Goal: Information Seeking & Learning: Learn about a topic

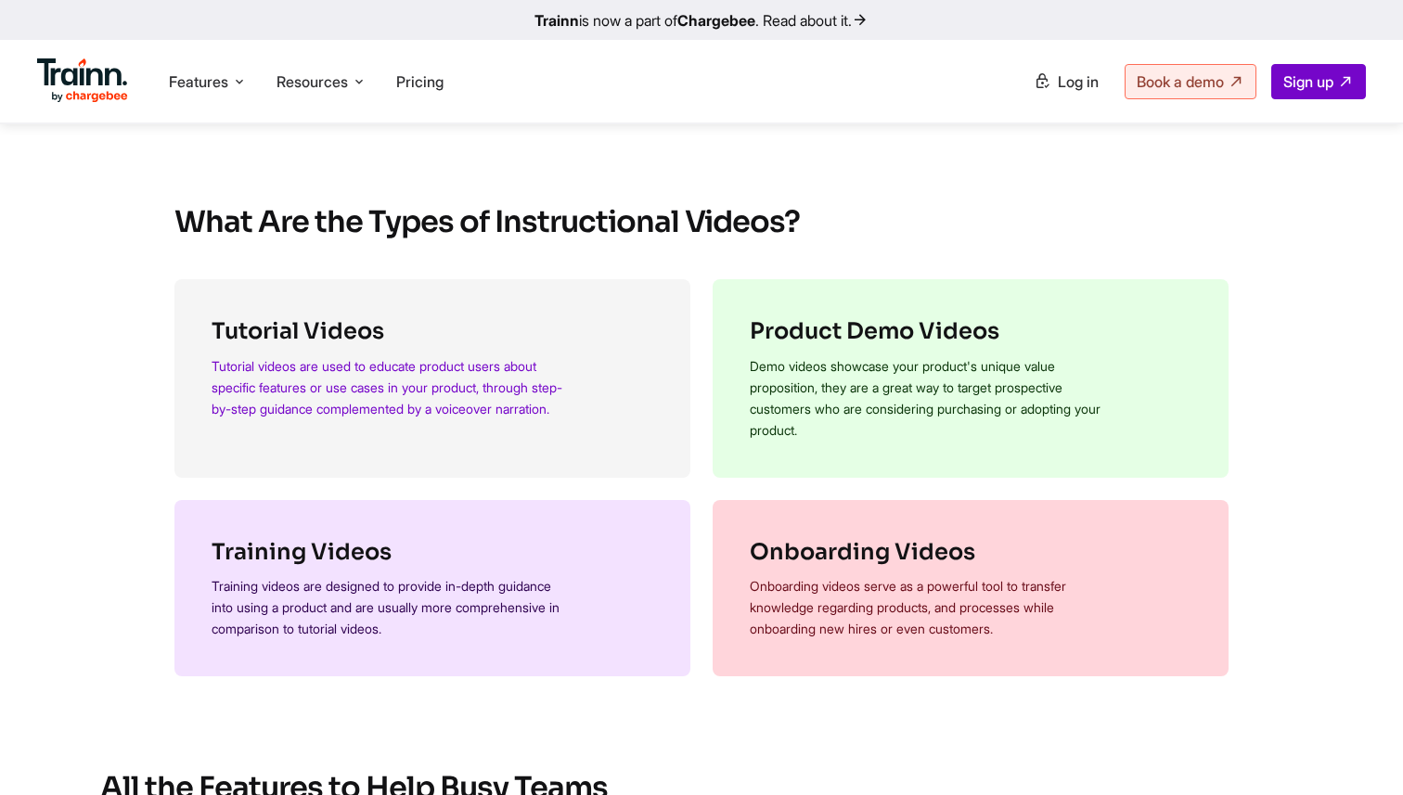
scroll to position [922, 0]
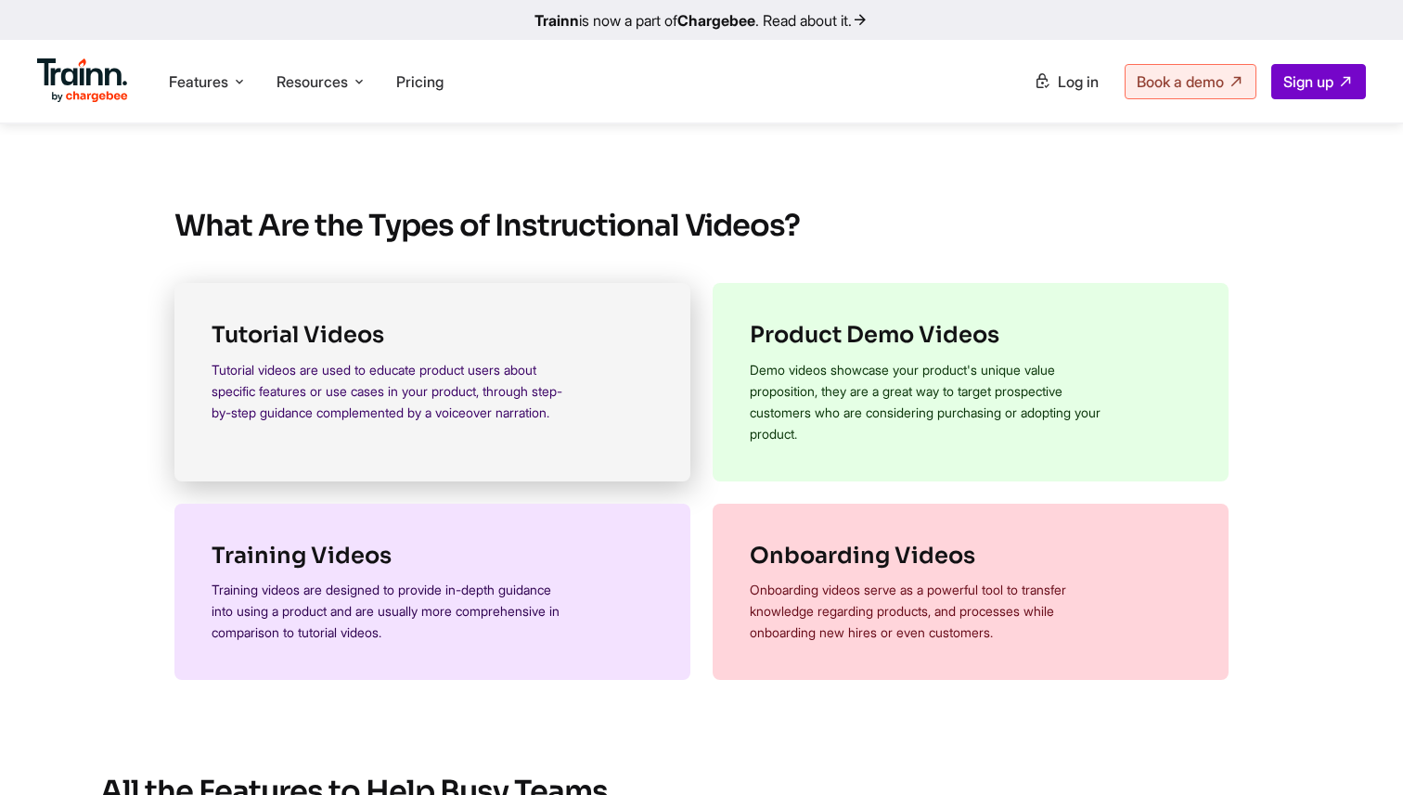
click at [407, 459] on link "Tutorial Videos Tutorial videos are used to educate product users about specifi…" at bounding box center [432, 382] width 516 height 199
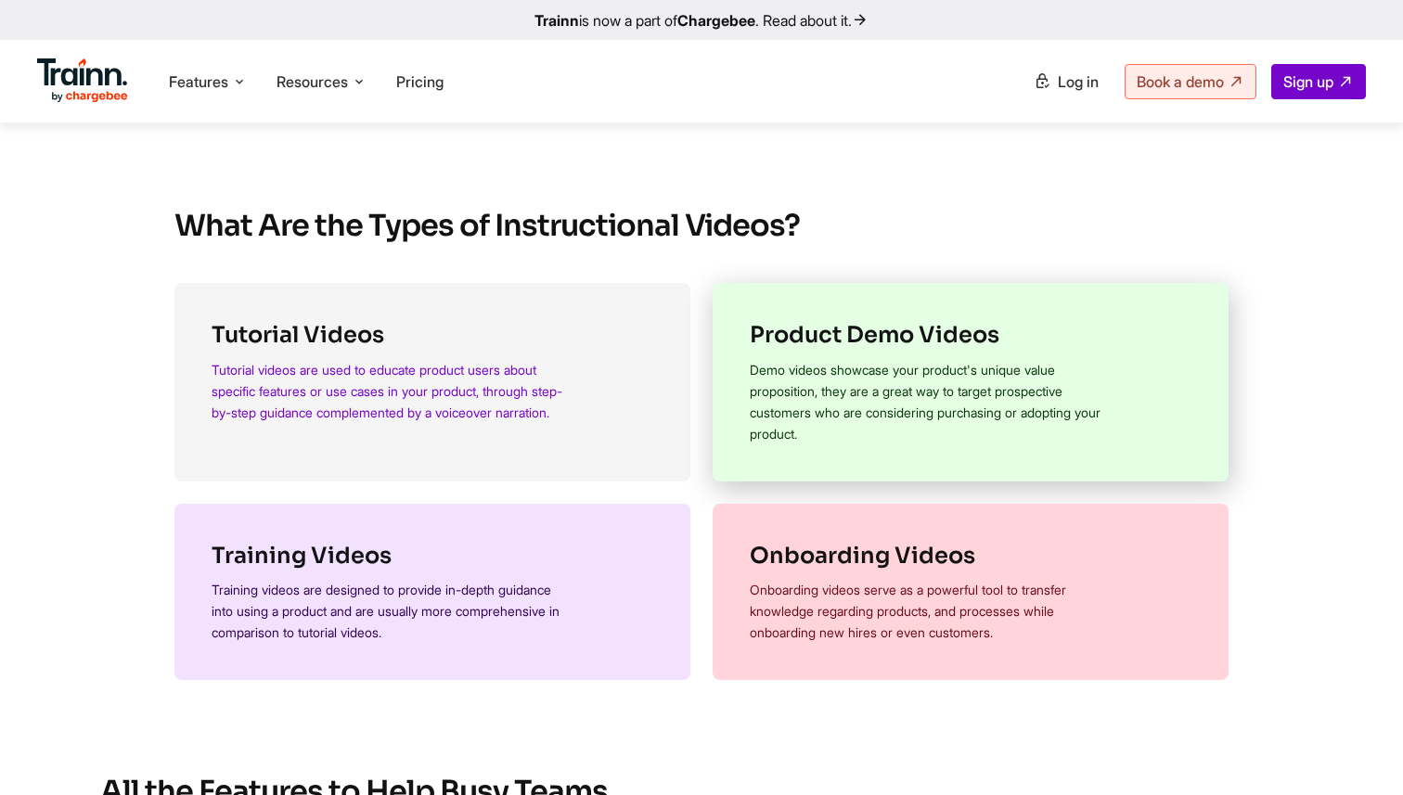
click at [831, 368] on p "Demo videos showcase your product's unique value proposition, they are a great …" at bounding box center [926, 401] width 353 height 85
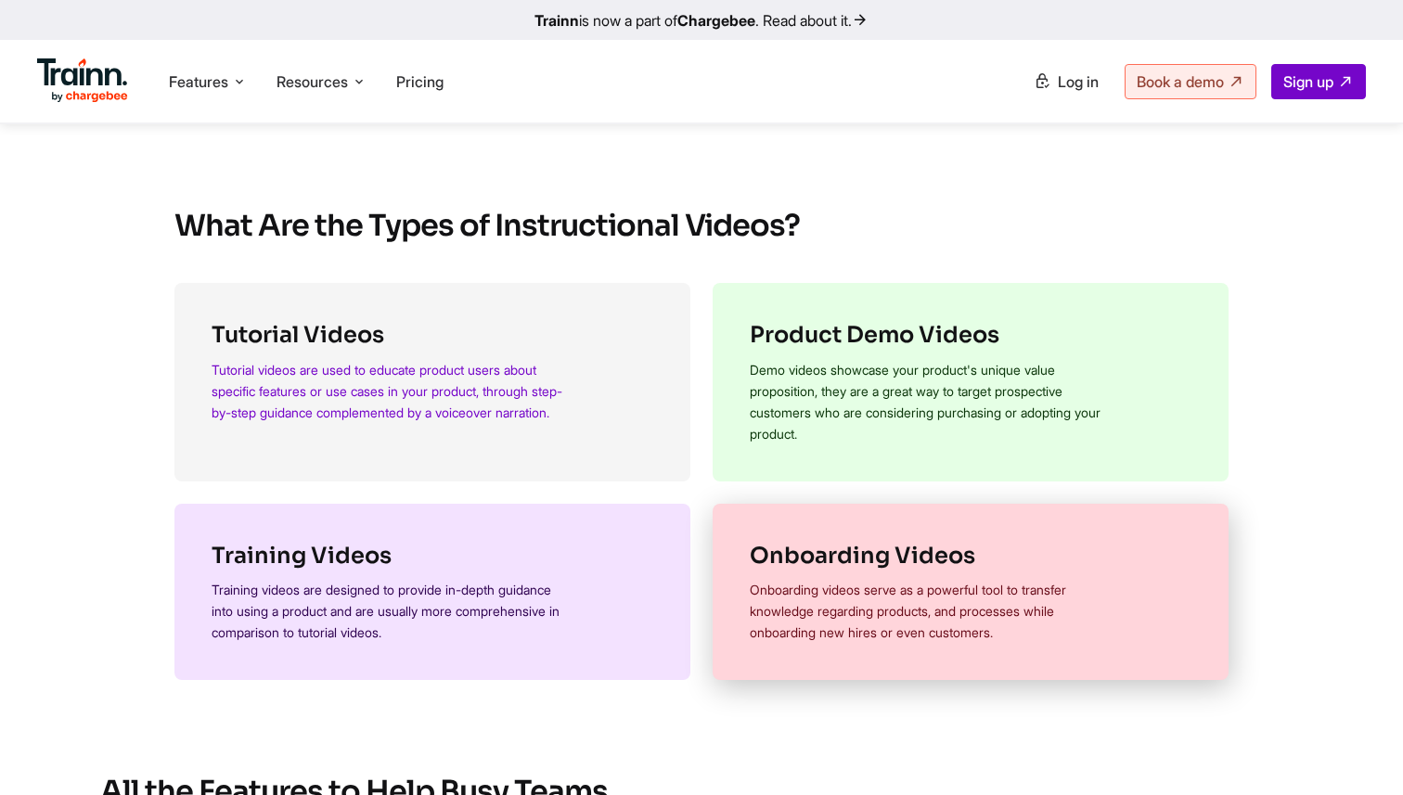
drag, startPoint x: 515, startPoint y: 596, endPoint x: 818, endPoint y: 562, distance: 304.4
click at [515, 596] on p "Training videos are designed to provide in-depth guidance into using a product …" at bounding box center [388, 611] width 353 height 64
click at [1006, 574] on link "Onboarding Videos Onboarding videos serve as a powerful tool to transfer knowle…" at bounding box center [971, 592] width 516 height 177
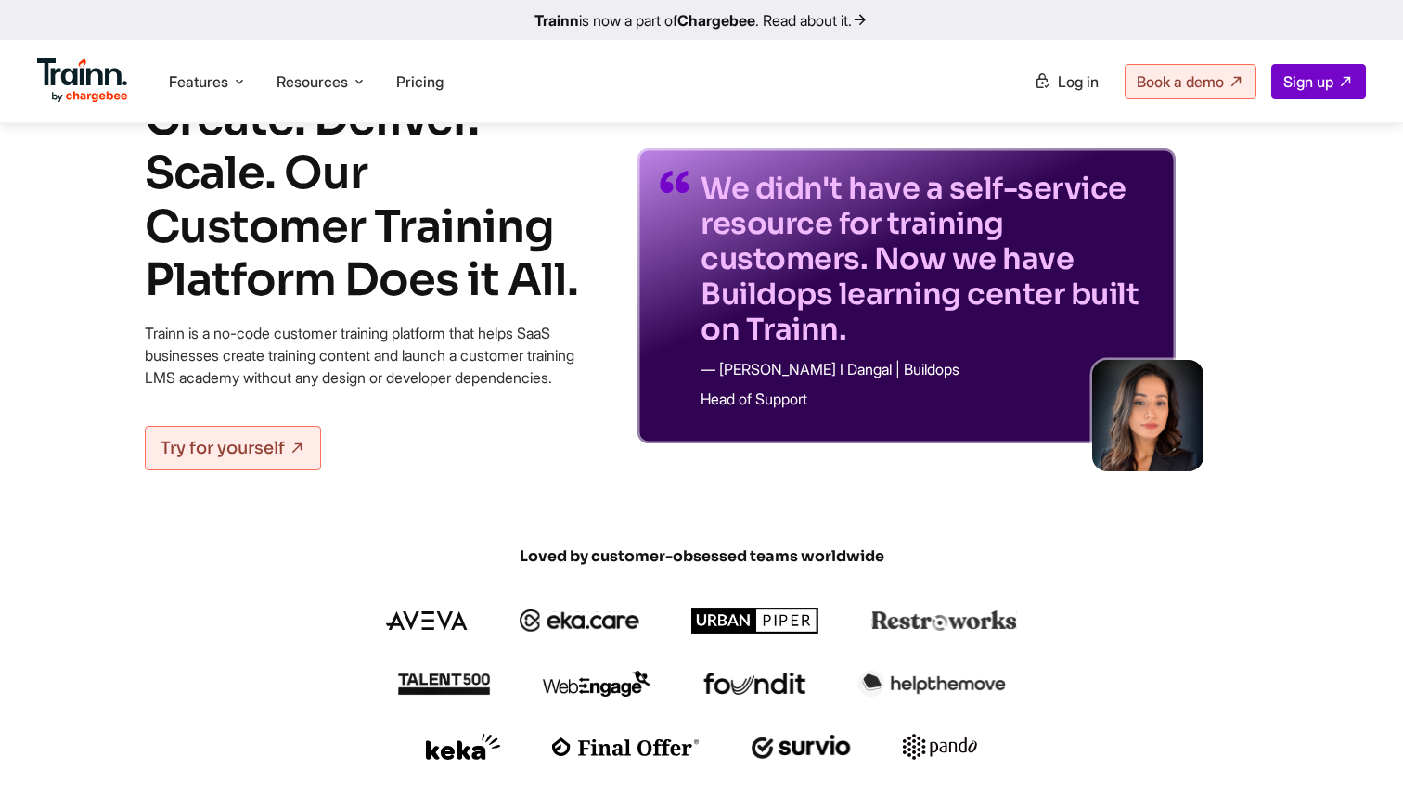
scroll to position [99, 0]
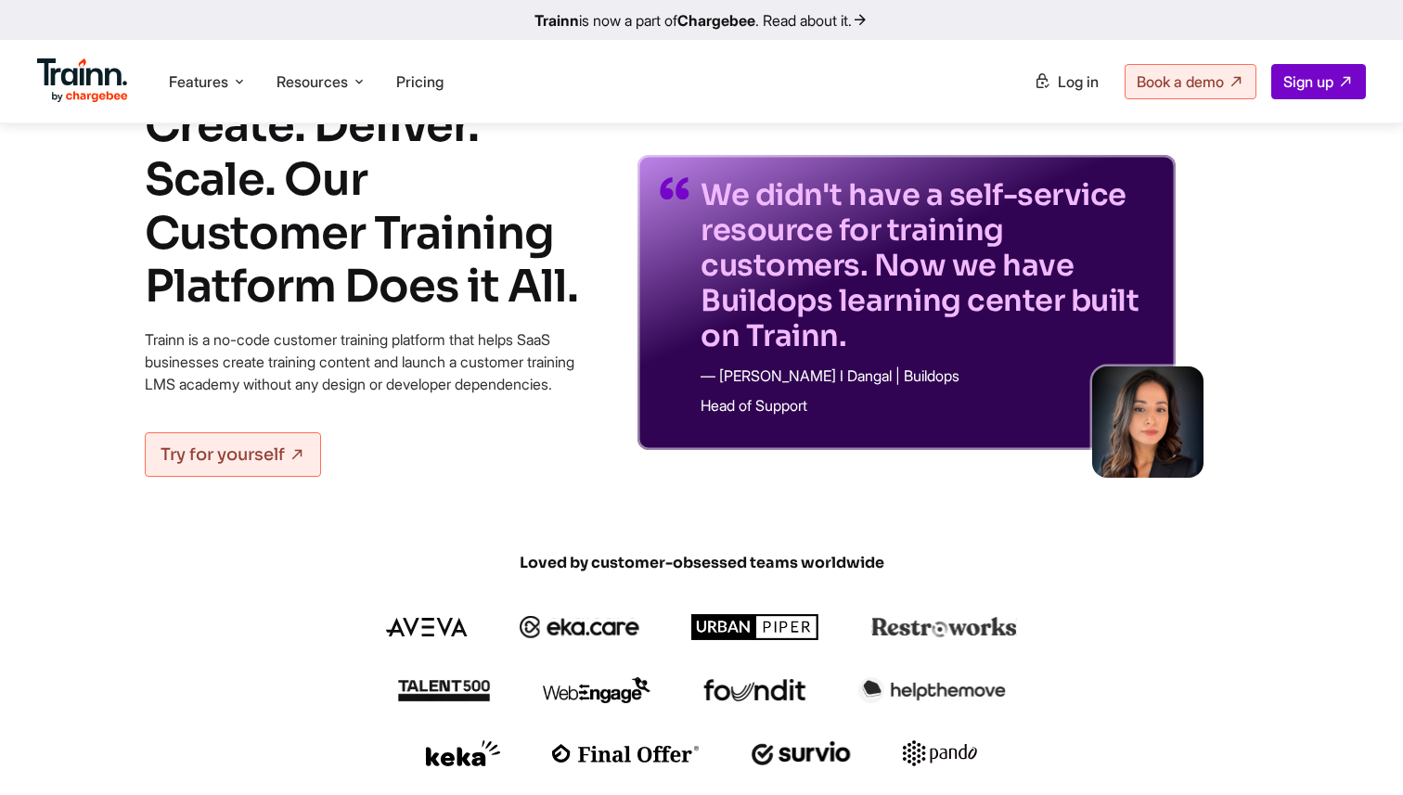
click at [1168, 407] on img at bounding box center [1147, 422] width 111 height 111
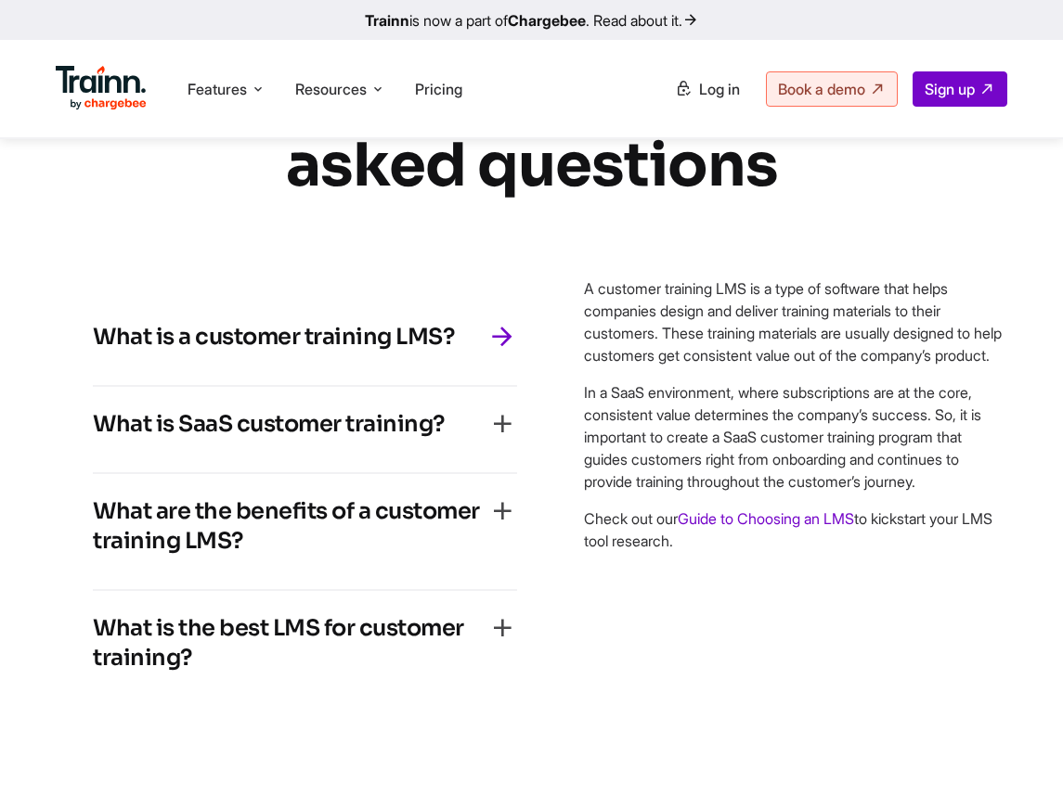
scroll to position [5487, 0]
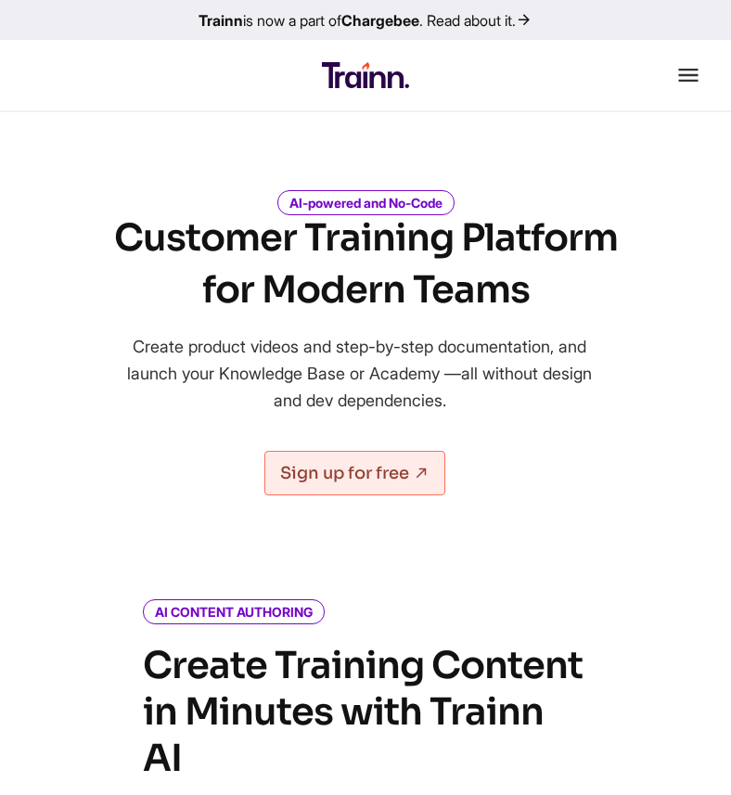
click at [672, 80] on div at bounding box center [555, 75] width 292 height 26
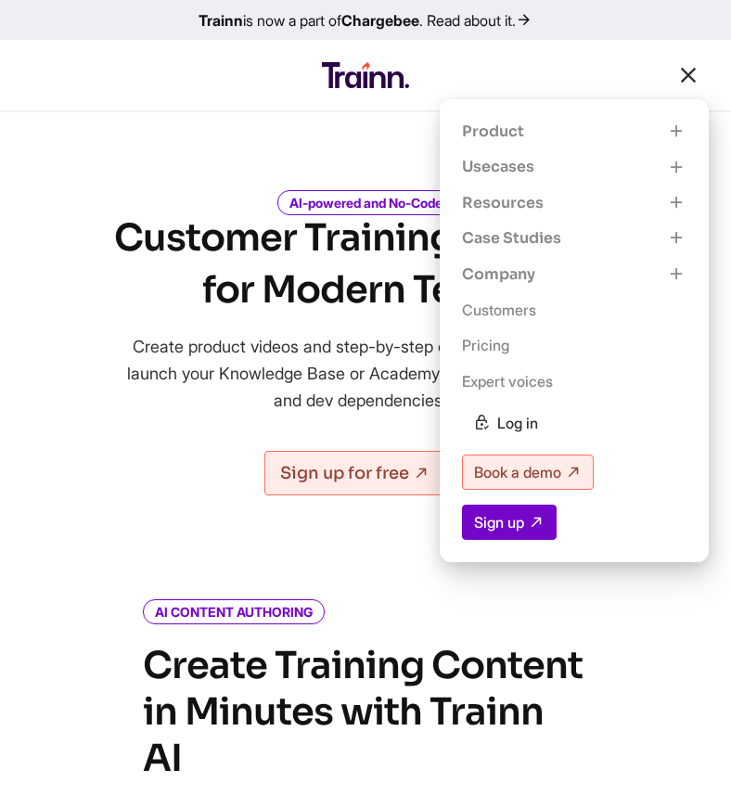
click at [511, 135] on p "Product" at bounding box center [493, 132] width 62 height 20
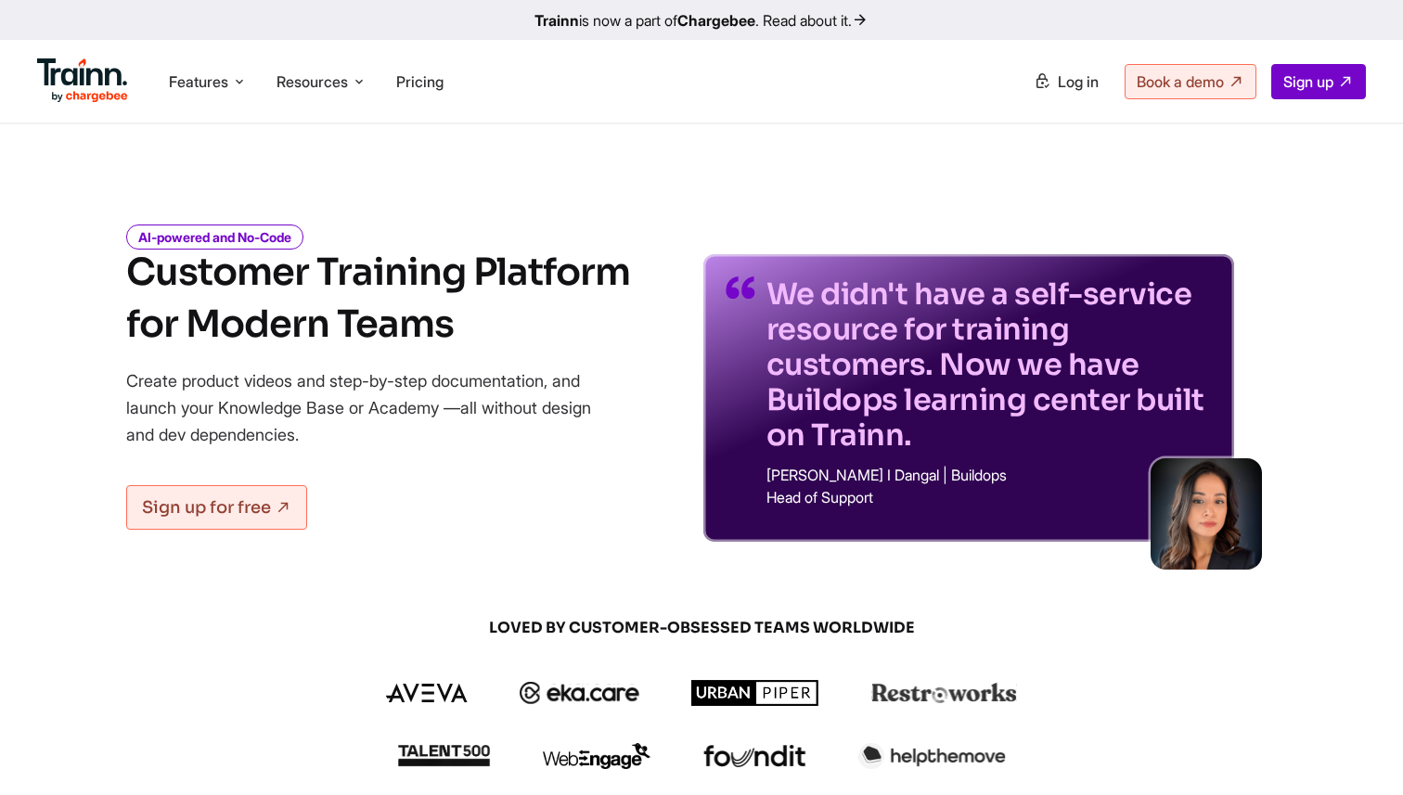
drag, startPoint x: 715, startPoint y: 371, endPoint x: 536, endPoint y: 317, distance: 186.1
click at [536, 316] on div "AI-powered and No-Code Customer Training Platform for Modern Teams Create produ…" at bounding box center [701, 370] width 1336 height 343
click at [1166, 505] on img at bounding box center [1206, 513] width 111 height 111
click at [1090, 500] on p "Head of Support" at bounding box center [989, 497] width 445 height 15
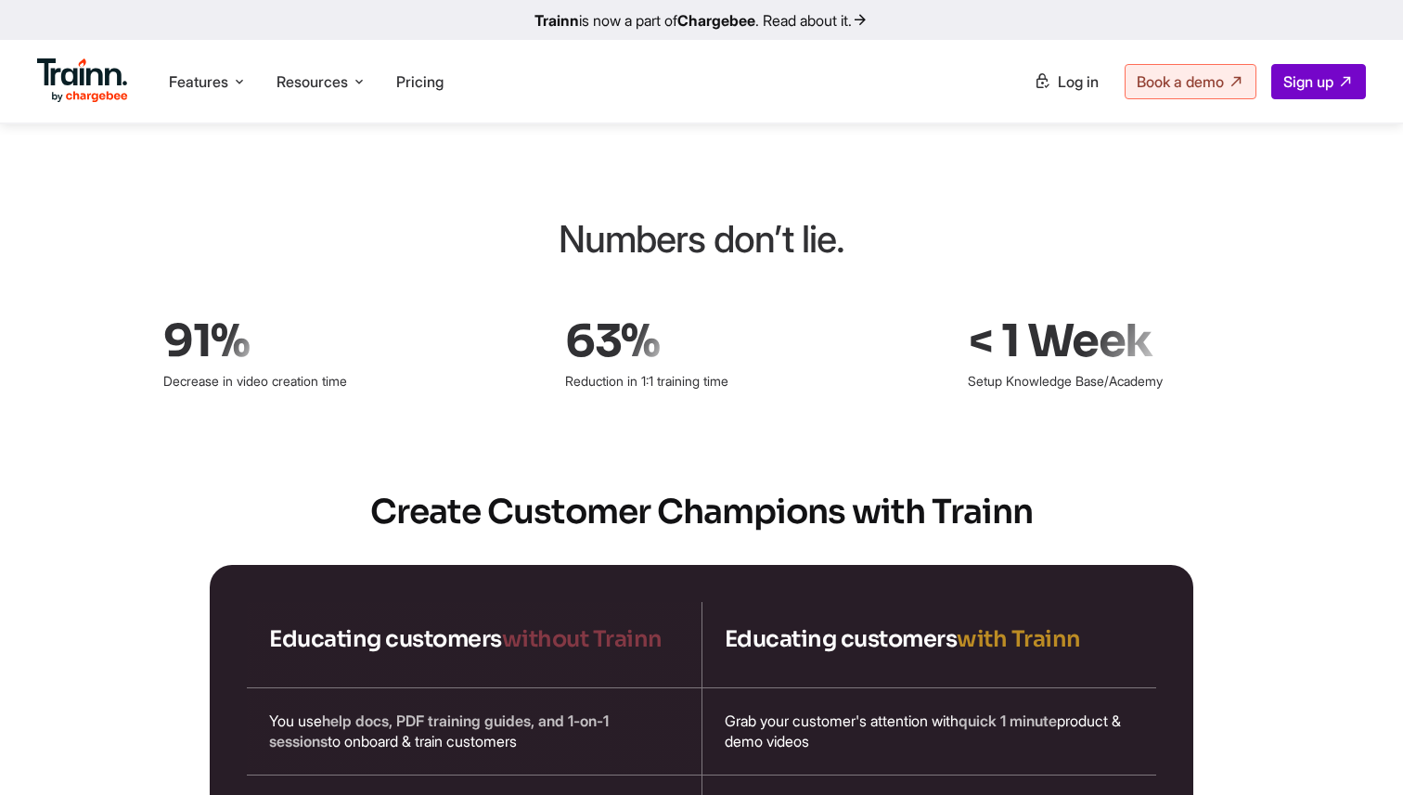
scroll to position [2710, 0]
drag, startPoint x: 187, startPoint y: 304, endPoint x: 539, endPoint y: 297, distance: 352.8
click at [539, 312] on div "91% Decrease in video creation time 63% Reduction in 1:1 training time < 1 Week…" at bounding box center [701, 354] width 1077 height 84
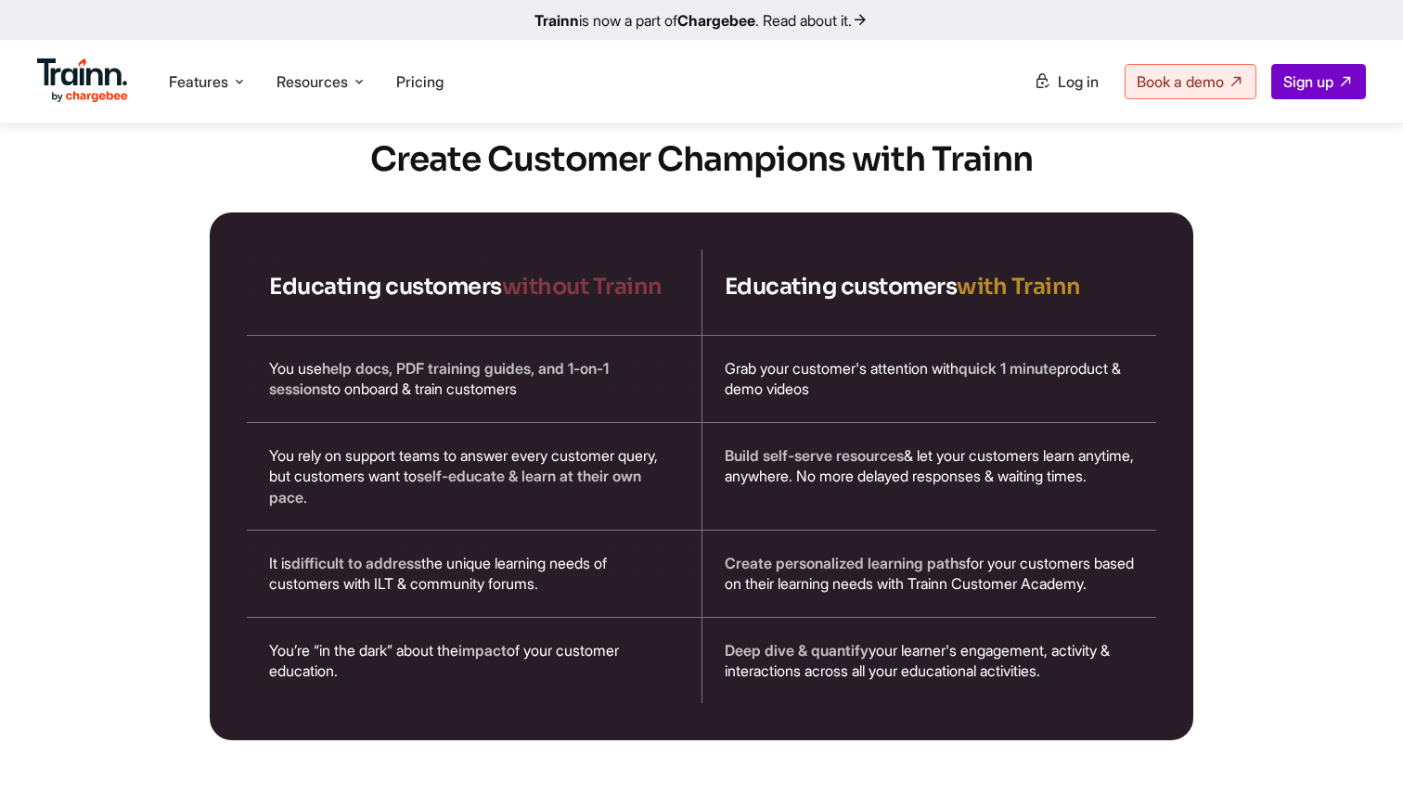
scroll to position [3081, 0]
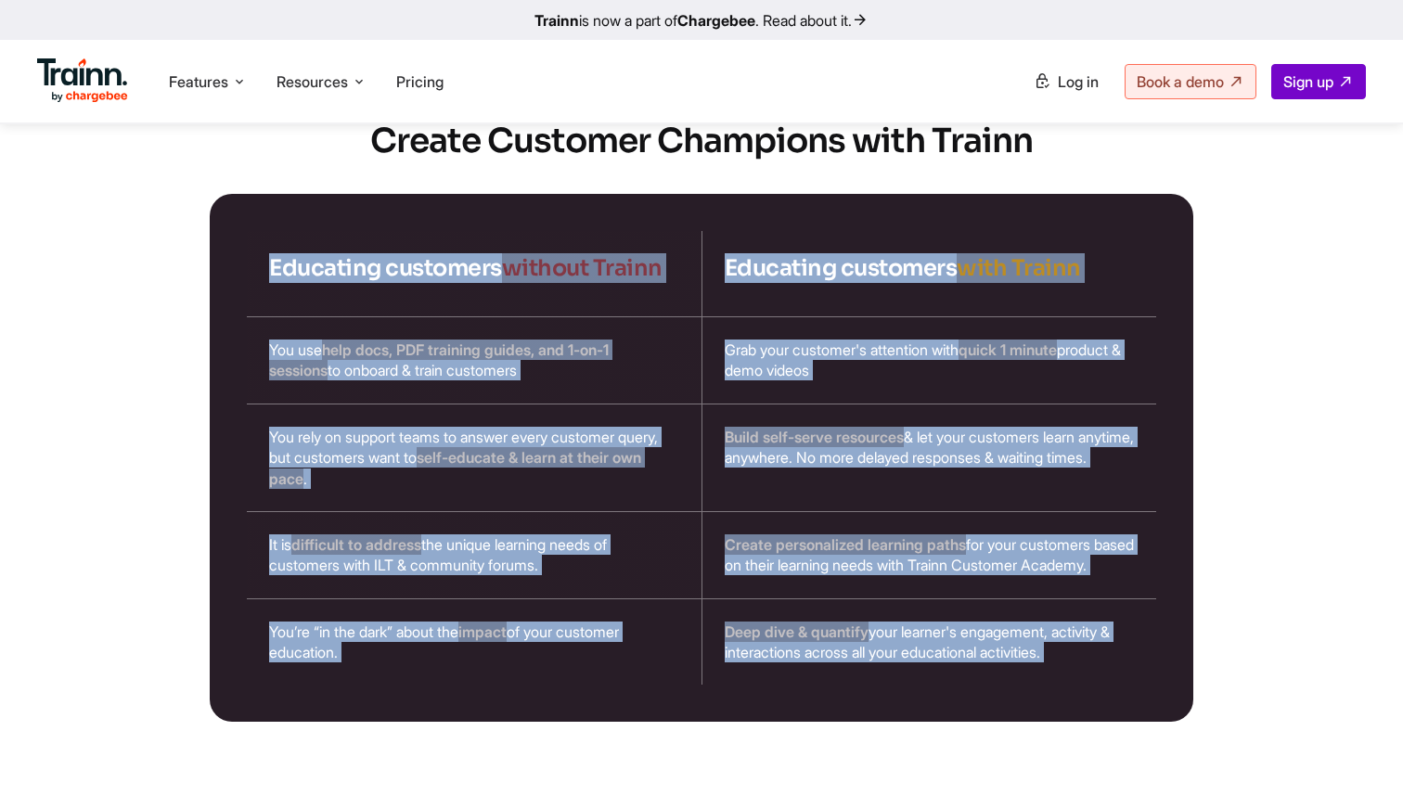
drag, startPoint x: 339, startPoint y: 187, endPoint x: 1036, endPoint y: 768, distance: 906.8
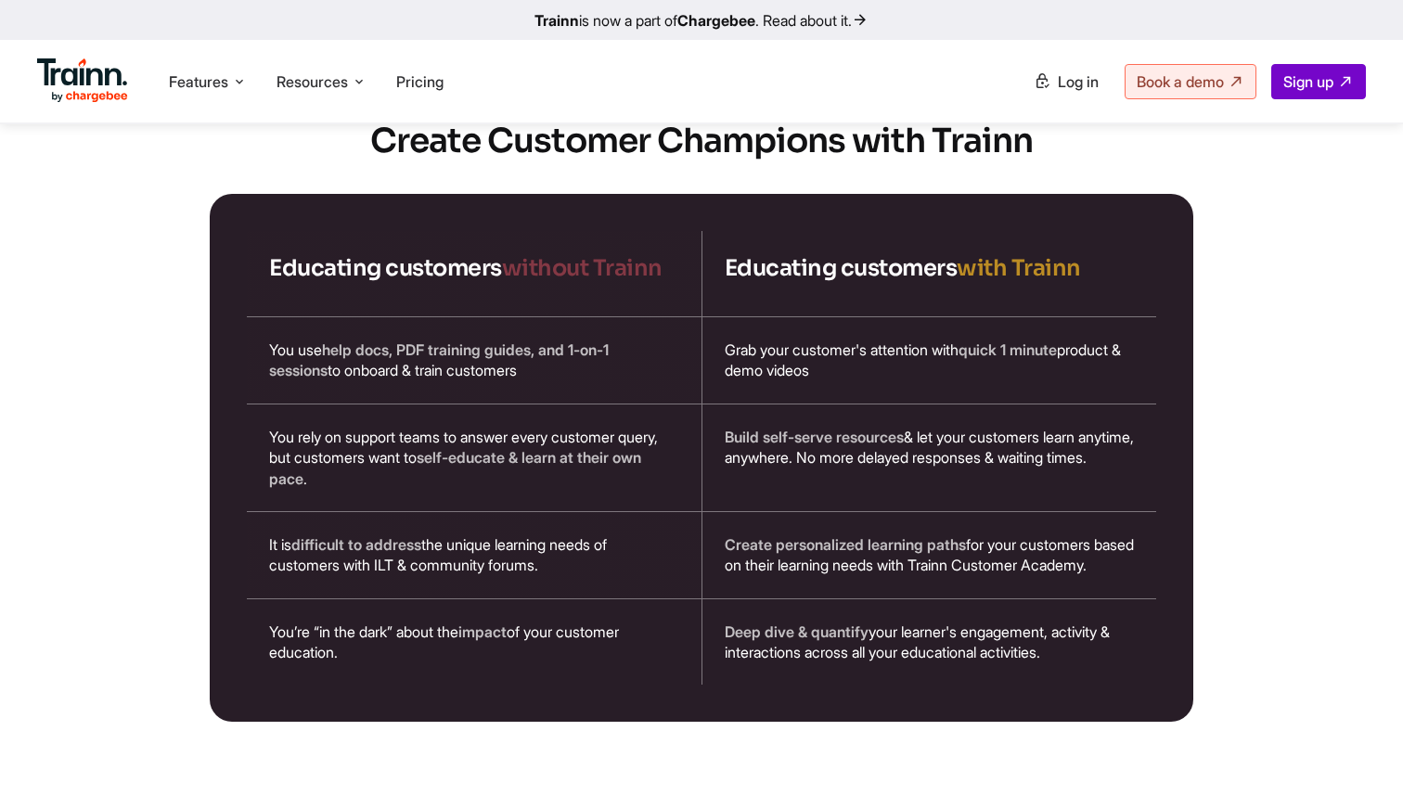
click at [990, 673] on div "Educating customers without Trainn Educating customers with Trainn You use help…" at bounding box center [702, 458] width 984 height 529
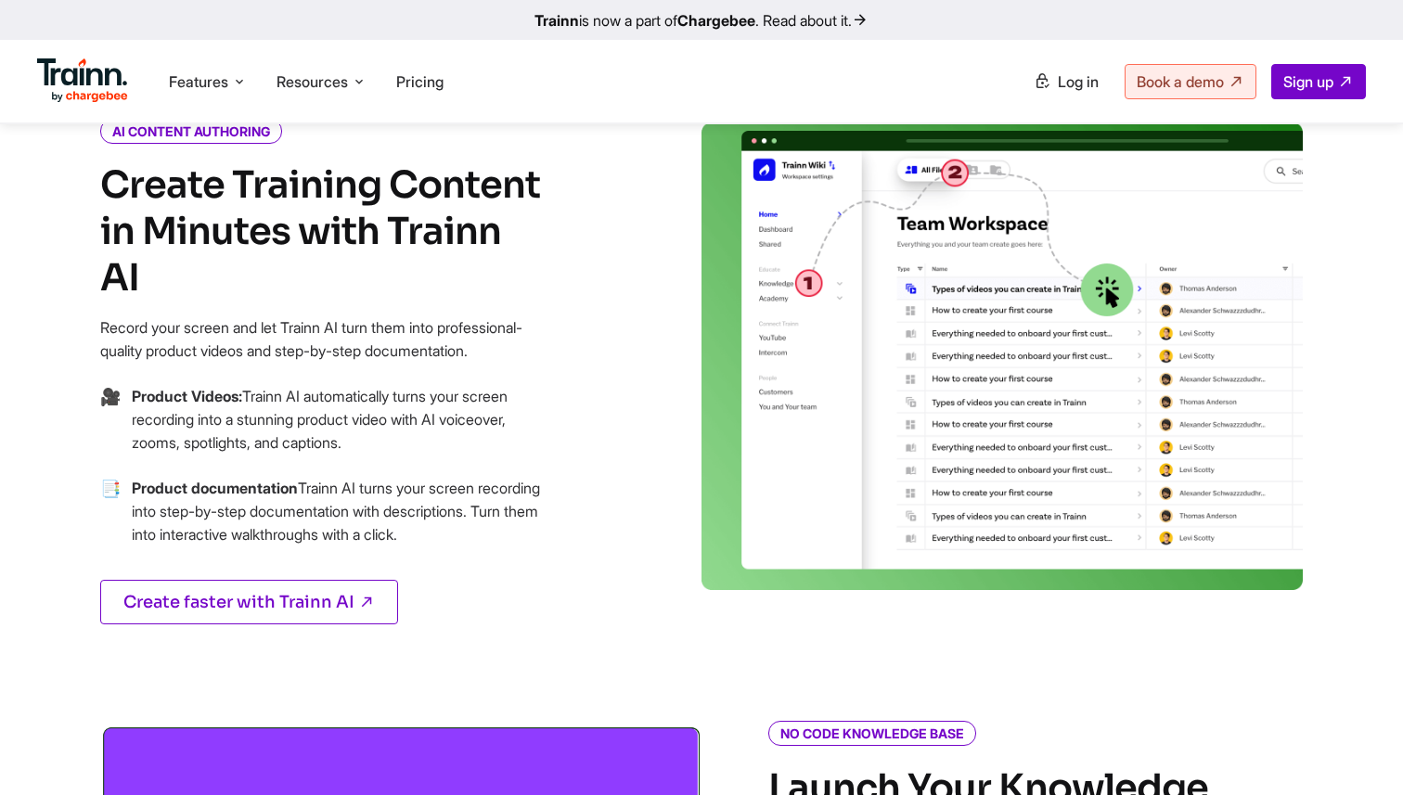
scroll to position [0, 0]
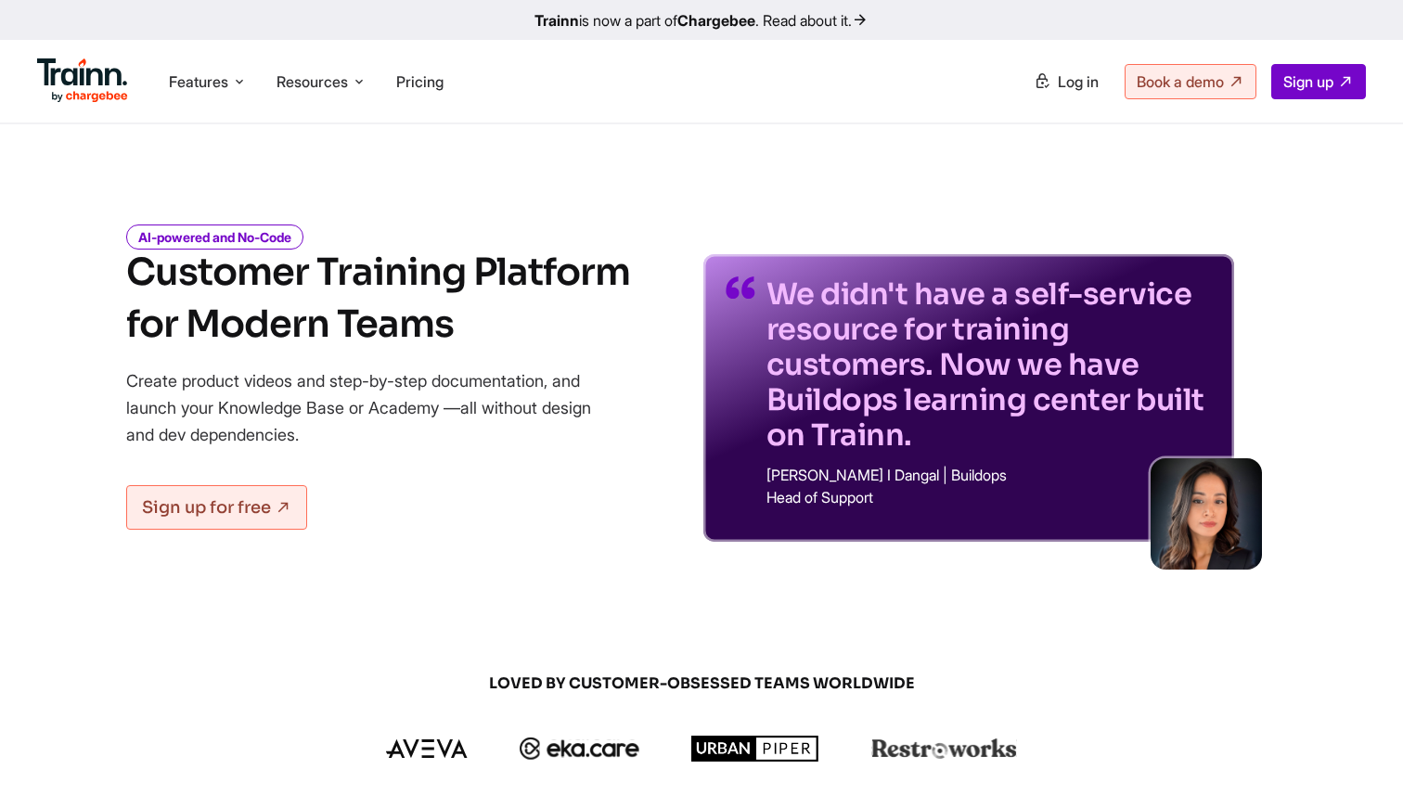
drag, startPoint x: 773, startPoint y: 377, endPoint x: 566, endPoint y: 36, distance: 398.6
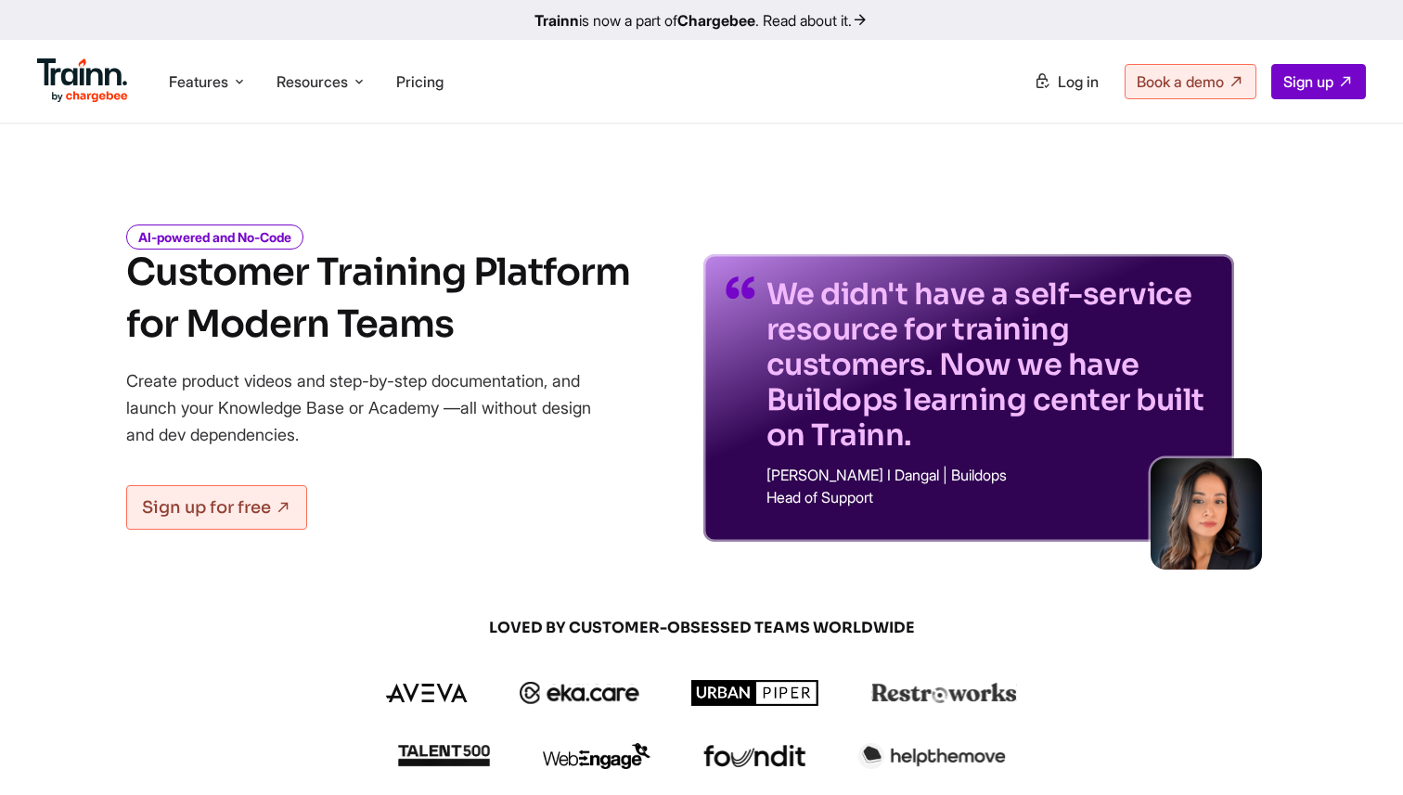
drag, startPoint x: 1141, startPoint y: 553, endPoint x: 1193, endPoint y: 605, distance: 73.5
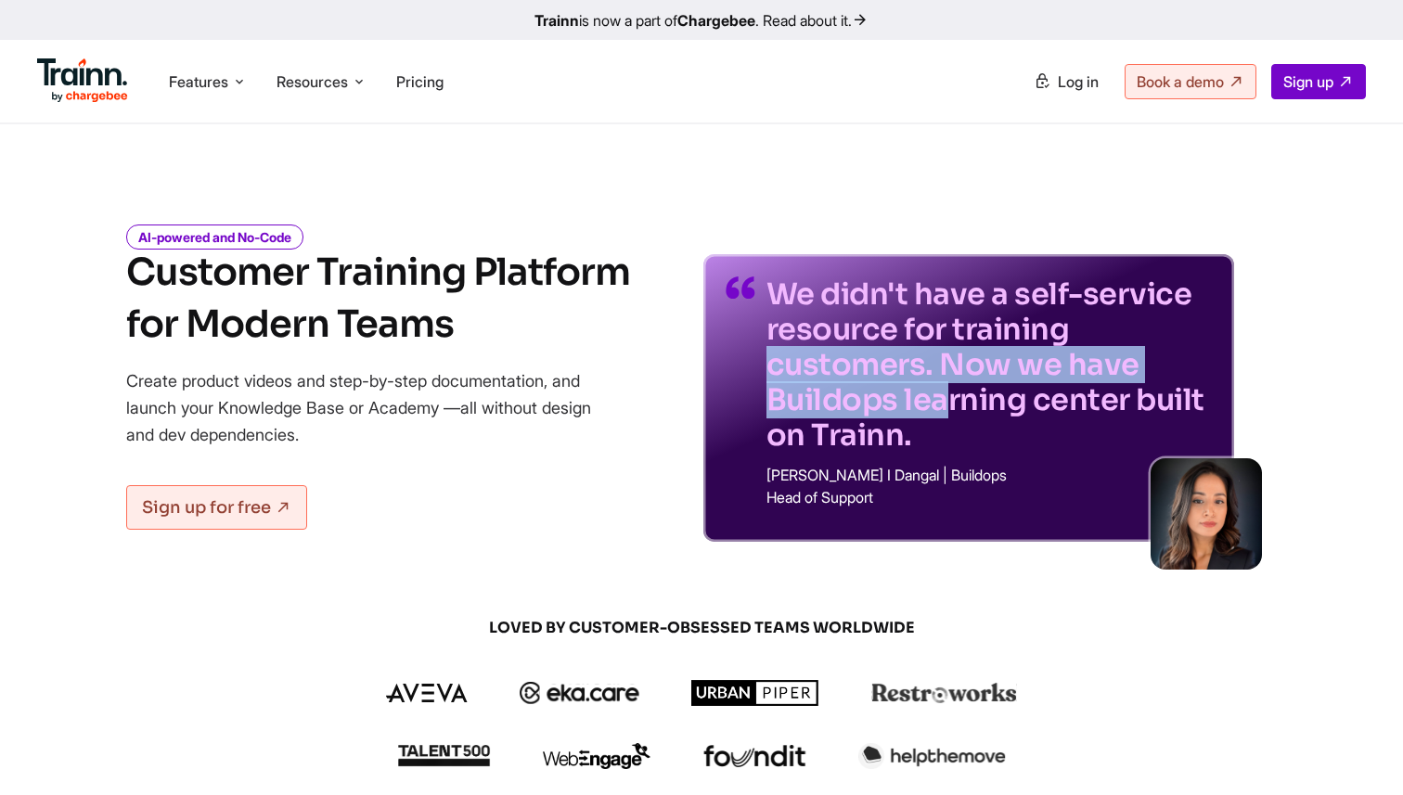
drag, startPoint x: 907, startPoint y: 325, endPoint x: 1007, endPoint y: 368, distance: 108.9
click at [1007, 368] on p "We didn't have a self-service resource for training customers. Now we have Buil…" at bounding box center [989, 365] width 445 height 176
drag, startPoint x: 858, startPoint y: 480, endPoint x: 982, endPoint y: 480, distance: 123.4
click at [982, 480] on p "[PERSON_NAME] I Dangal | Buildops" at bounding box center [989, 475] width 445 height 15
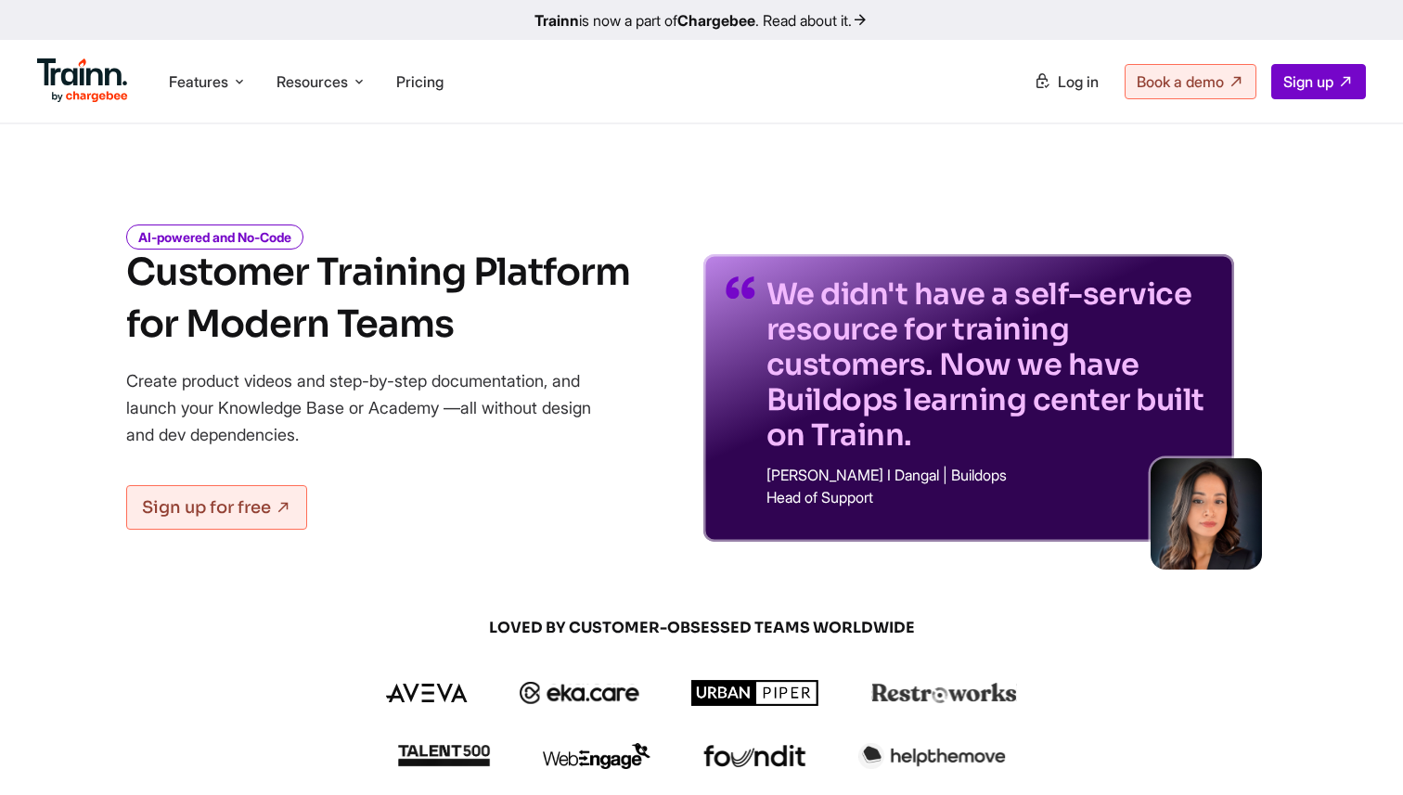
click at [1204, 290] on p "We didn't have a self-service resource for training customers. Now we have Buil…" at bounding box center [989, 365] width 445 height 176
drag, startPoint x: 1198, startPoint y: 284, endPoint x: 1322, endPoint y: 284, distance: 123.4
click at [1322, 284] on div "AI-powered and No-Code Customer Training Platform for Modern Teams Create produ…" at bounding box center [701, 370] width 1336 height 343
click at [1030, 511] on div "We didn't have a self-service resource for training customers. Now we have Buil…" at bounding box center [989, 398] width 445 height 243
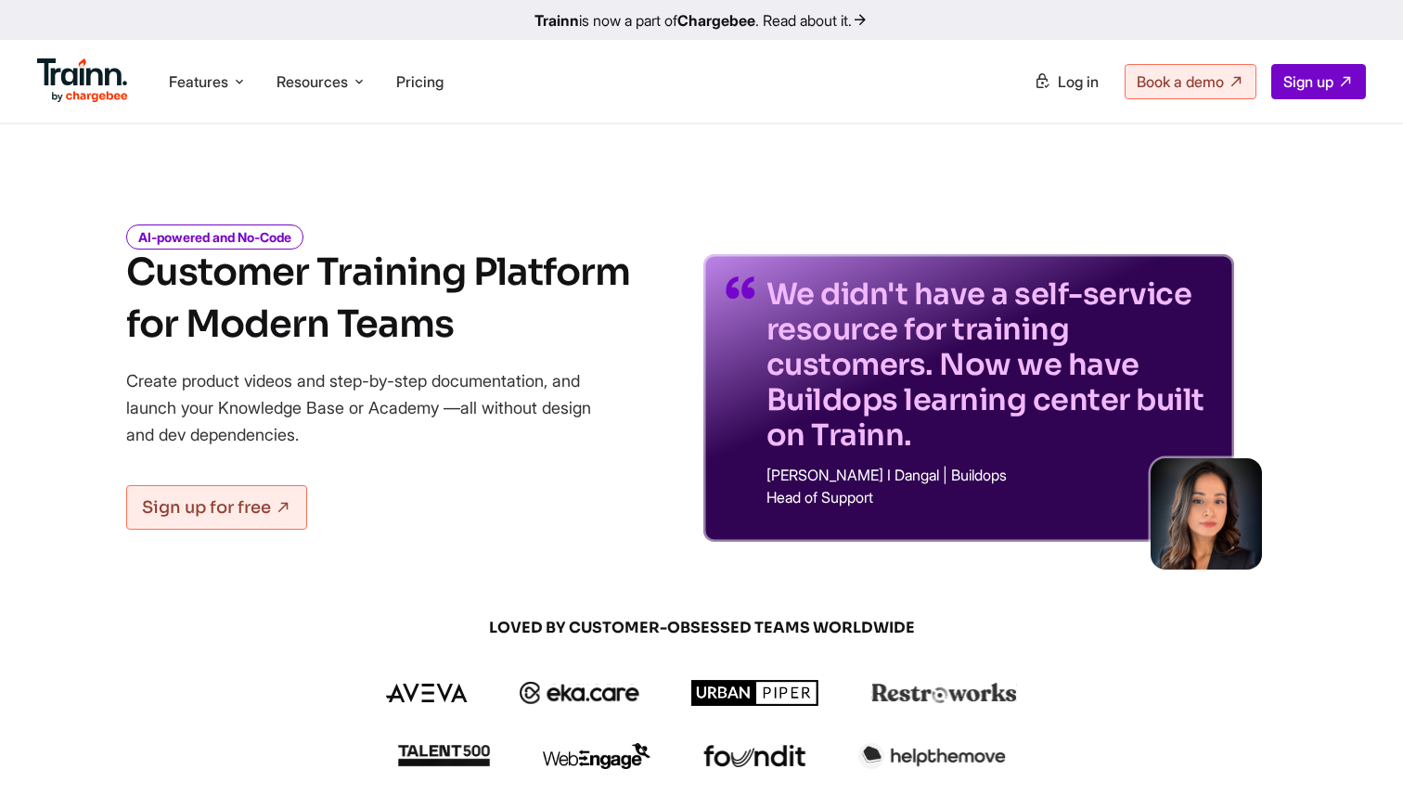
click at [971, 432] on p "We didn't have a self-service resource for training customers. Now we have Buil…" at bounding box center [989, 365] width 445 height 176
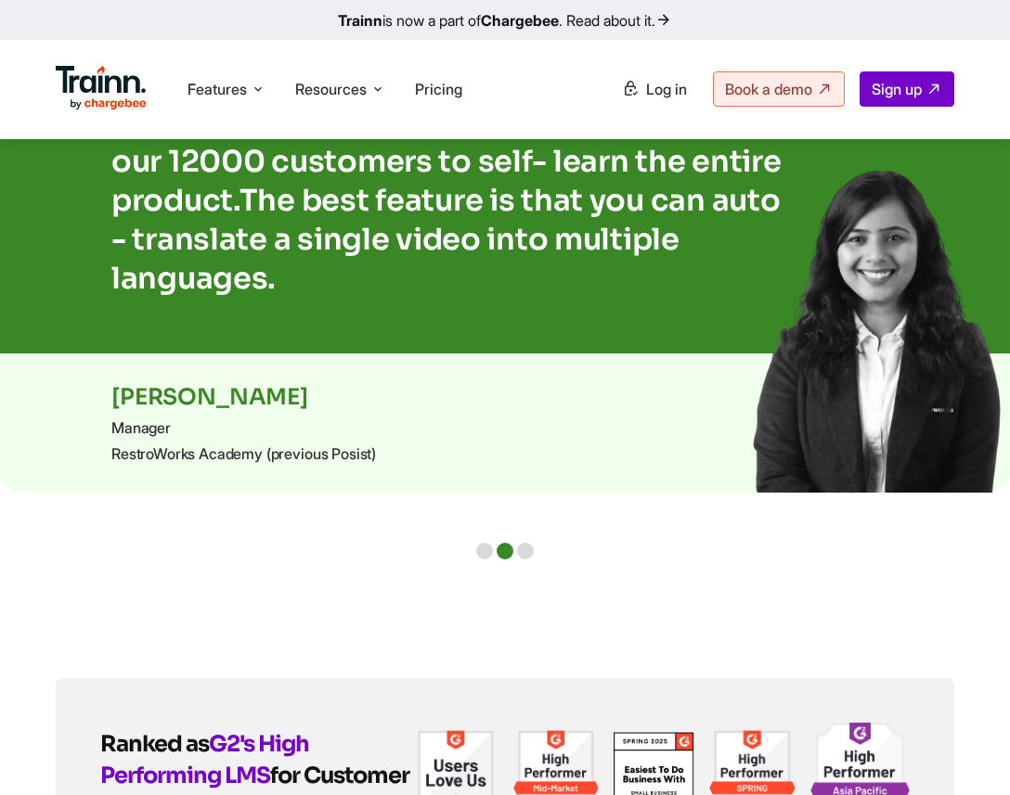
scroll to position [4680, 0]
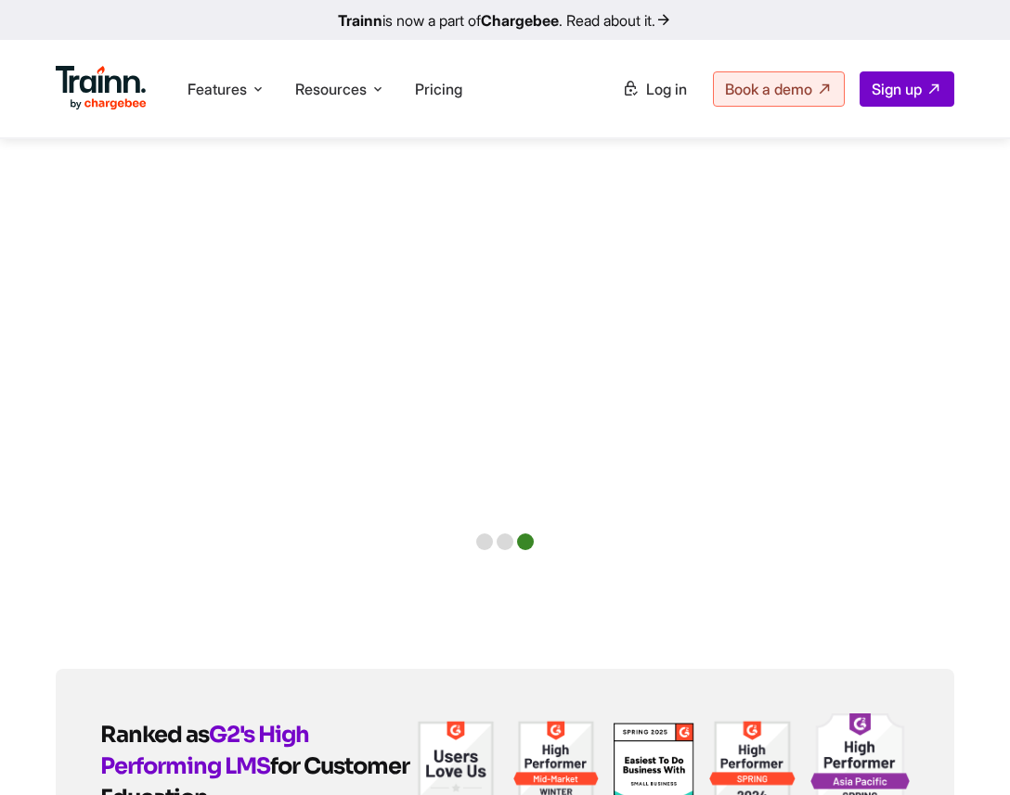
drag, startPoint x: 723, startPoint y: 347, endPoint x: 723, endPoint y: 427, distance: 79.8
click at [723, 427] on div "The Posist software keeps getting layered with multiple features. And that's wh…" at bounding box center [505, 221] width 1010 height 523
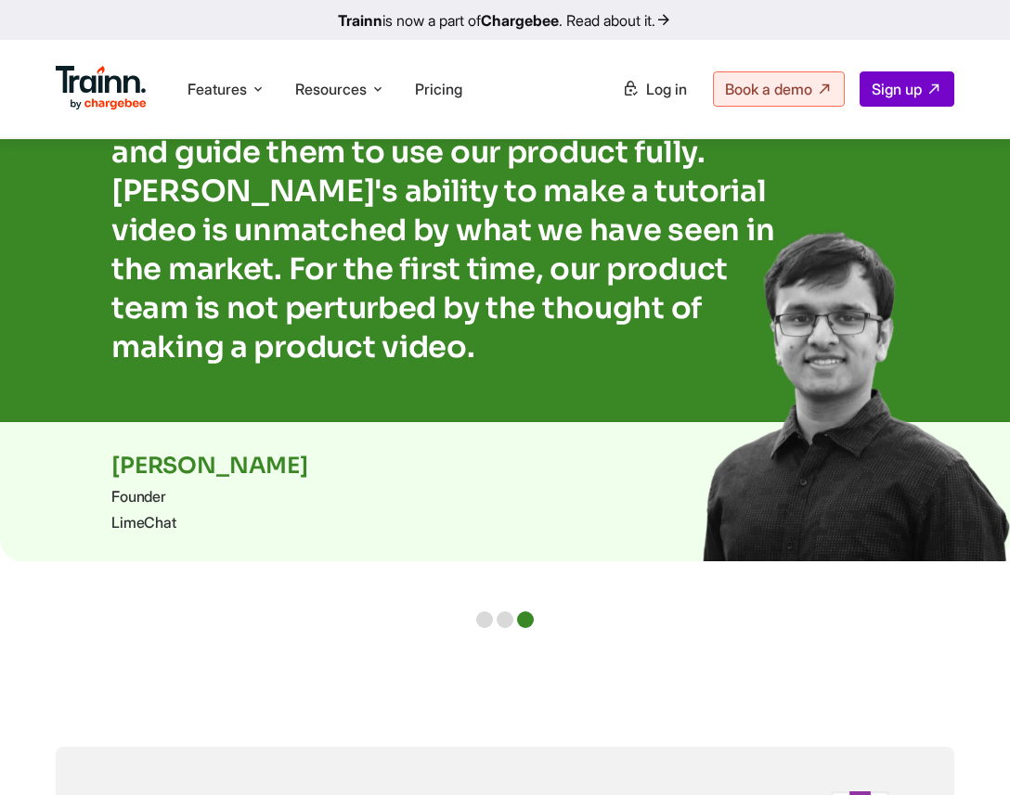
click at [484, 628] on div at bounding box center [484, 620] width 17 height 17
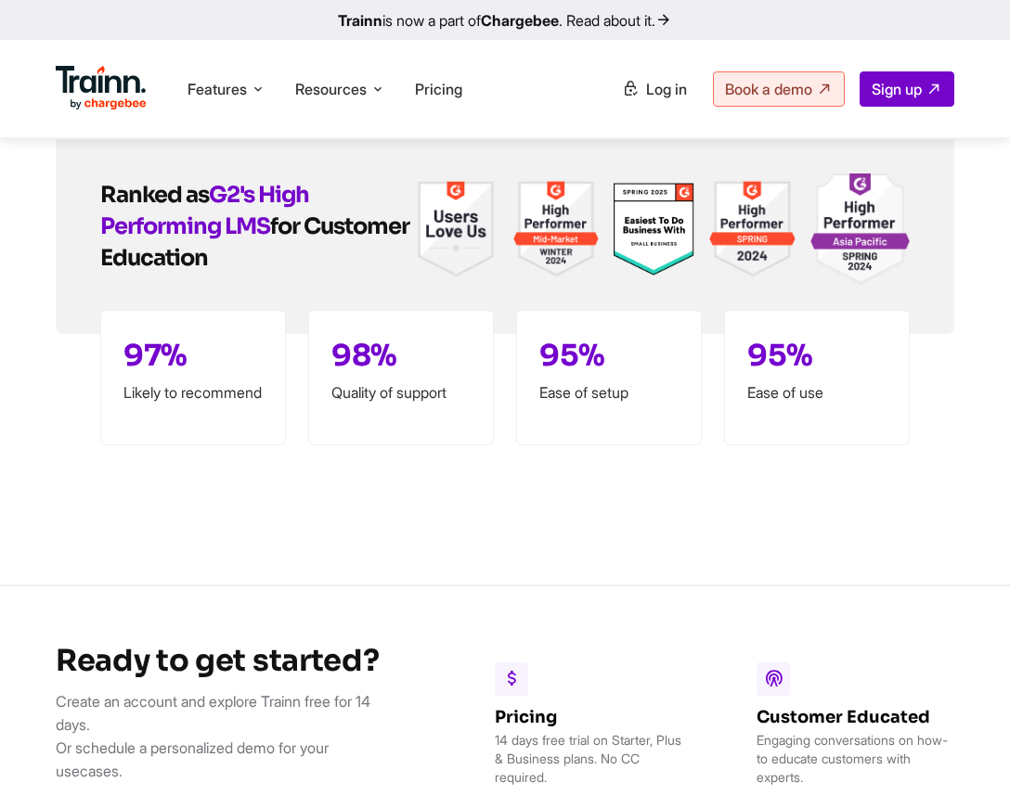
scroll to position [5256, 0]
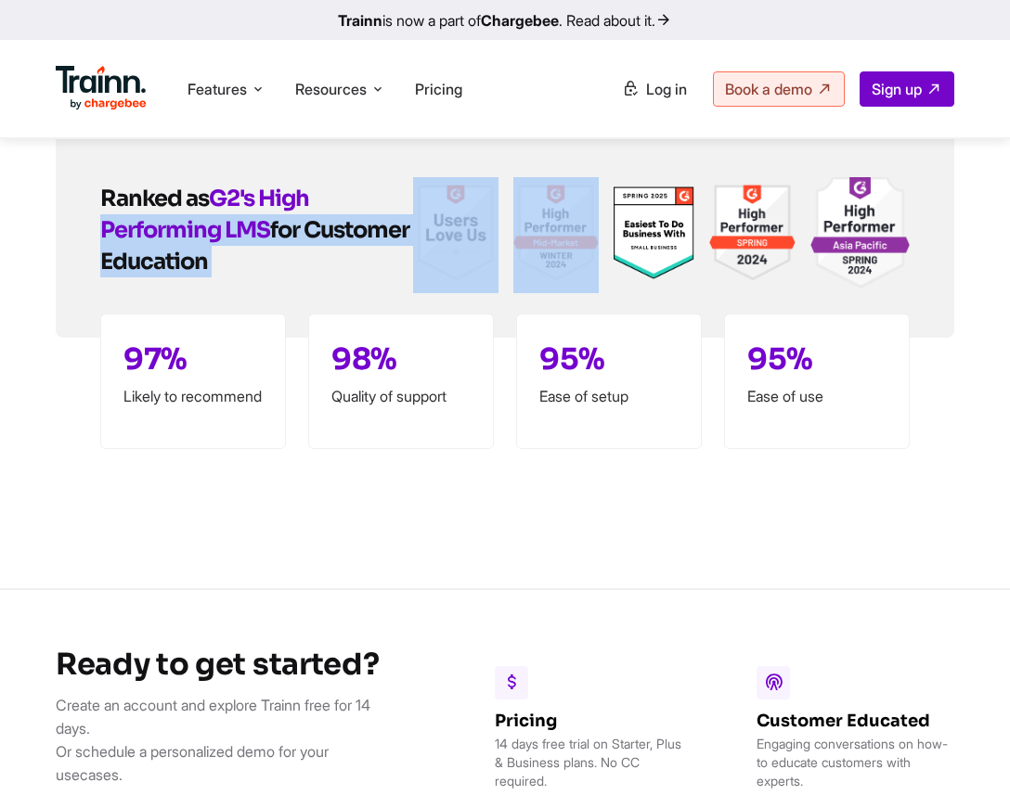
drag, startPoint x: 369, startPoint y: 239, endPoint x: 535, endPoint y: 239, distance: 165.2
click at [535, 239] on div "Ranked as G2's High Performing LMS for Customer Education 97% Likely to recomme…" at bounding box center [505, 235] width 898 height 205
click at [483, 254] on img at bounding box center [455, 232] width 85 height 111
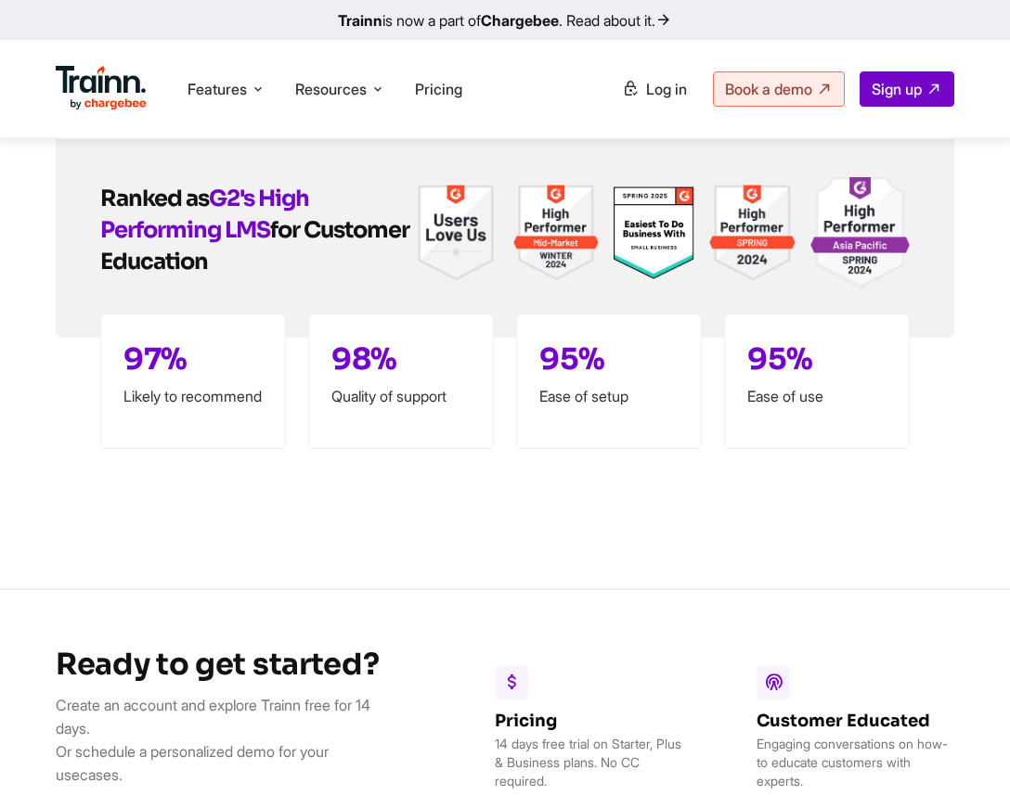
click at [408, 239] on h2 "Ranked as G2's High Performing LMS for Customer Education" at bounding box center [256, 230] width 313 height 95
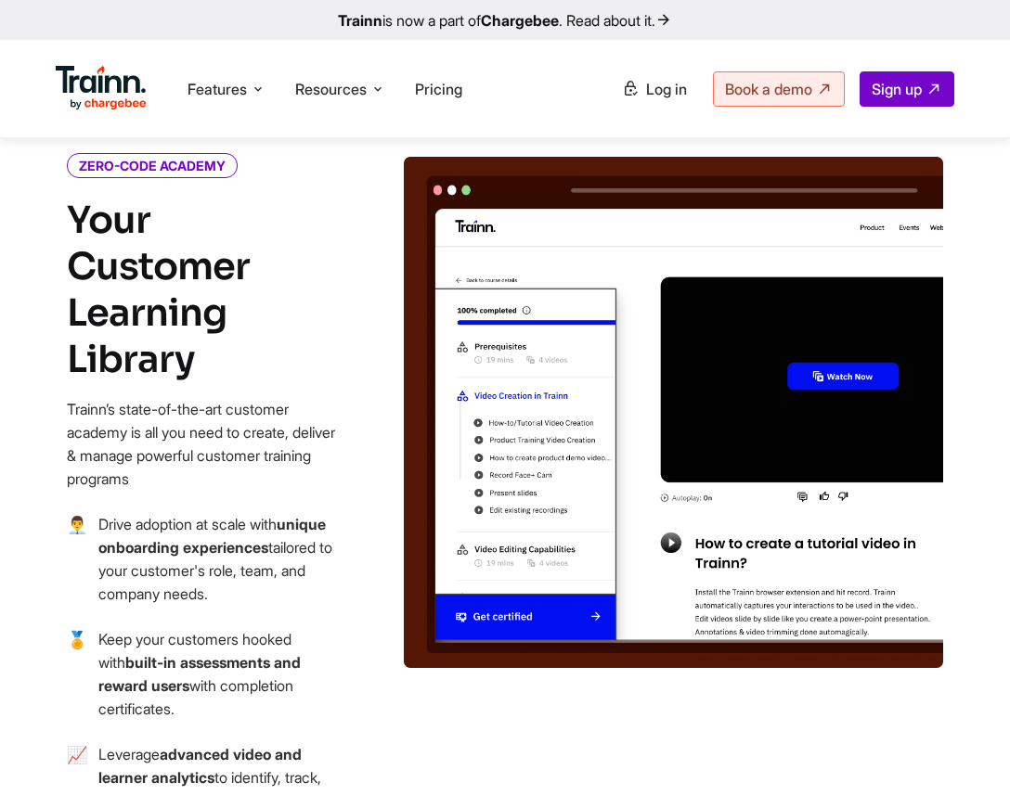
scroll to position [2458, 0]
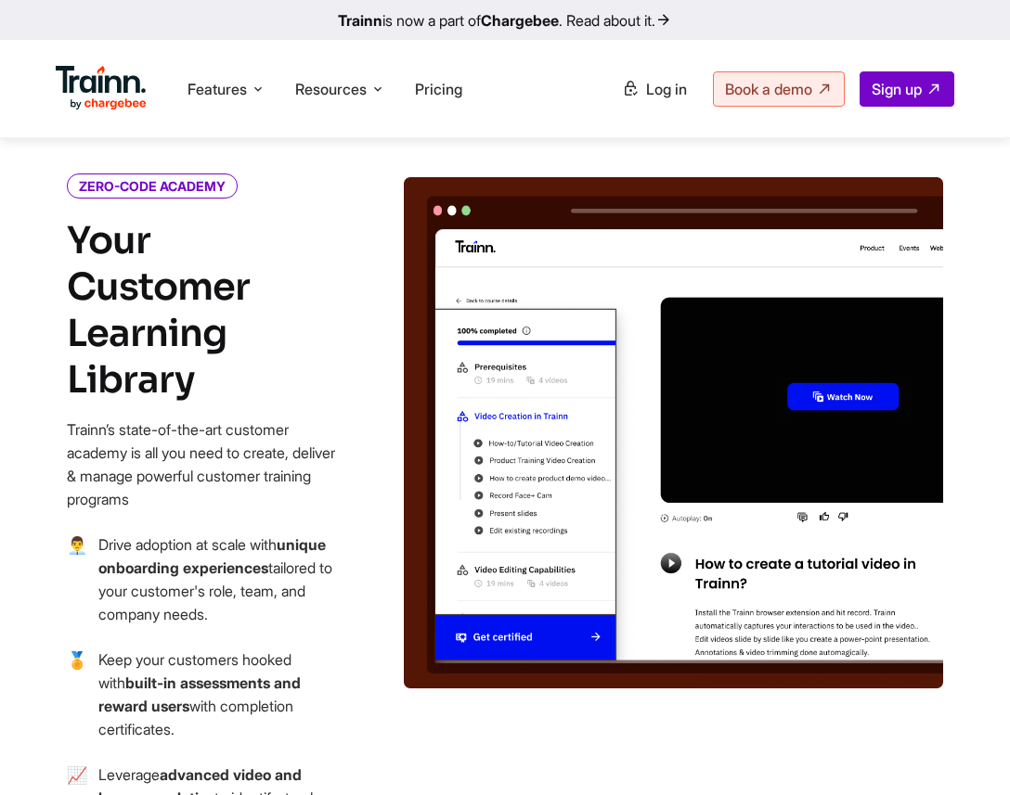
click at [169, 199] on icon "ZERO-CODE ACADEMY" at bounding box center [152, 186] width 171 height 25
drag, startPoint x: 168, startPoint y: 236, endPoint x: 310, endPoint y: 242, distance: 142.1
click at [310, 196] on div "ZERO-CODE ACADEMY" at bounding box center [202, 186] width 270 height 19
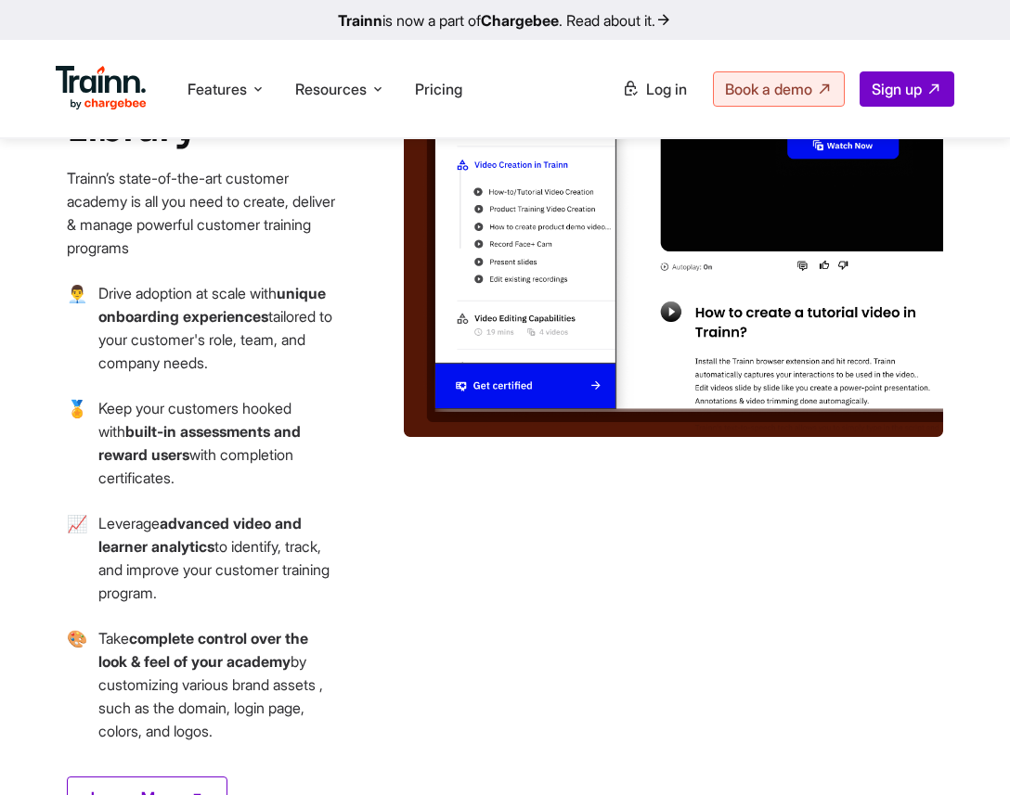
scroll to position [2776, 0]
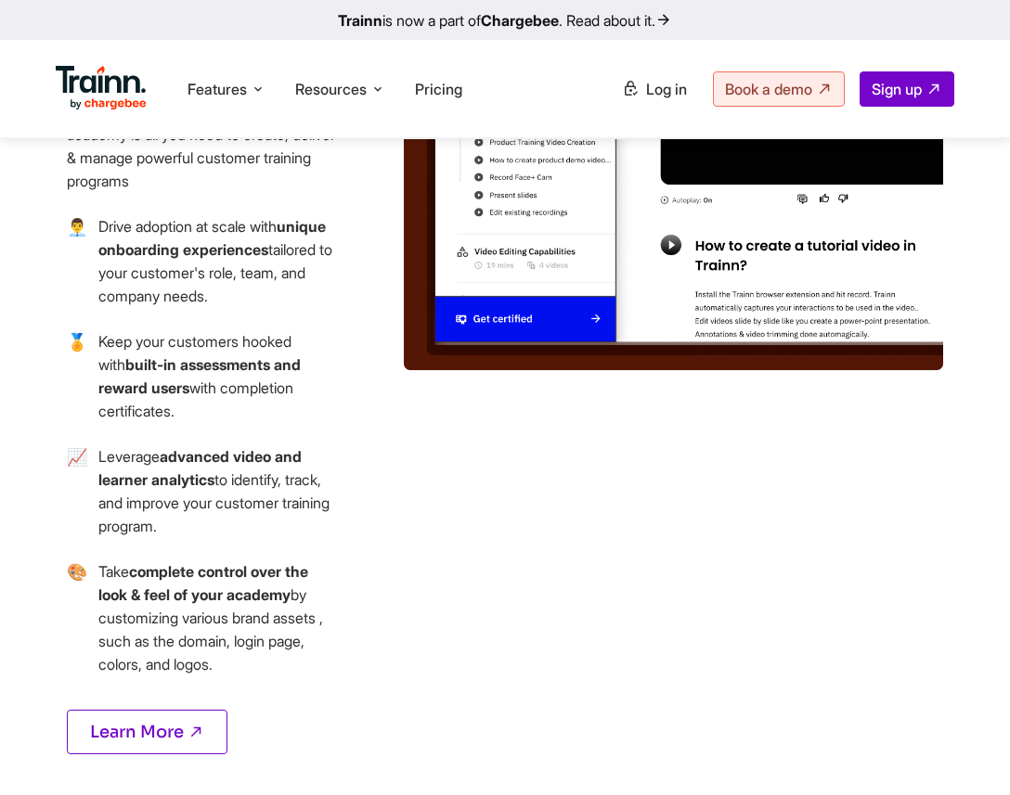
drag, startPoint x: 77, startPoint y: 275, endPoint x: 162, endPoint y: 275, distance: 85.4
click at [162, 275] on li "👨‍💼 Drive adoption at scale with unique onboarding experiences tailored to your…" at bounding box center [202, 272] width 270 height 115
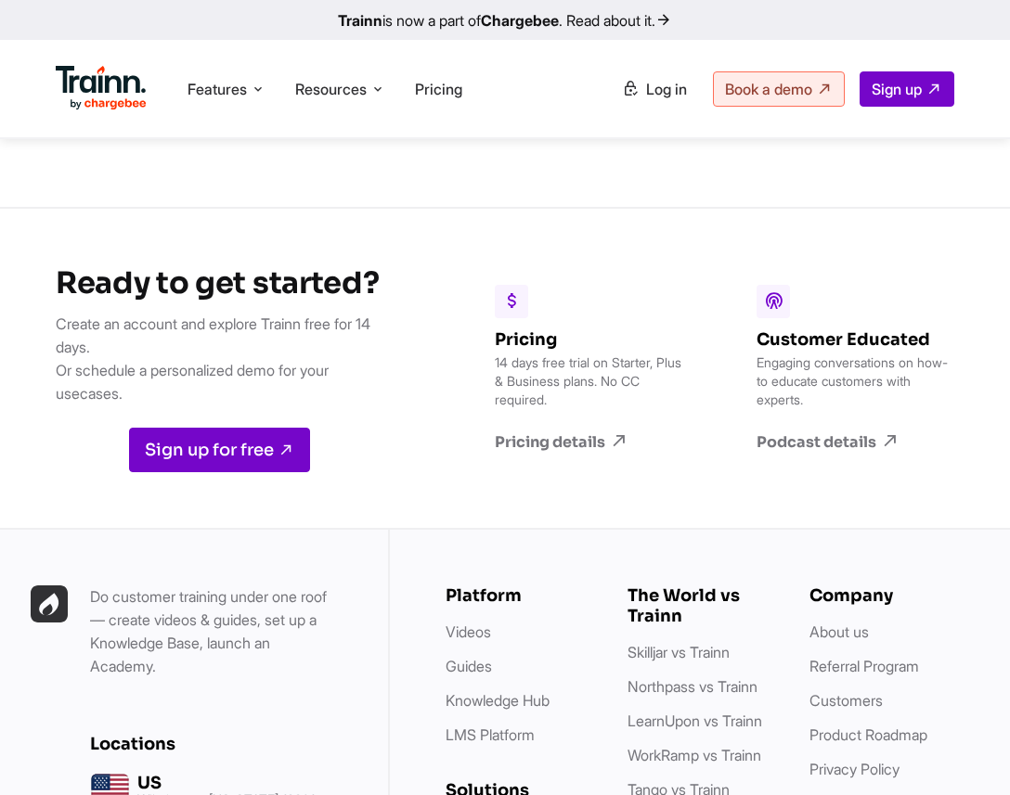
scroll to position [5647, 0]
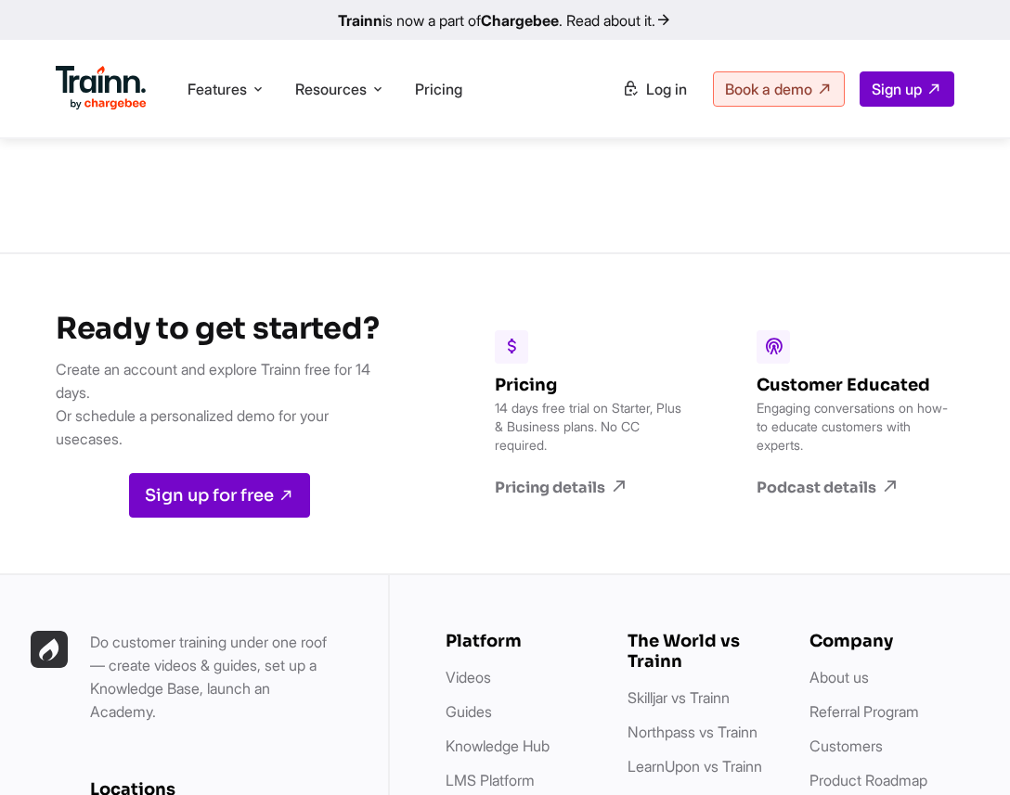
drag, startPoint x: 573, startPoint y: 405, endPoint x: 248, endPoint y: 8, distance: 512.4
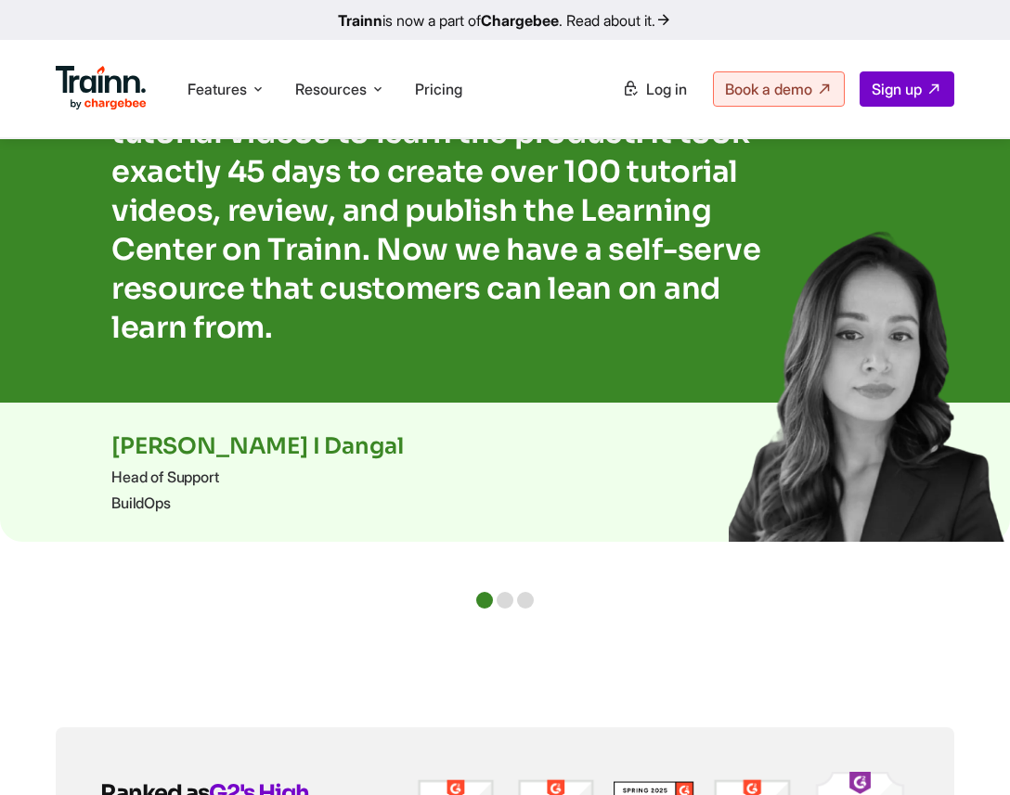
scroll to position [4726, 0]
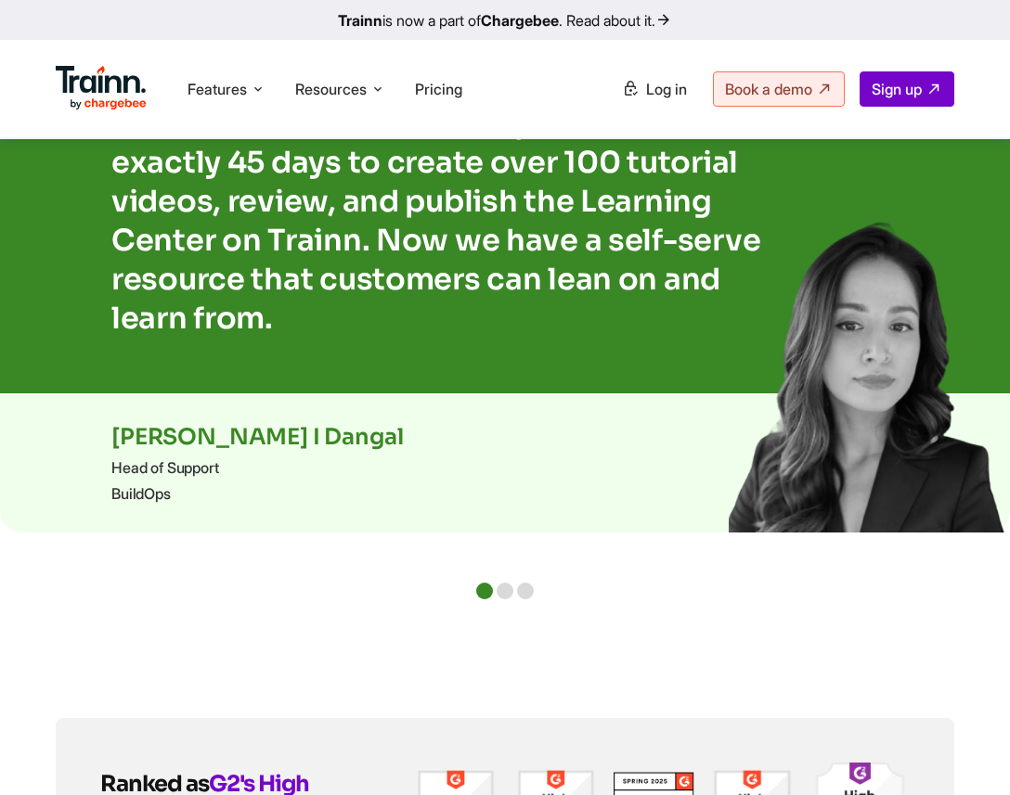
click at [831, 374] on img at bounding box center [869, 366] width 281 height 334
click at [505, 600] on div at bounding box center [505, 591] width 17 height 17
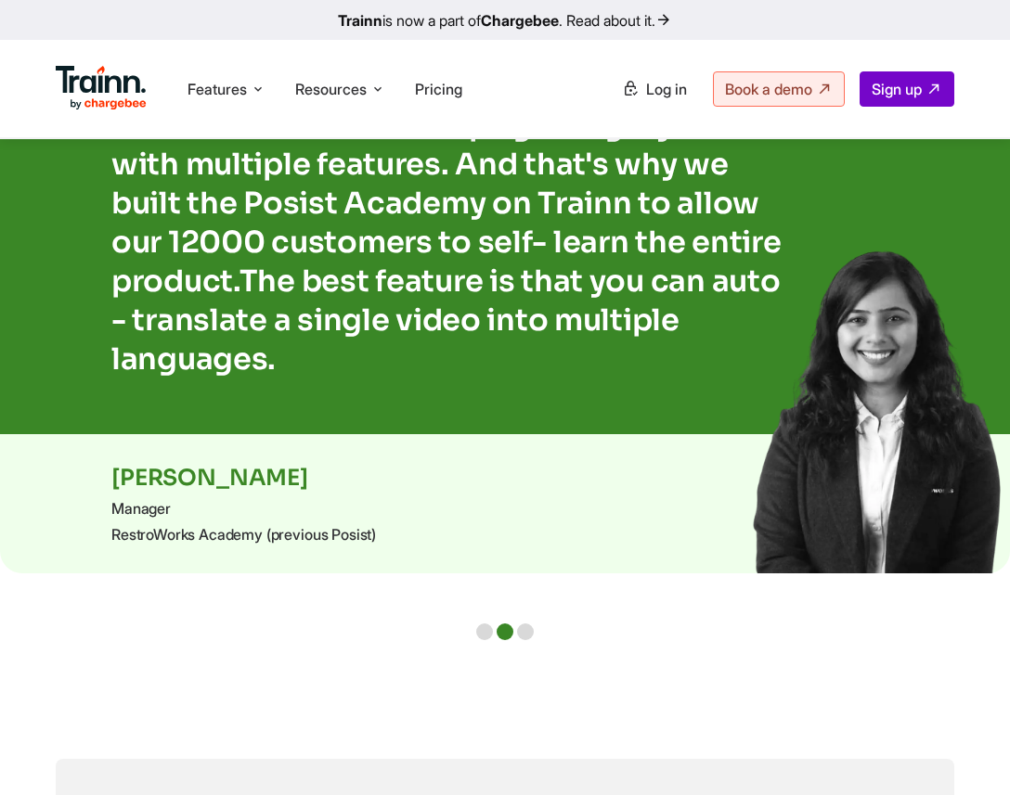
scroll to position [4640, 0]
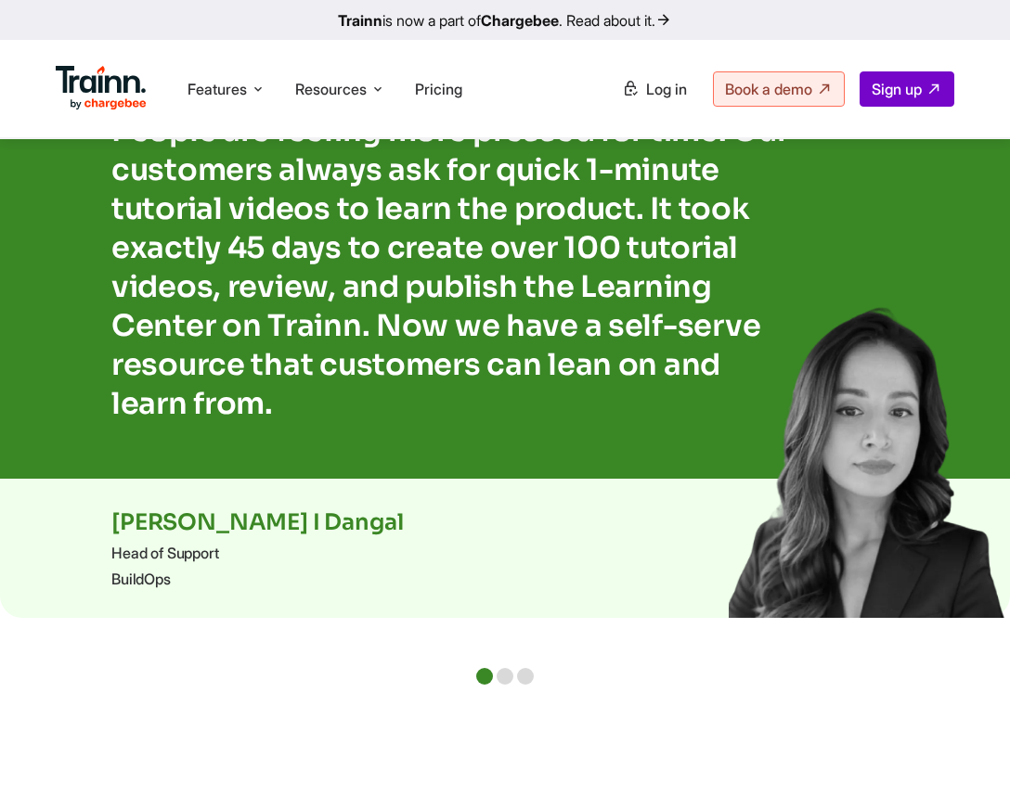
click at [523, 685] on div at bounding box center [525, 676] width 17 height 17
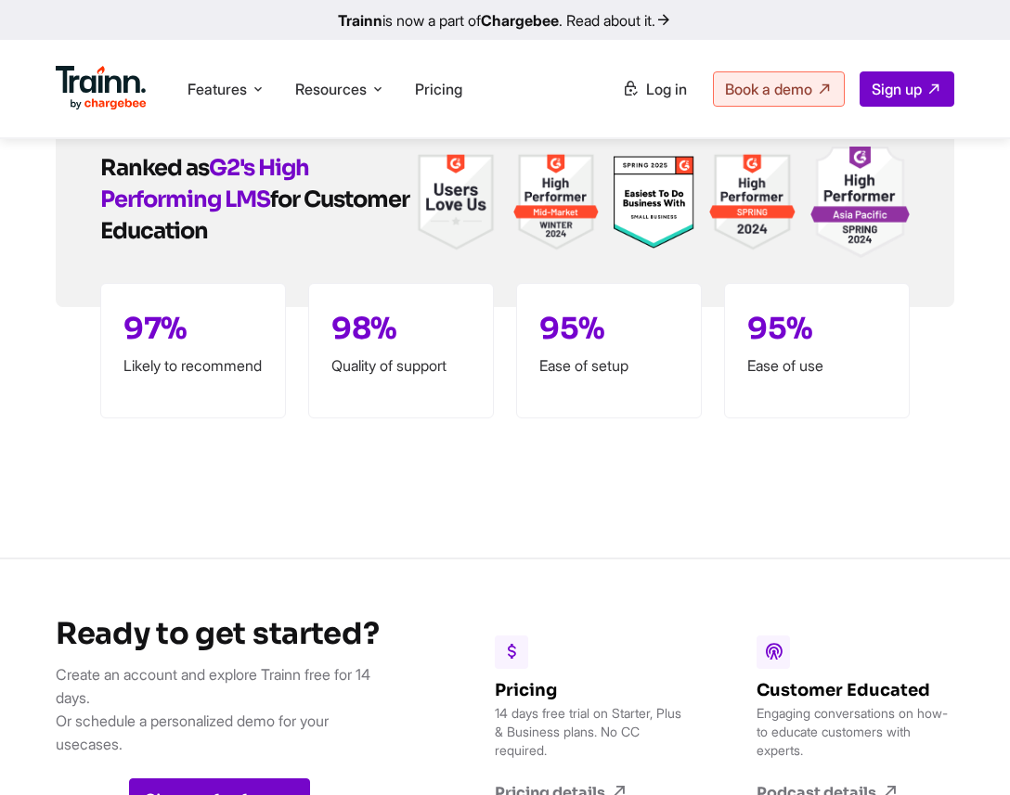
scroll to position [5264, 0]
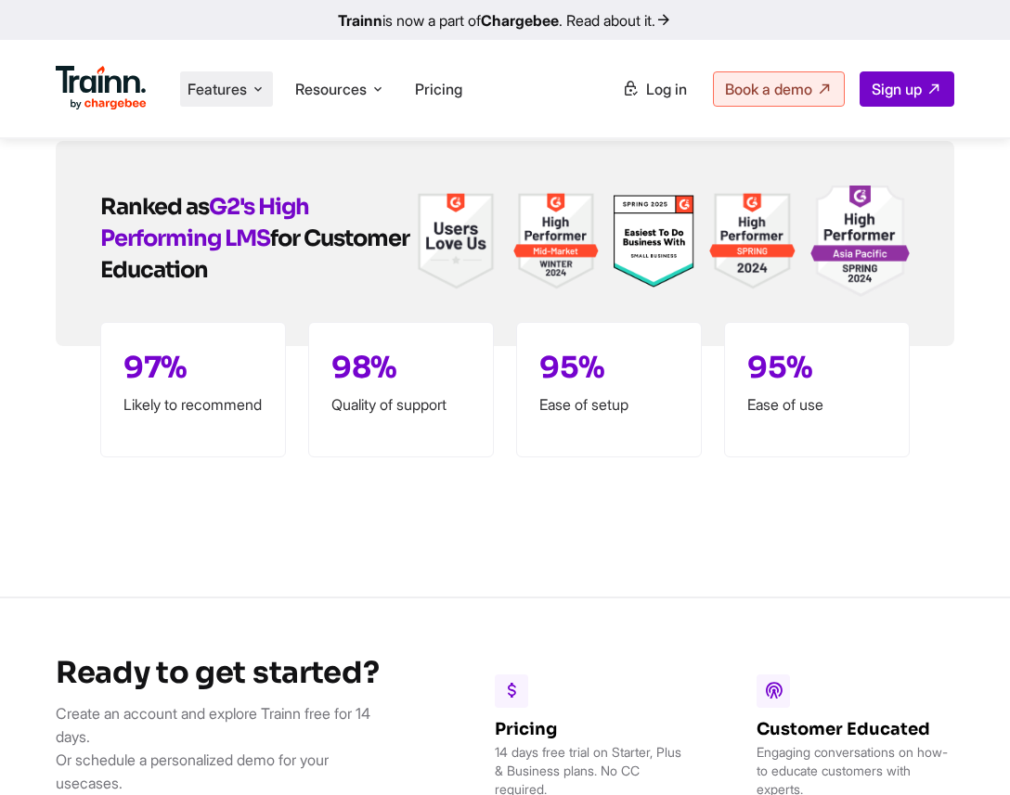
click at [209, 104] on li "Features Product Videos Create product & how-to videos in multiple languages. G…" at bounding box center [226, 88] width 93 height 35
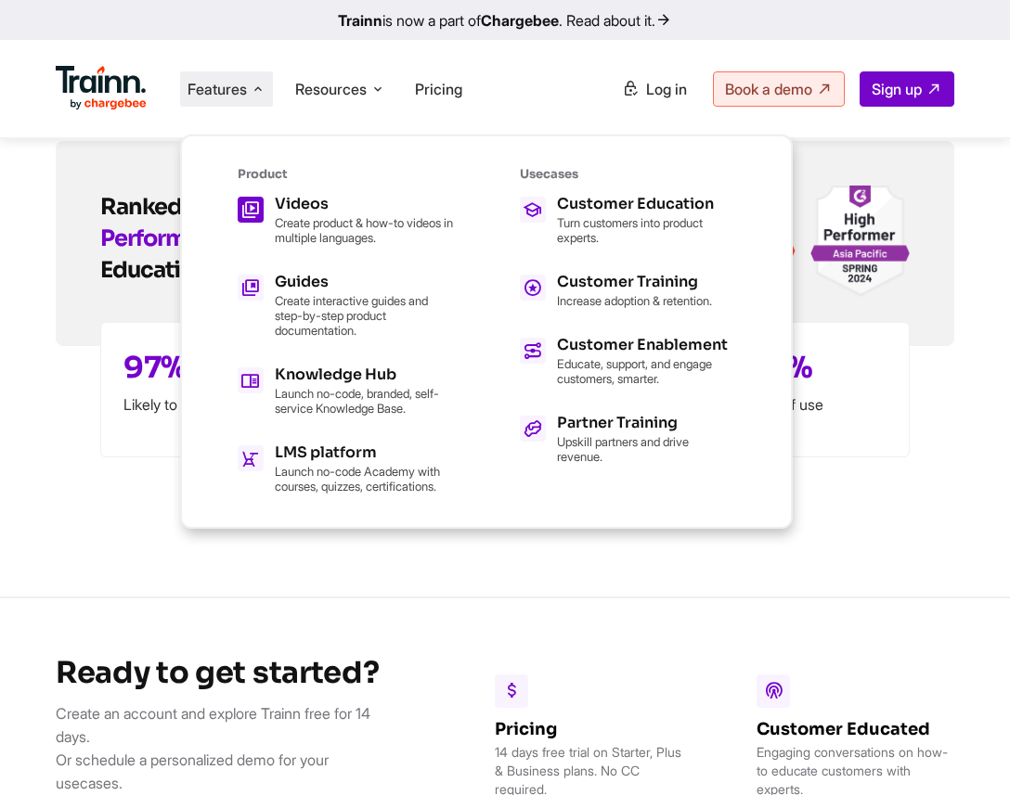
click at [271, 227] on link "Videos Create product & how-to videos in multiple languages." at bounding box center [345, 221] width 215 height 48
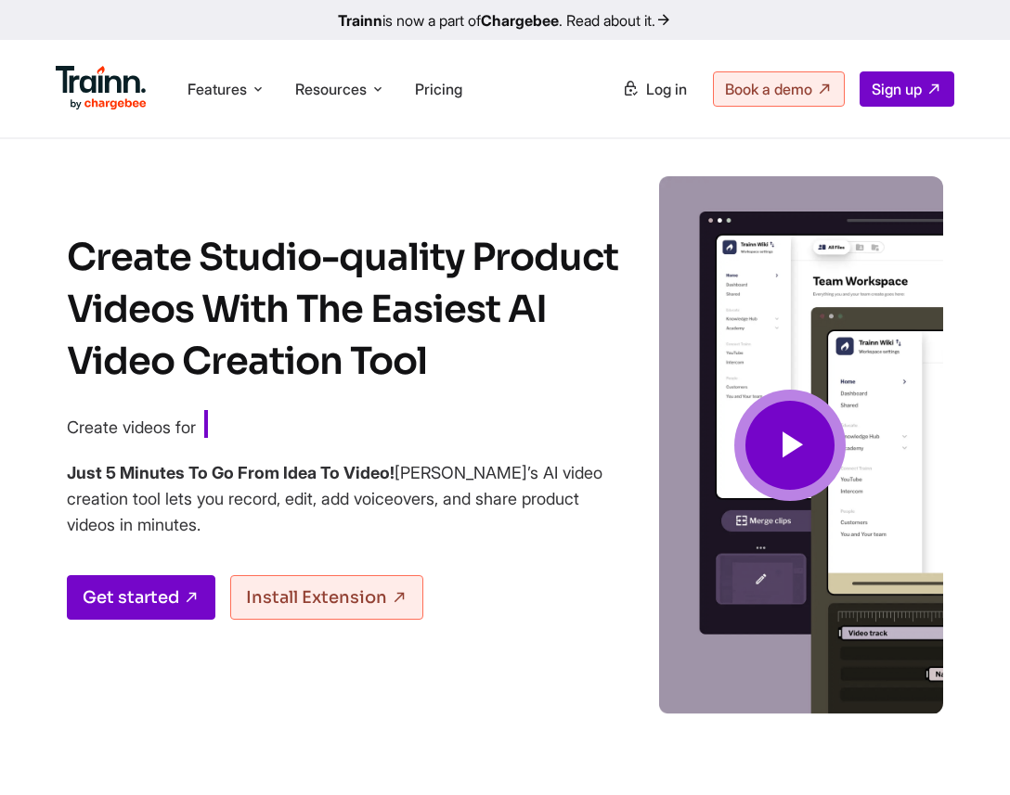
click at [813, 413] on span at bounding box center [789, 445] width 111 height 111
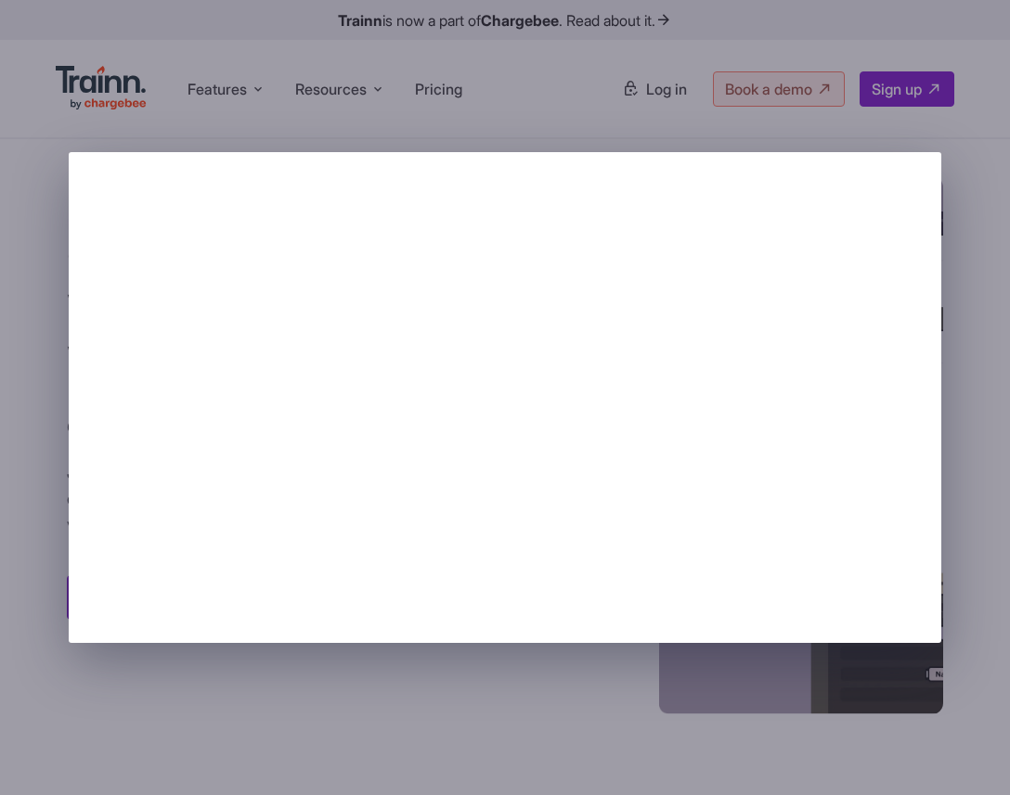
click at [34, 212] on div at bounding box center [505, 397] width 1010 height 795
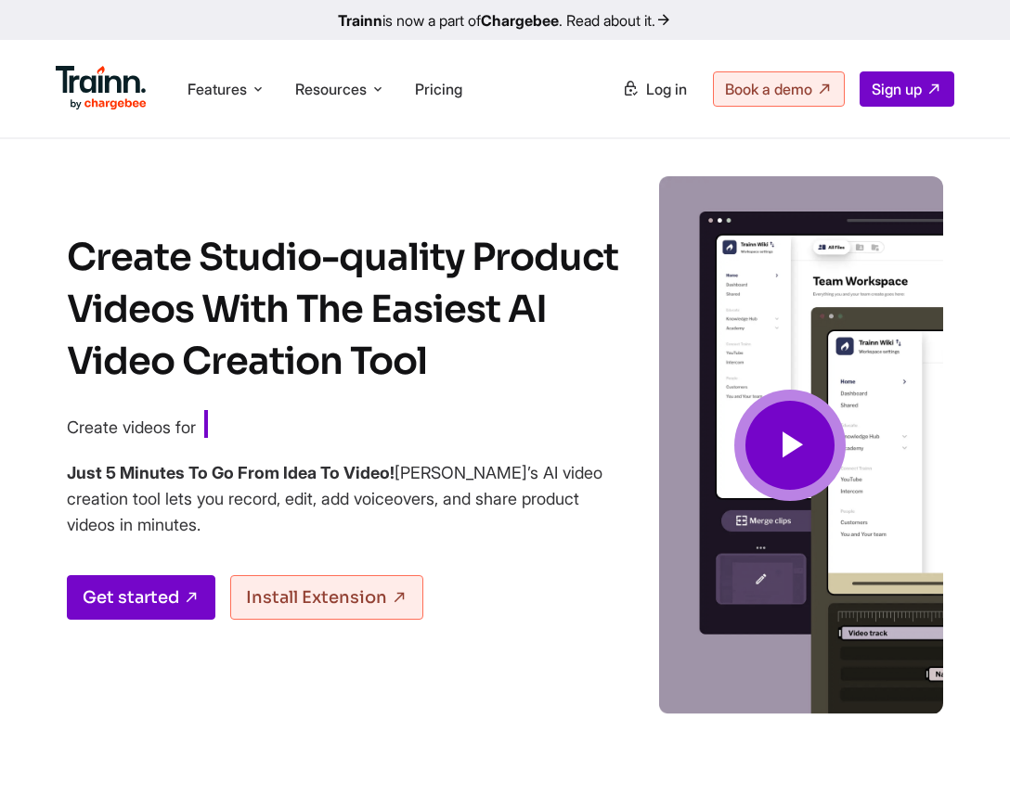
click at [780, 255] on img at bounding box center [790, 445] width 306 height 538
click at [884, 330] on img at bounding box center [790, 445] width 306 height 538
click at [822, 443] on span at bounding box center [789, 445] width 111 height 111
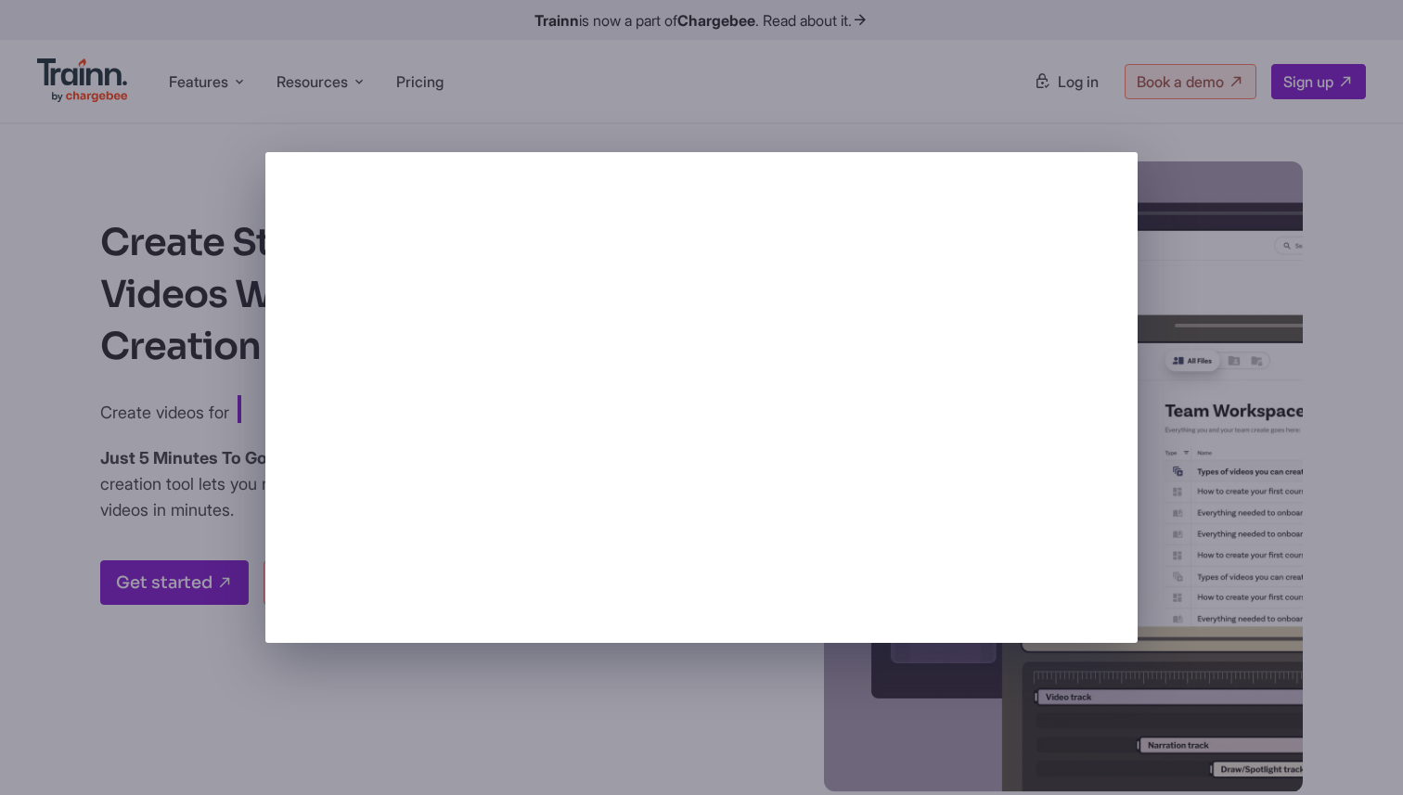
click at [1080, 105] on div at bounding box center [701, 397] width 1403 height 795
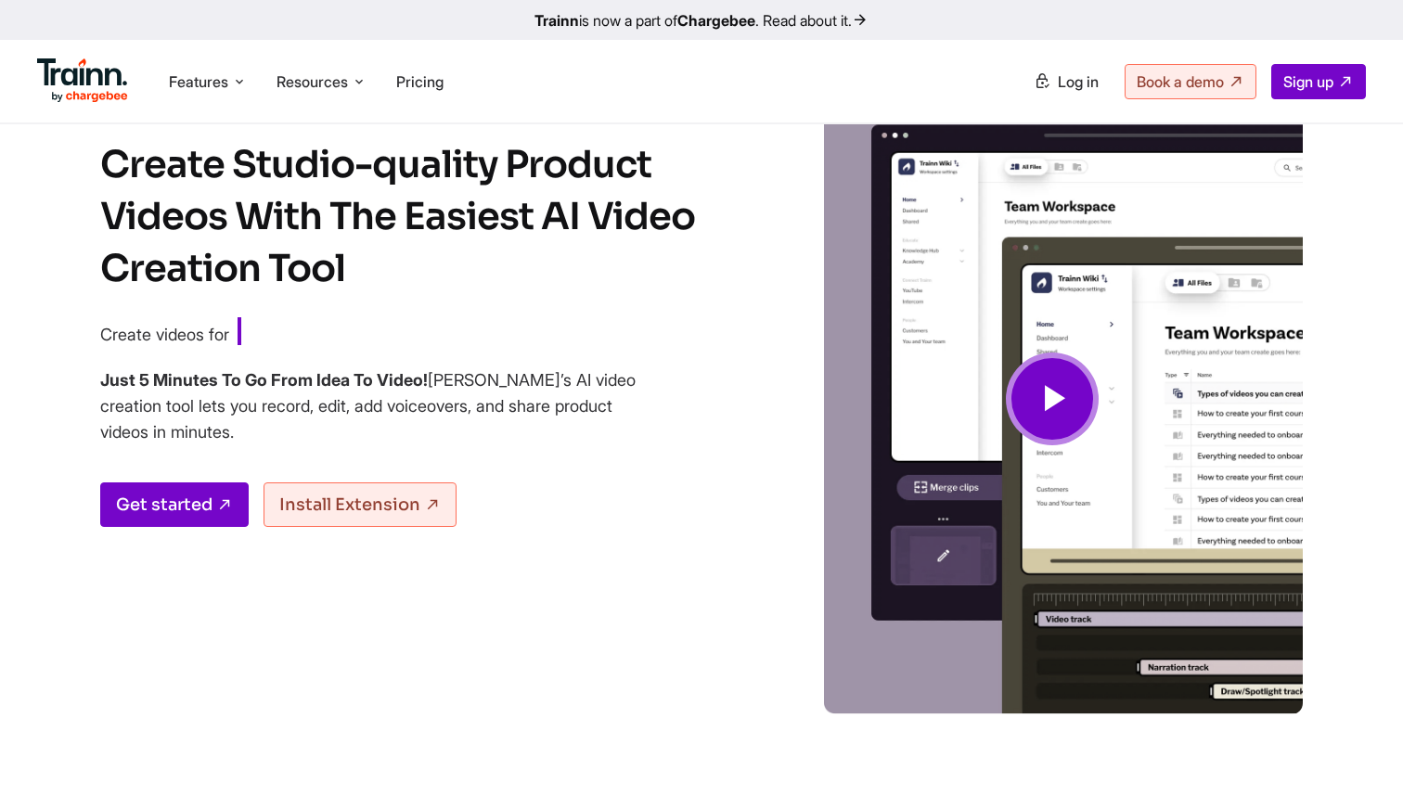
scroll to position [71, 0]
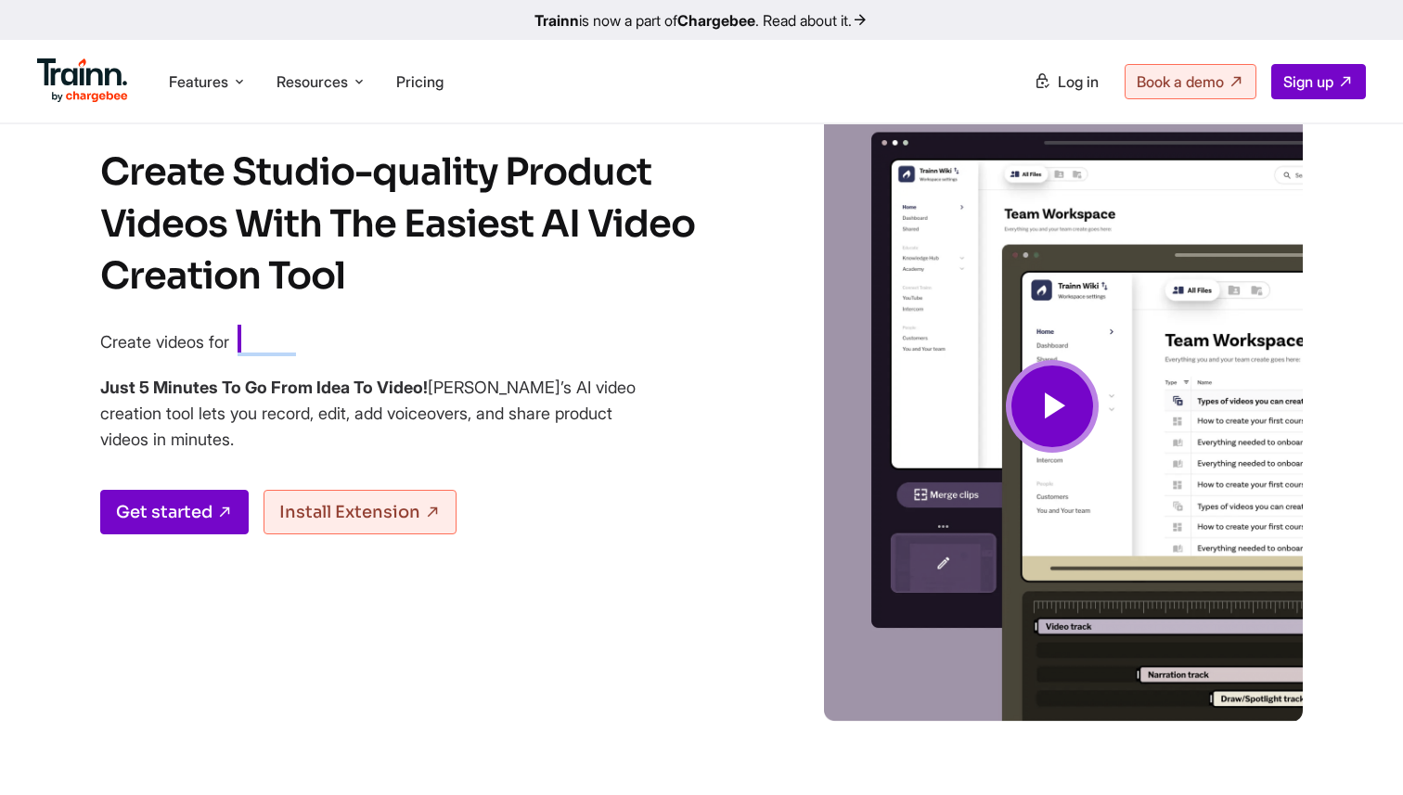
drag, startPoint x: 309, startPoint y: 341, endPoint x: 462, endPoint y: 344, distance: 153.2
click at [463, 342] on span "Customer Training" at bounding box center [355, 341] width 234 height 32
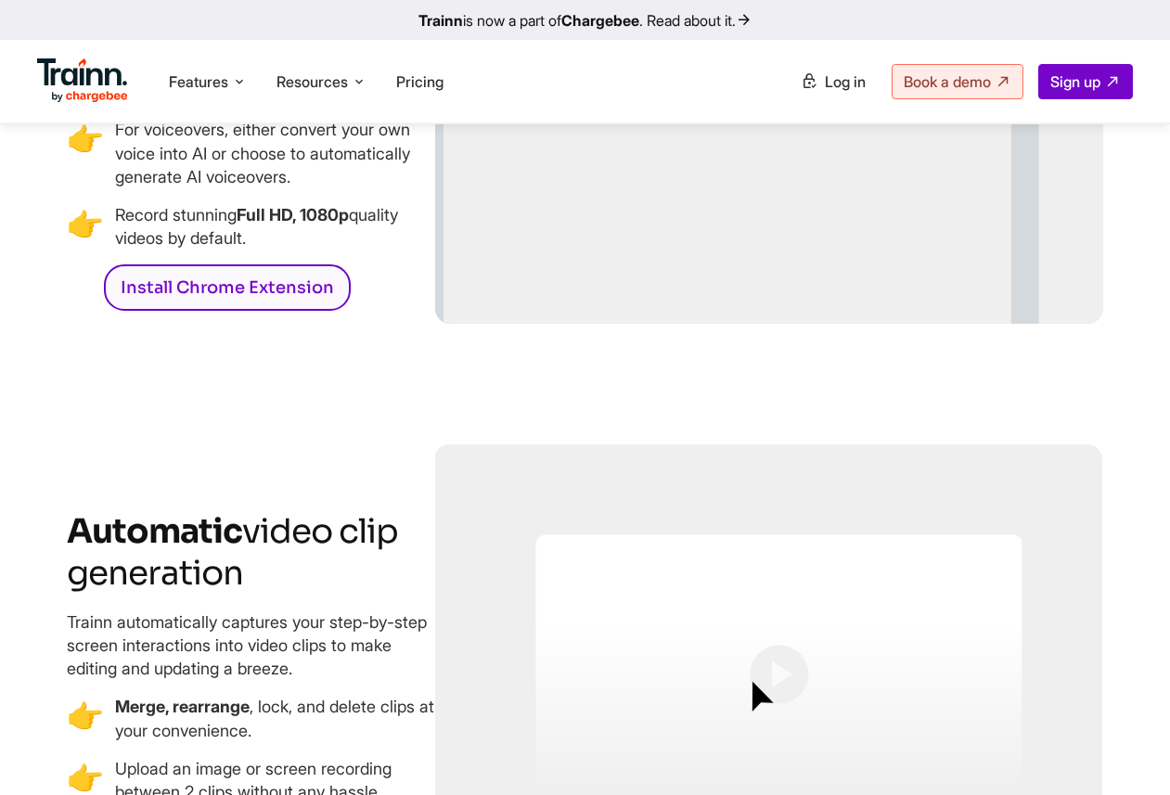
scroll to position [2566, 0]
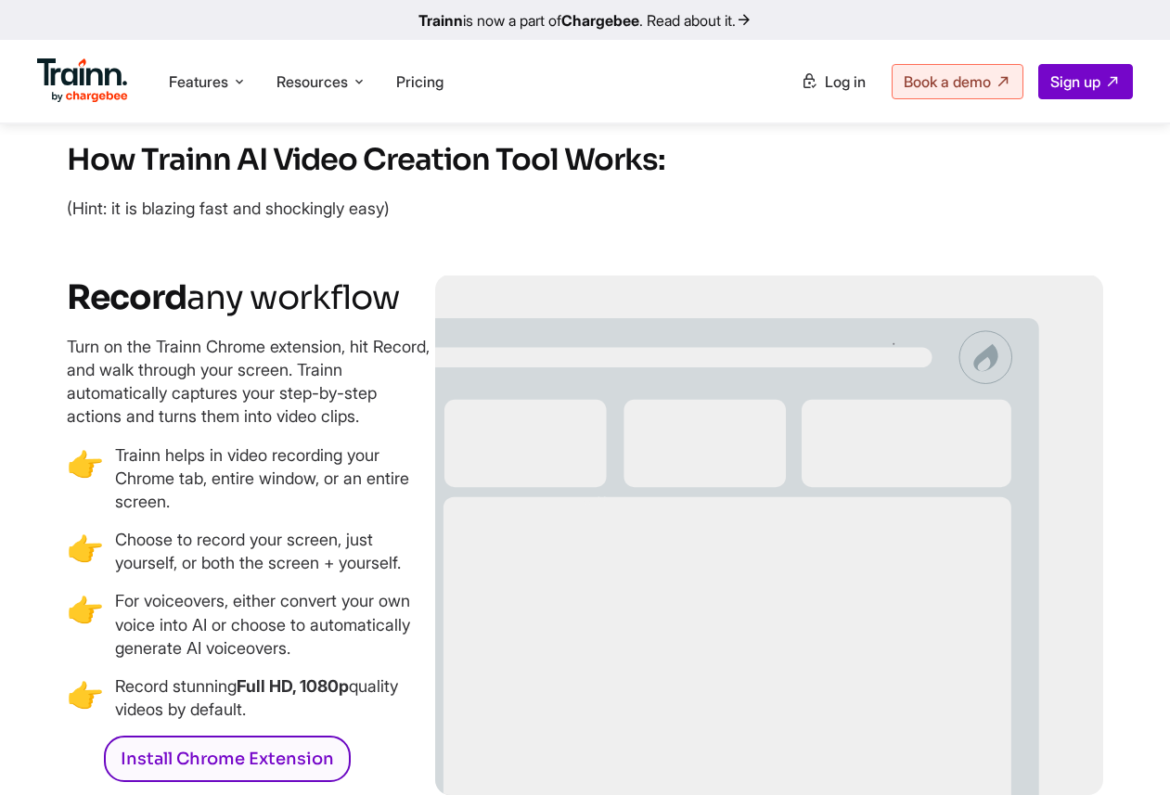
drag, startPoint x: 822, startPoint y: 195, endPoint x: 374, endPoint y: 21, distance: 480.7
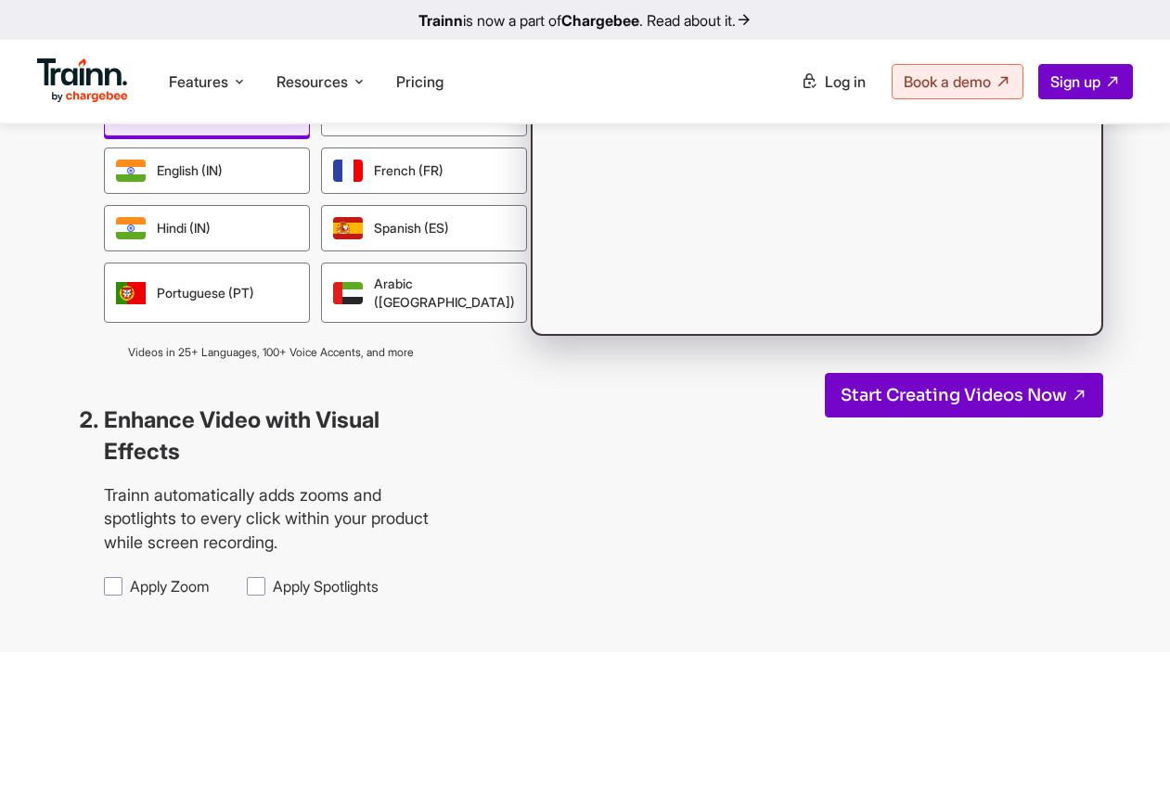
scroll to position [1710, 0]
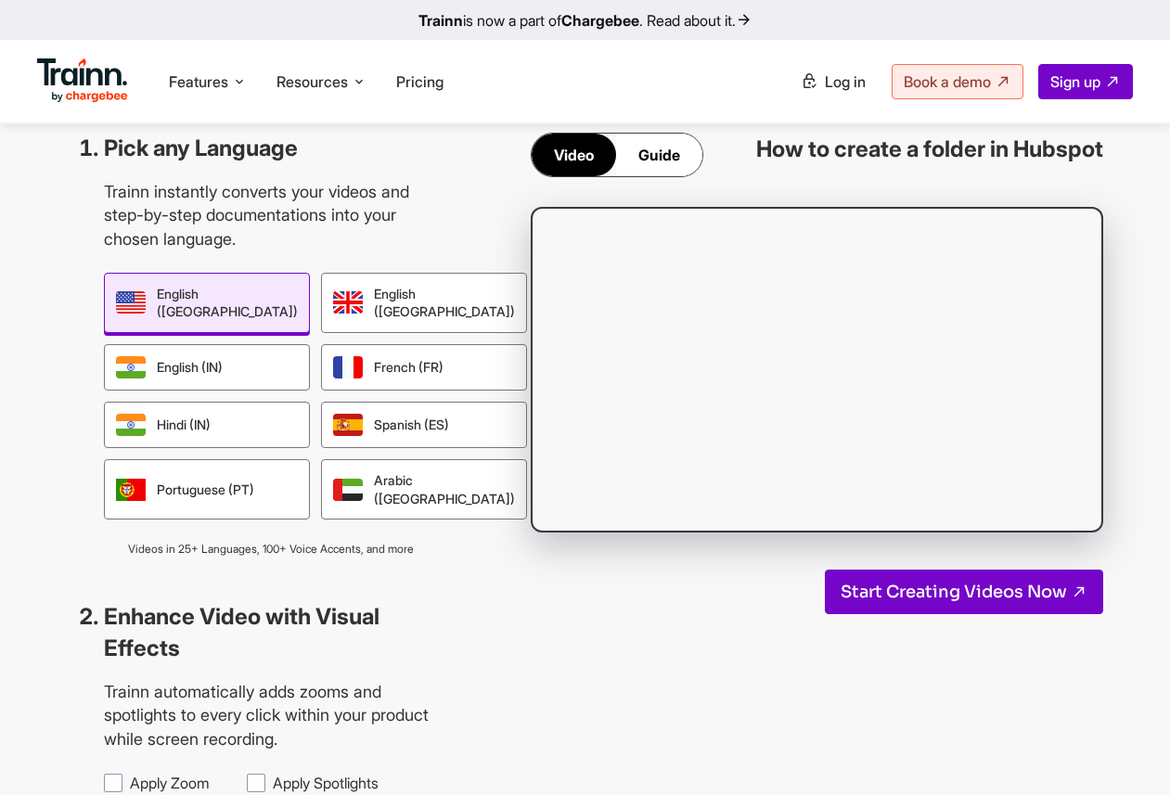
click at [657, 176] on div "Guide" at bounding box center [659, 155] width 86 height 43
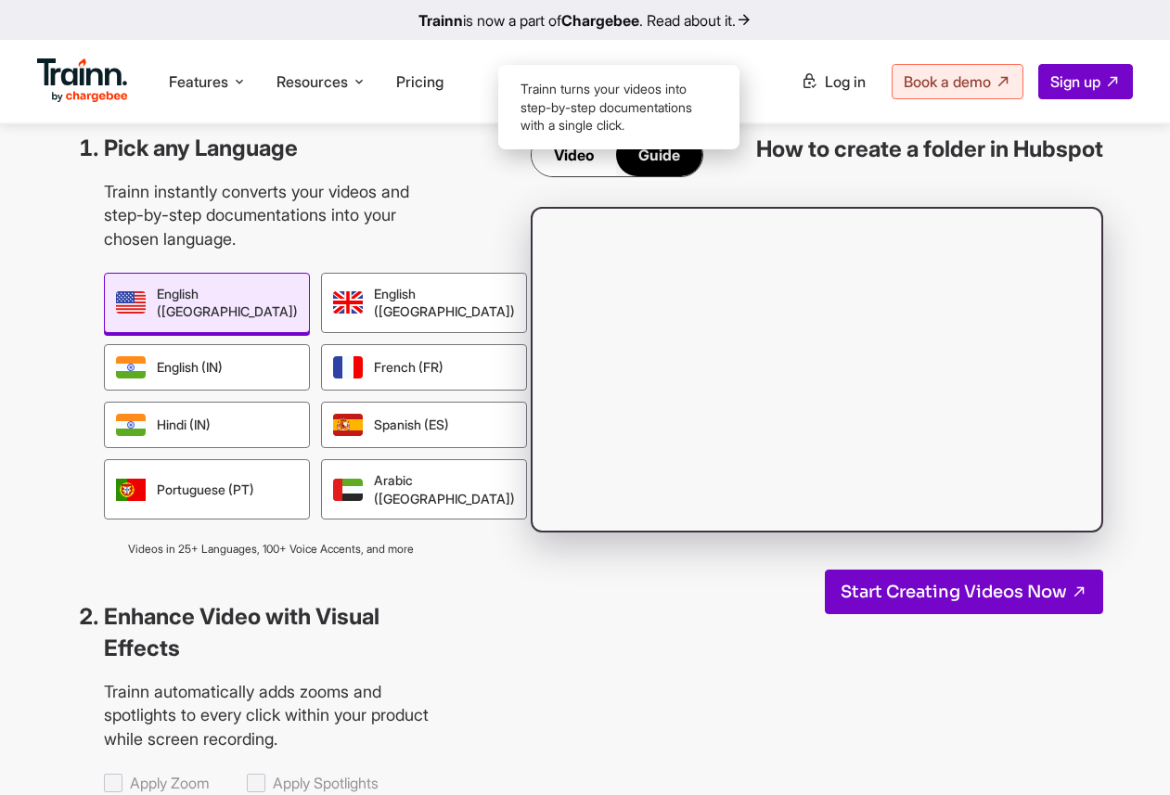
click at [564, 176] on div "Video" at bounding box center [574, 155] width 84 height 43
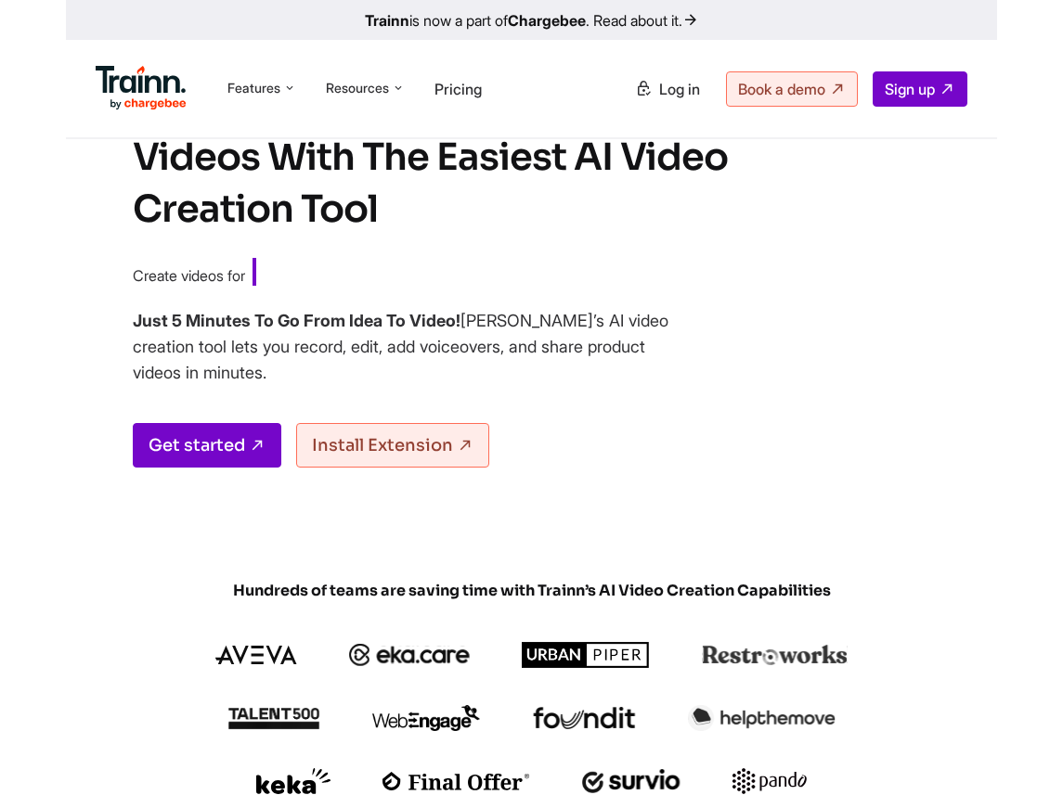
scroll to position [0, 0]
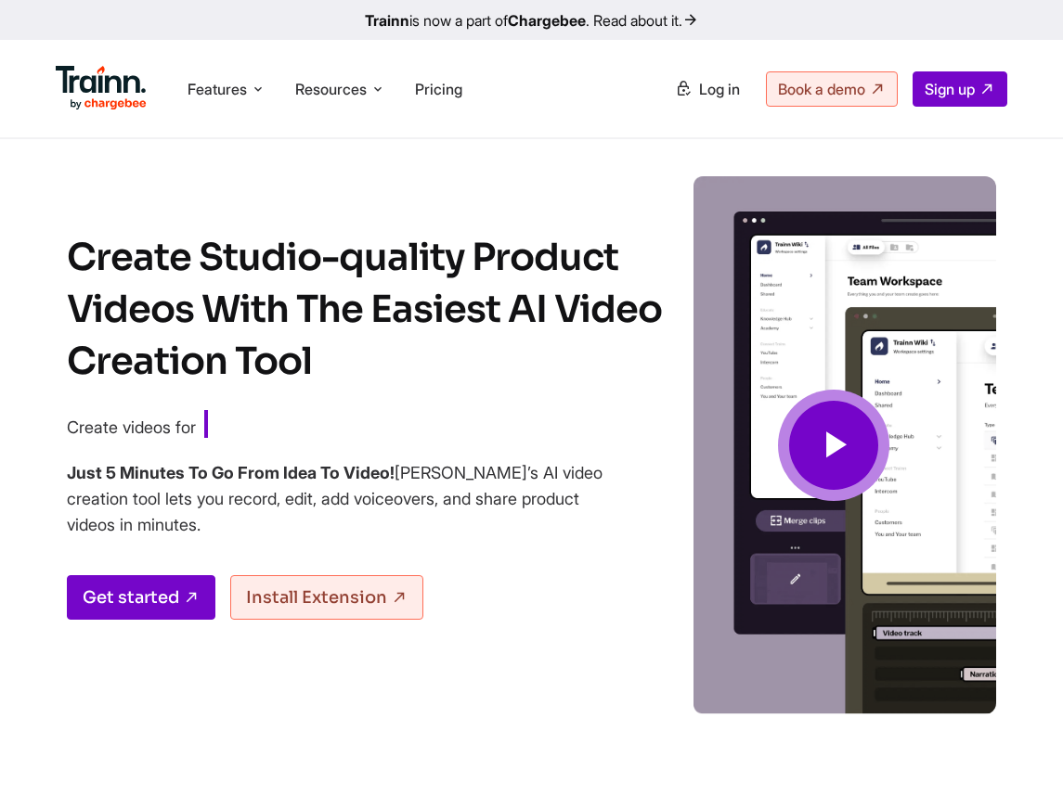
click at [817, 491] on span at bounding box center [833, 445] width 111 height 111
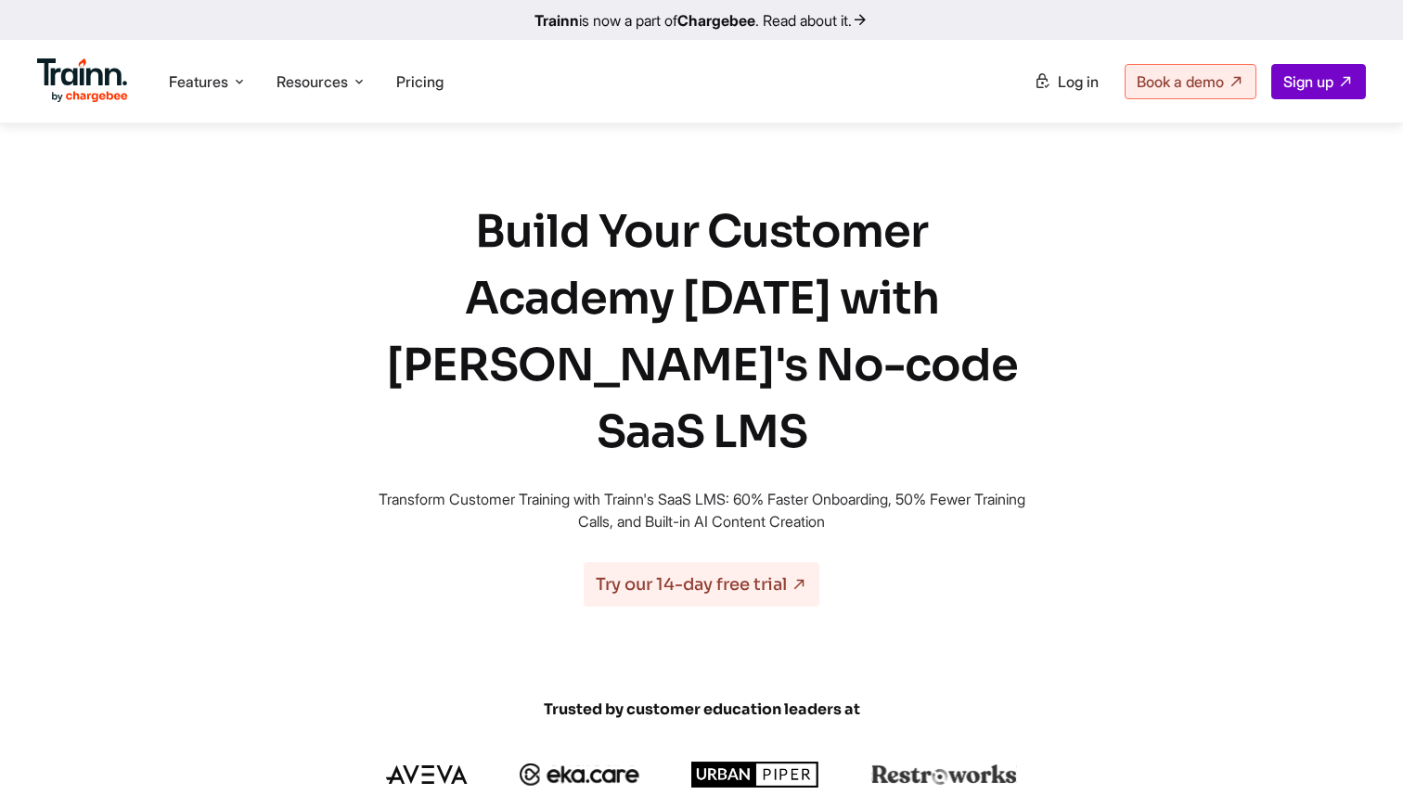
scroll to position [3509, 0]
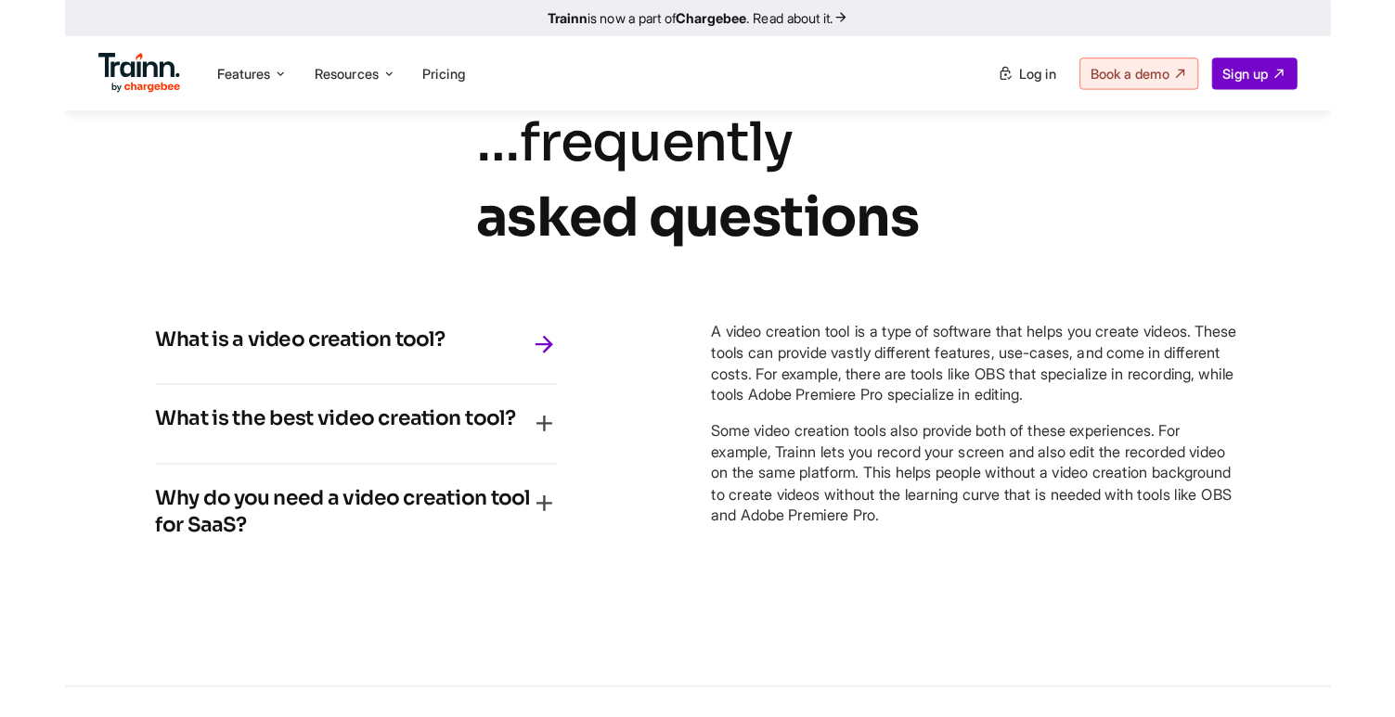
scroll to position [8094, 0]
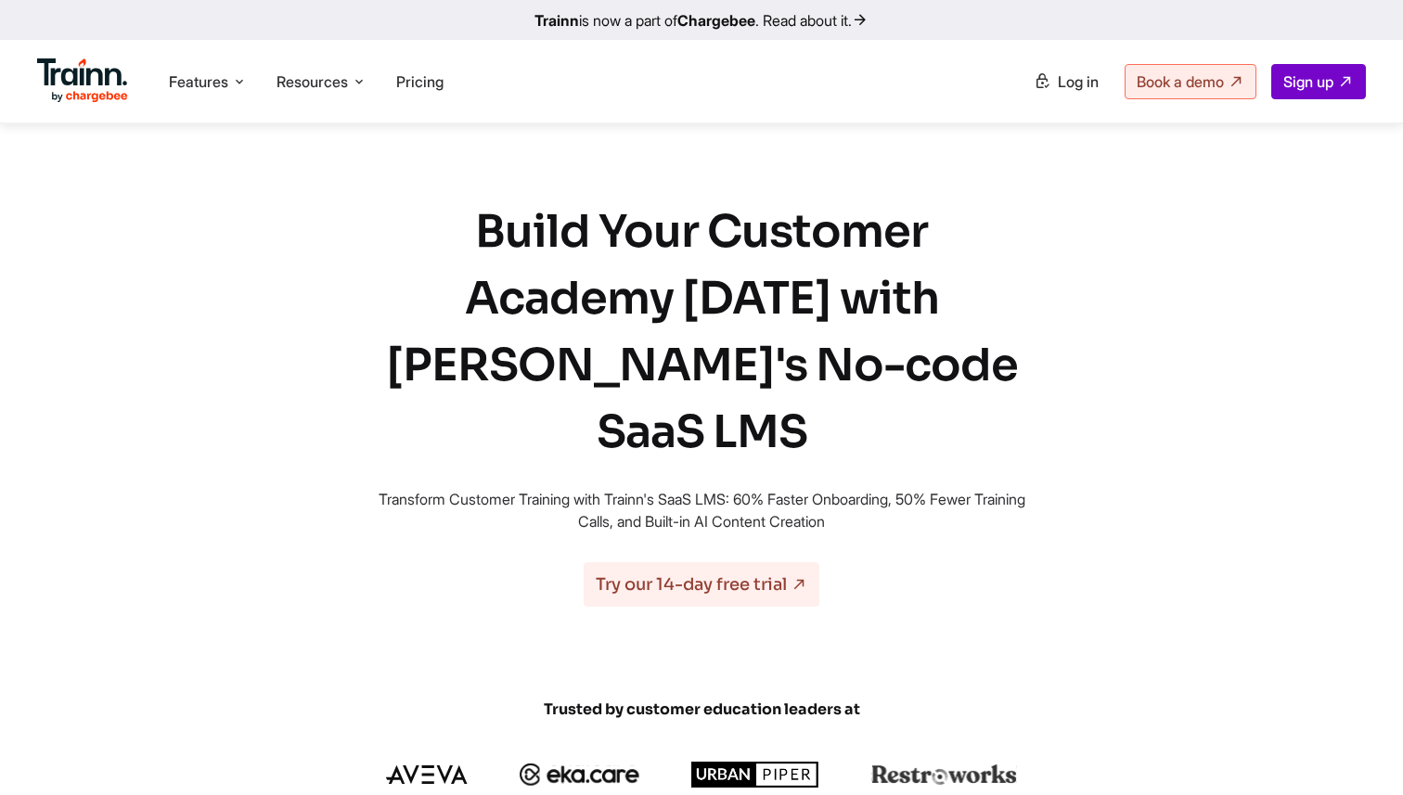
scroll to position [3509, 0]
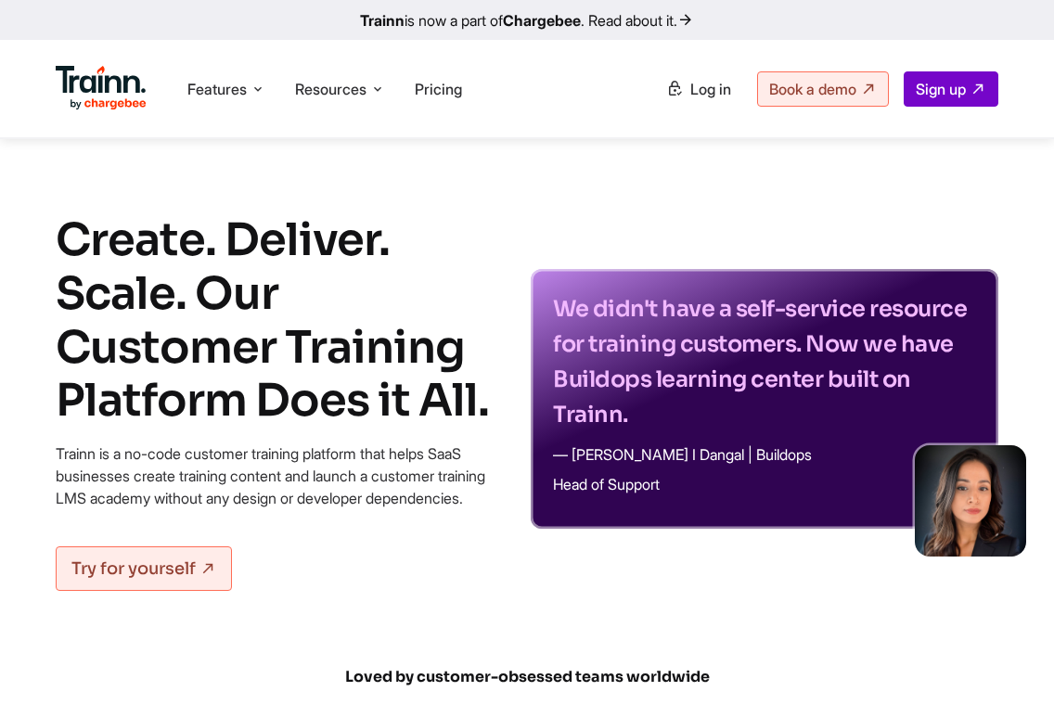
scroll to position [5487, 0]
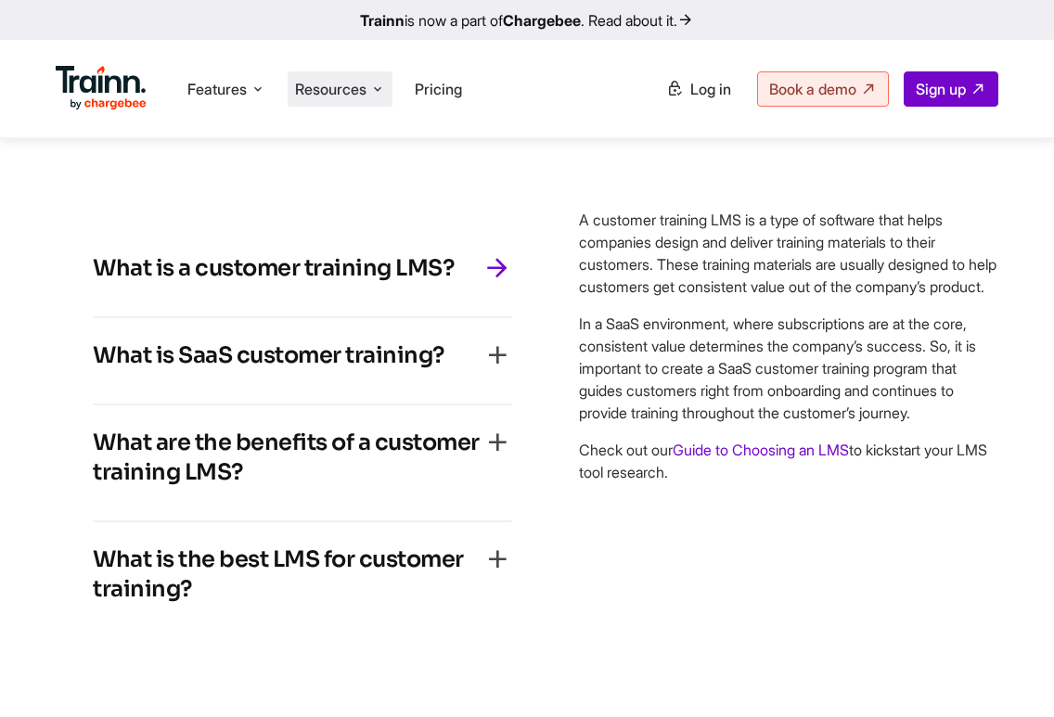
click at [316, 80] on span "Resources" at bounding box center [330, 89] width 71 height 20
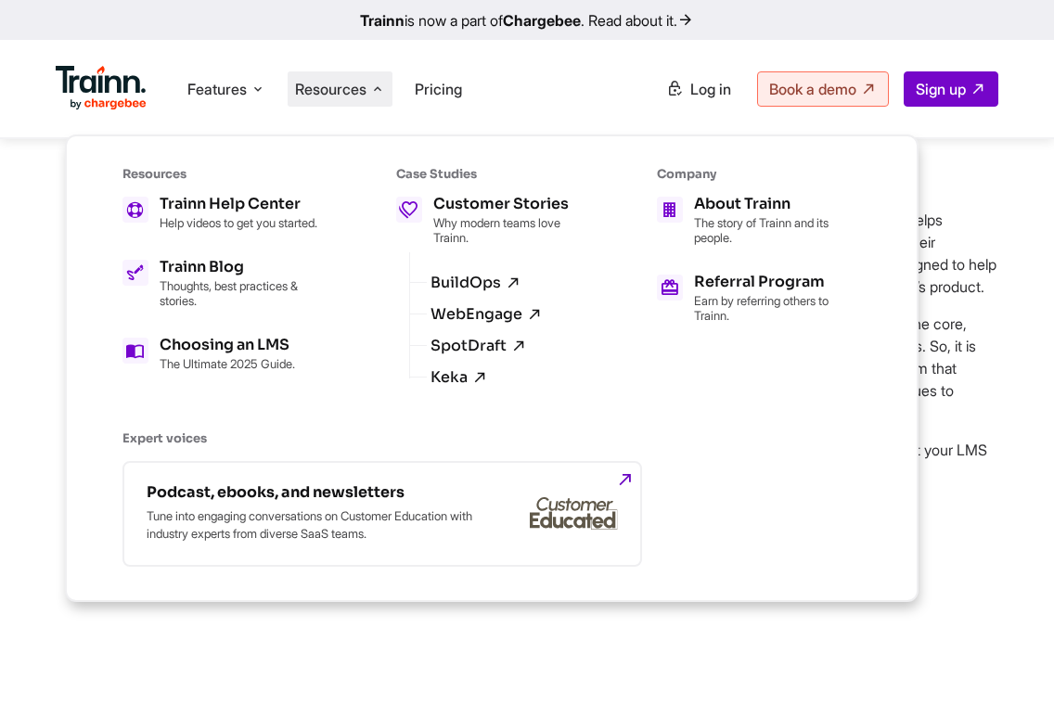
click at [170, 339] on ul "Trainn Help Center Help videos to get you started. Trainn Blog Thoughts, best p…" at bounding box center [226, 284] width 207 height 174
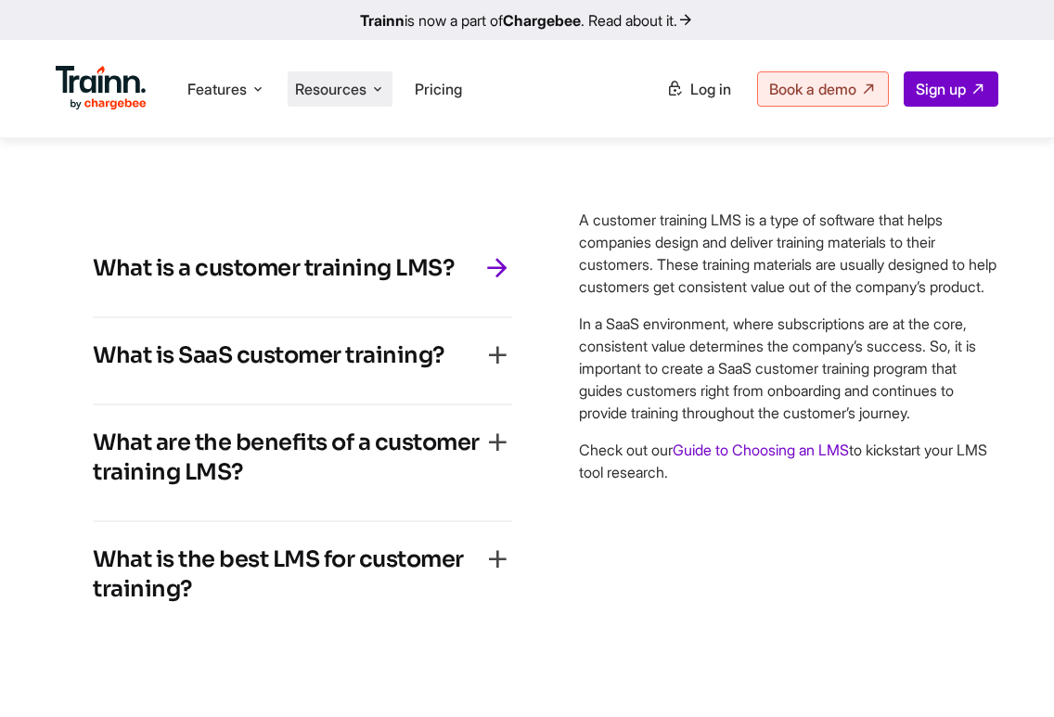
click at [349, 82] on span "Resources" at bounding box center [330, 89] width 71 height 20
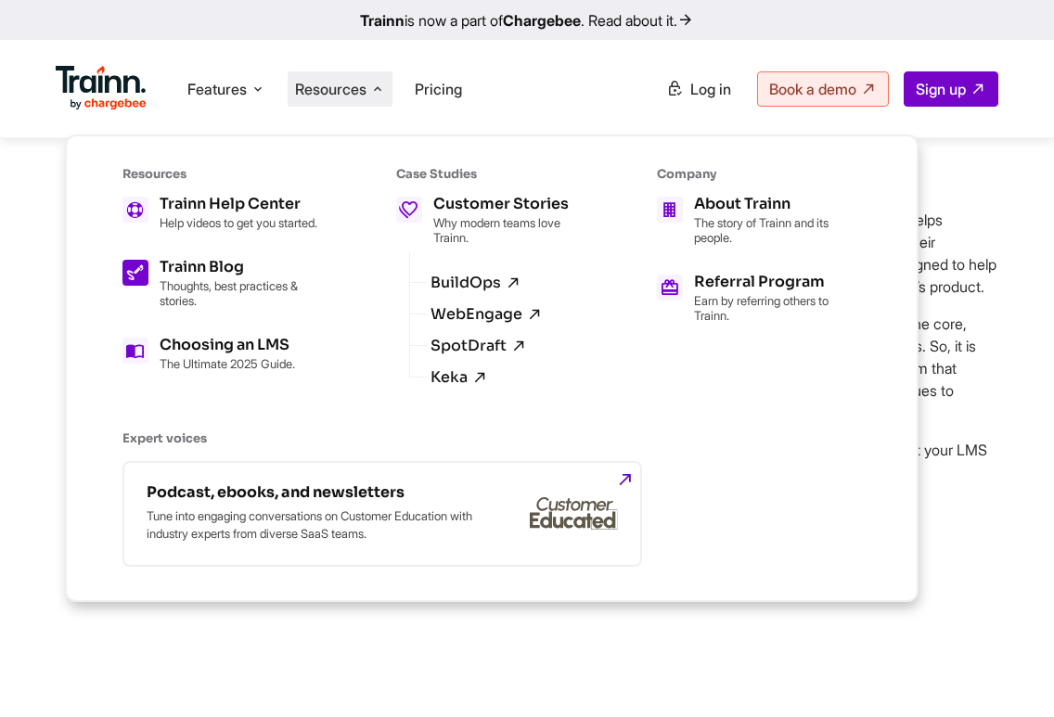
click at [148, 286] on span at bounding box center [136, 273] width 26 height 26
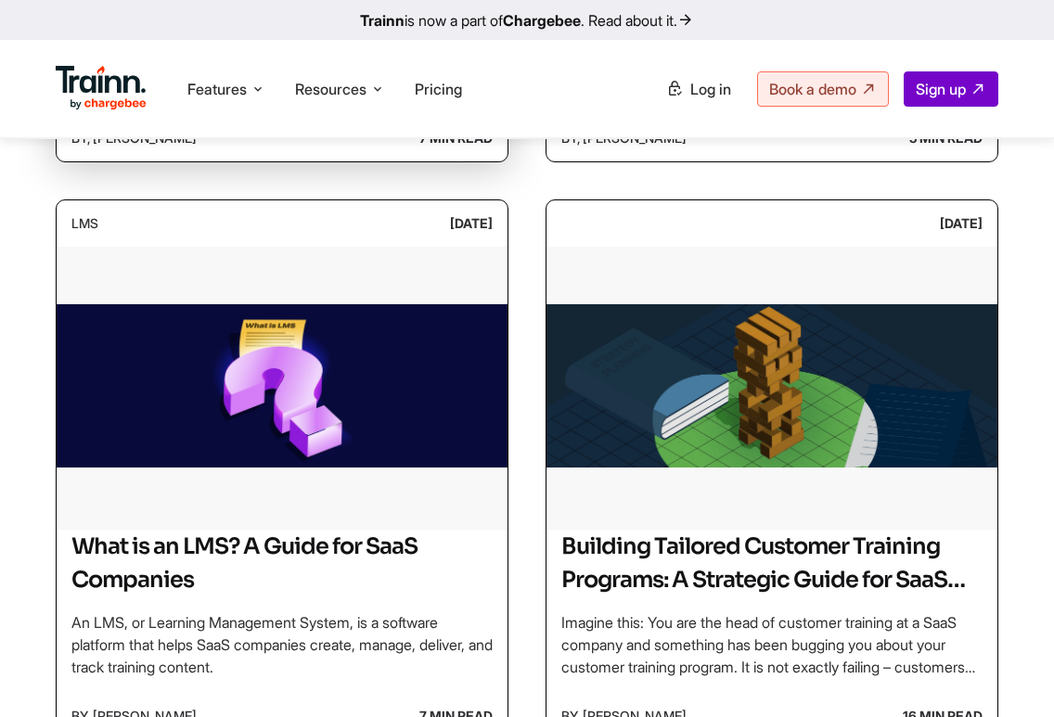
scroll to position [1299, 0]
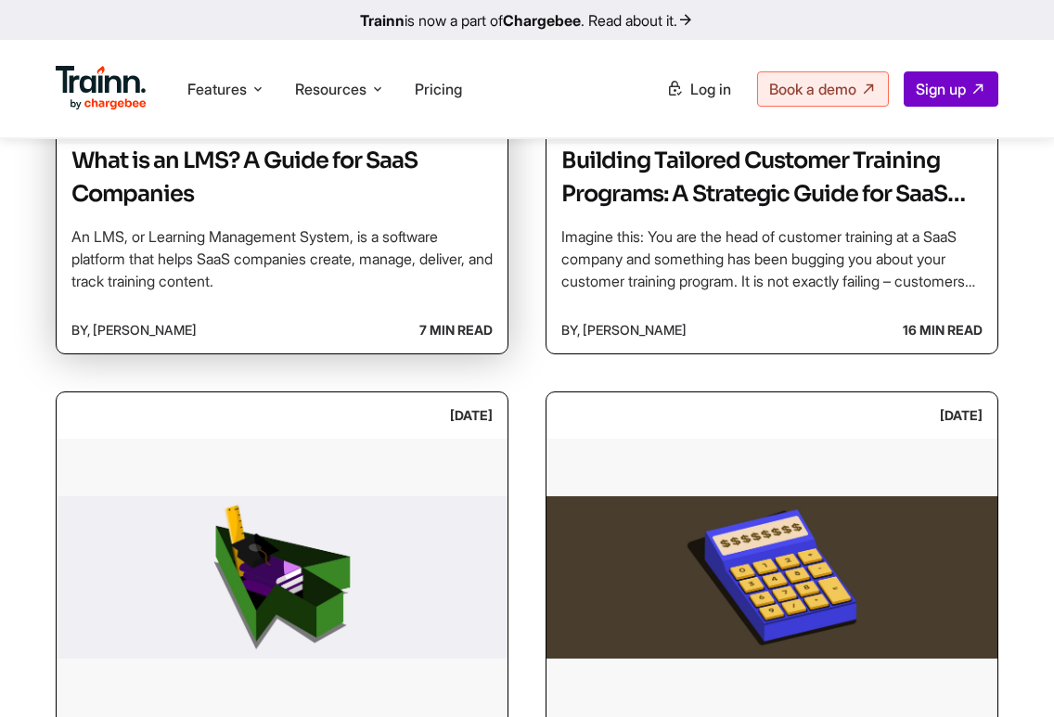
click at [372, 204] on h2 "What is an LMS? A Guide for SaaS Companies" at bounding box center [281, 177] width 421 height 67
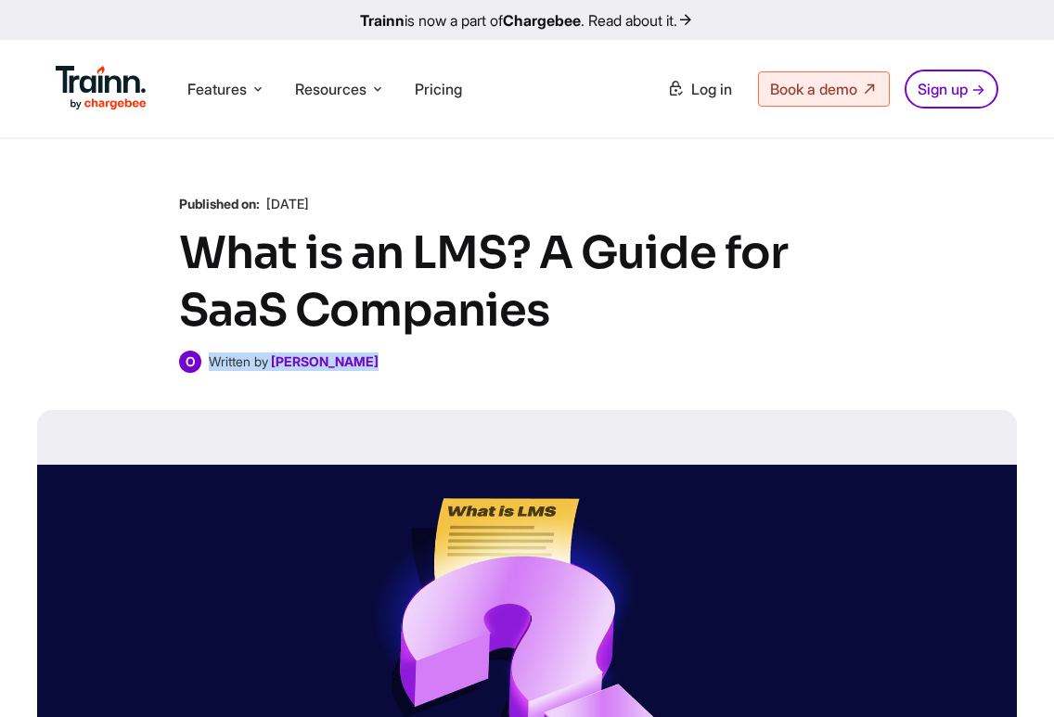
drag, startPoint x: 378, startPoint y: 366, endPoint x: 283, endPoint y: 377, distance: 95.3
click at [284, 377] on div "All Blogs Published on: 31 Jan , 2025 What is an LMS? A Guide for SaaS Companie…" at bounding box center [527, 534] width 1054 height 791
click at [283, 377] on div "All Blogs Published on: 31 Jan , 2025 What is an LMS? A Guide for SaaS Companie…" at bounding box center [527, 534] width 1054 height 791
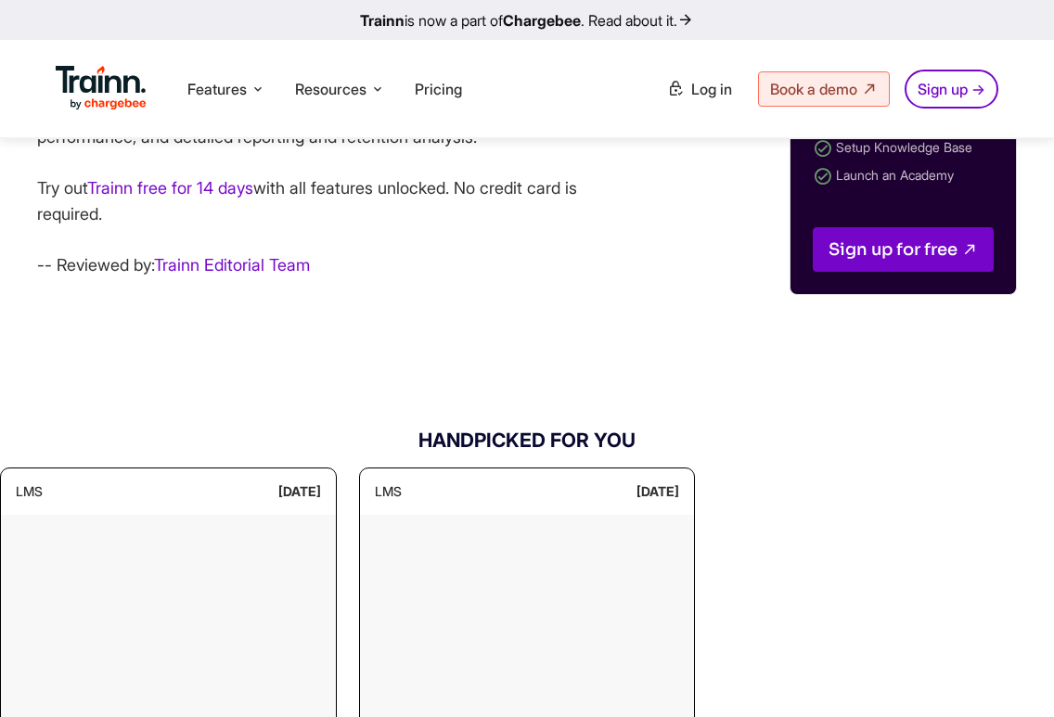
scroll to position [10261, 0]
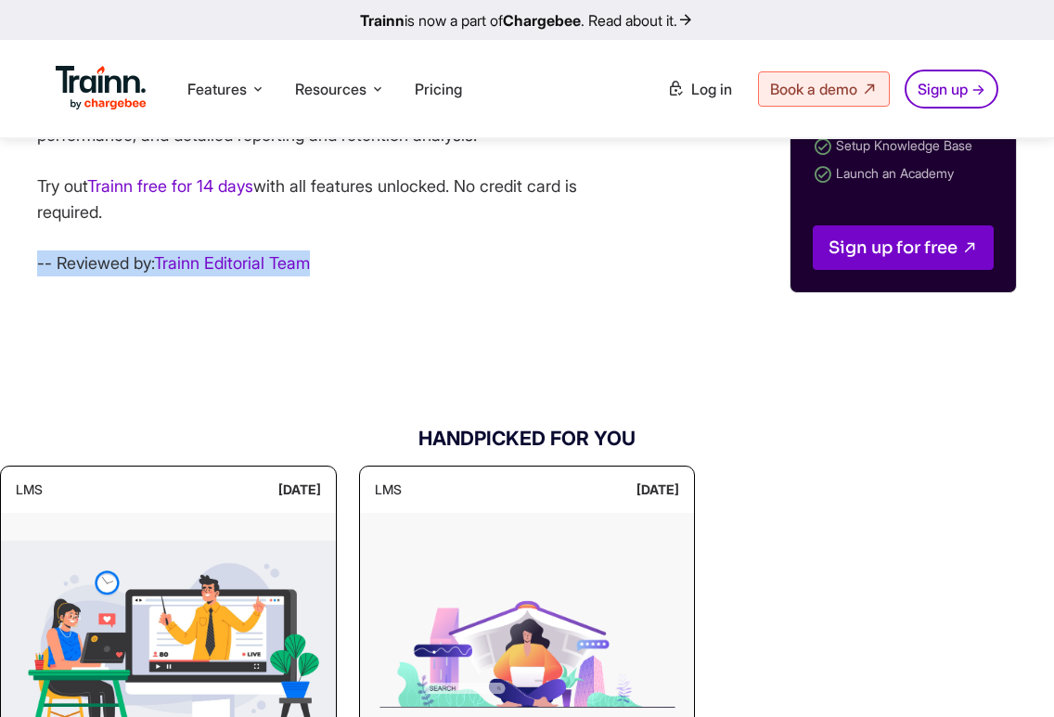
drag, startPoint x: 316, startPoint y: 365, endPoint x: 39, endPoint y: 359, distance: 277.6
click at [39, 277] on p "-- Reviewed by: Trainn Editorial Team" at bounding box center [324, 264] width 575 height 26
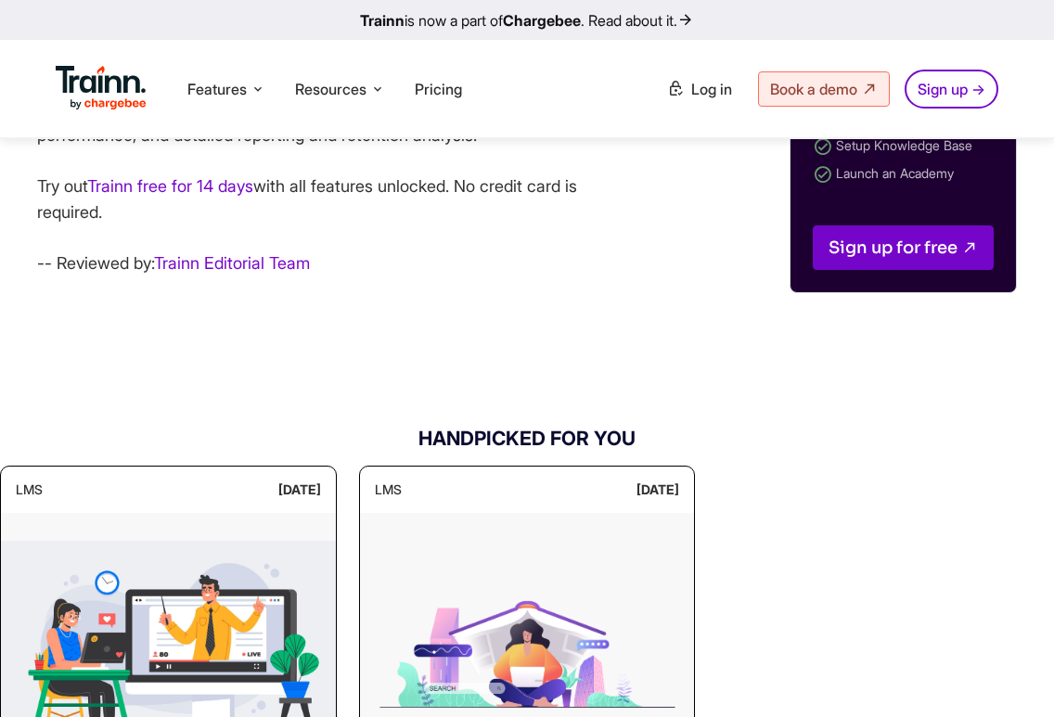
click at [38, 277] on p "-- Reviewed by: Trainn Editorial Team" at bounding box center [324, 264] width 575 height 26
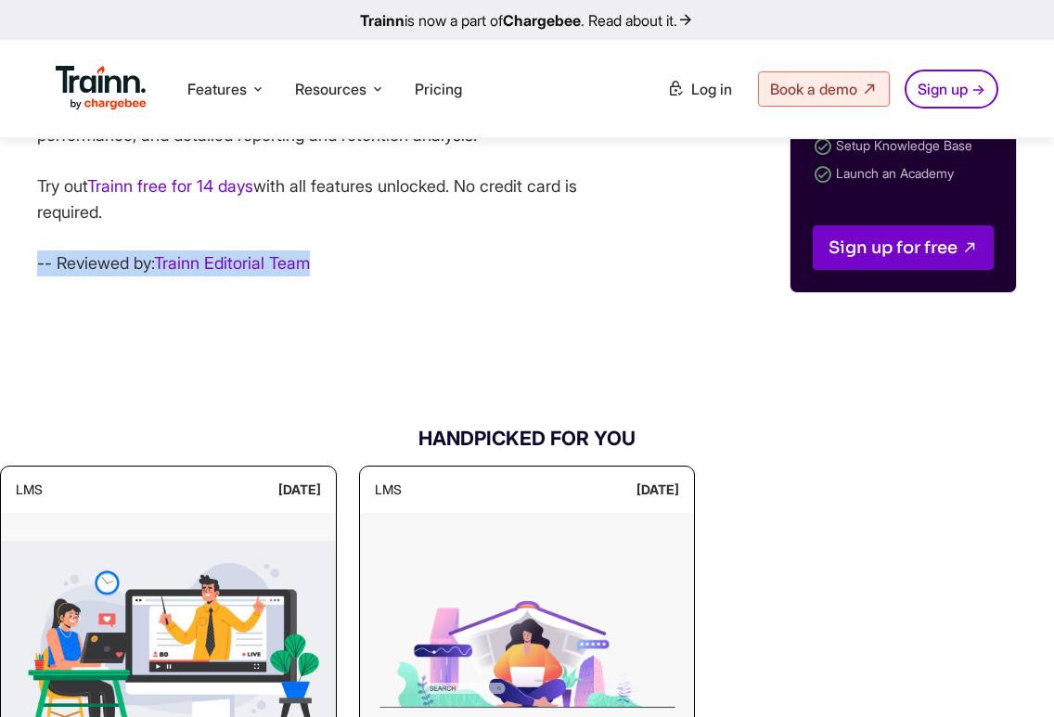
drag, startPoint x: 29, startPoint y: 363, endPoint x: 371, endPoint y: 368, distance: 342.5
click at [371, 277] on p "-- Reviewed by: Trainn Editorial Team" at bounding box center [324, 264] width 575 height 26
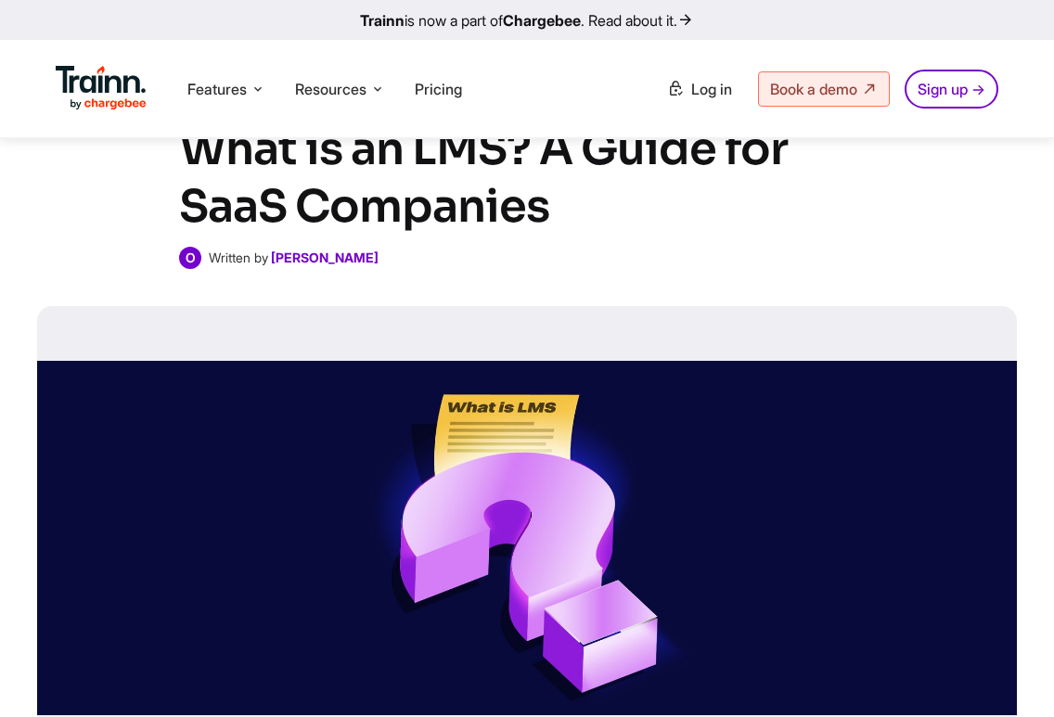
scroll to position [0, 0]
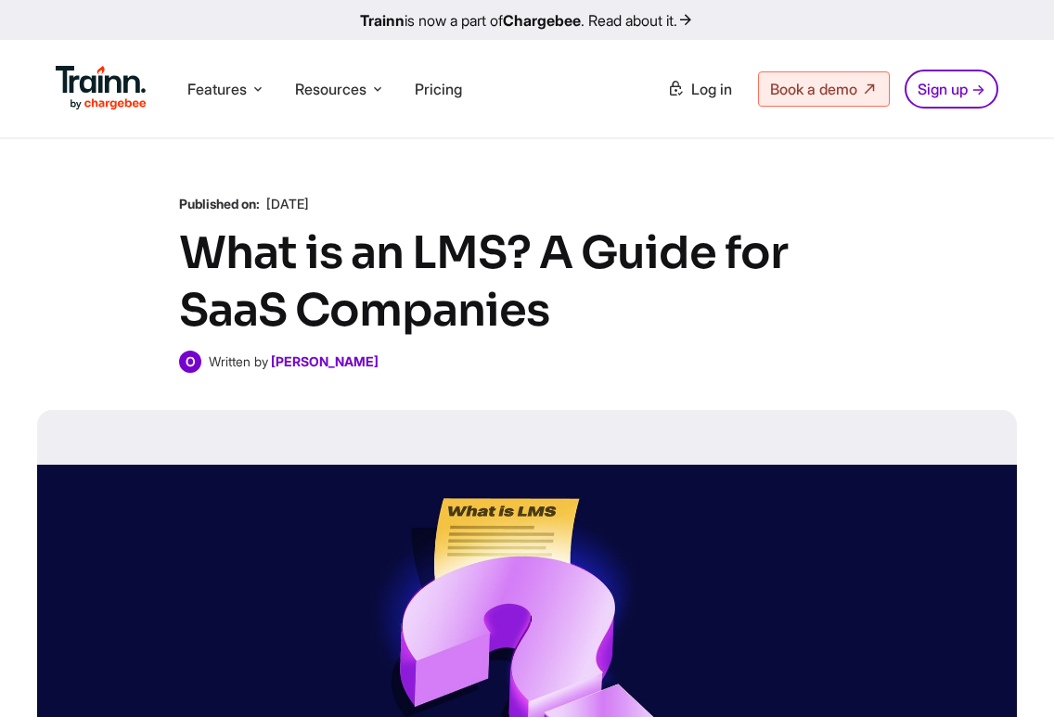
click at [364, 361] on div "O Written by Omar Sheriff" at bounding box center [527, 362] width 696 height 22
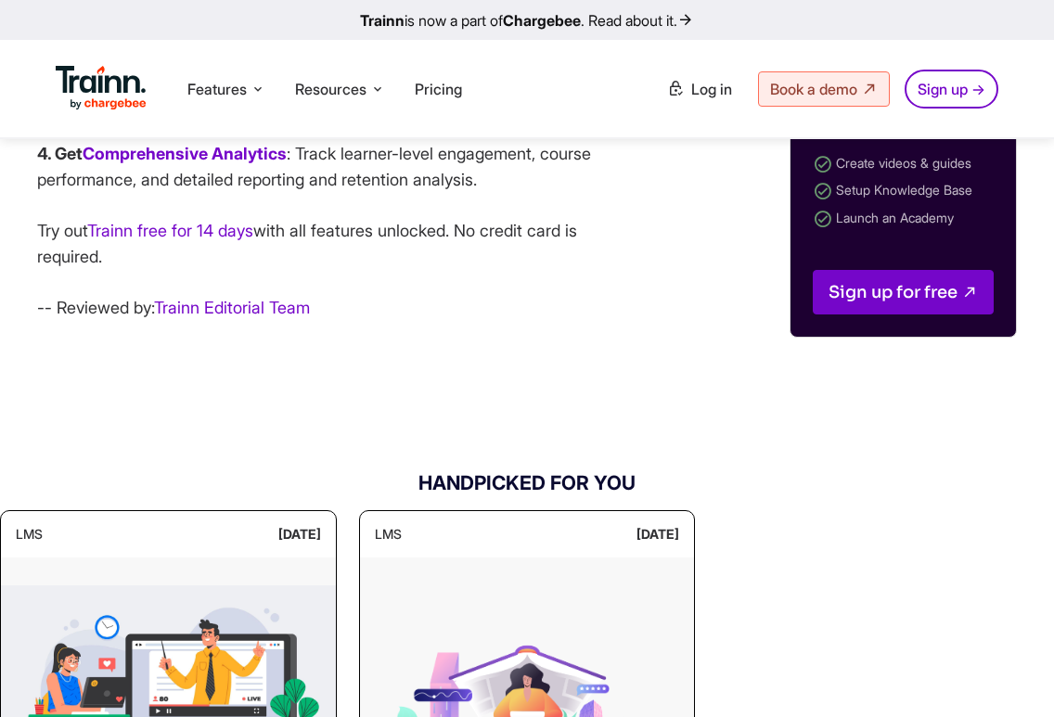
scroll to position [10221, 0]
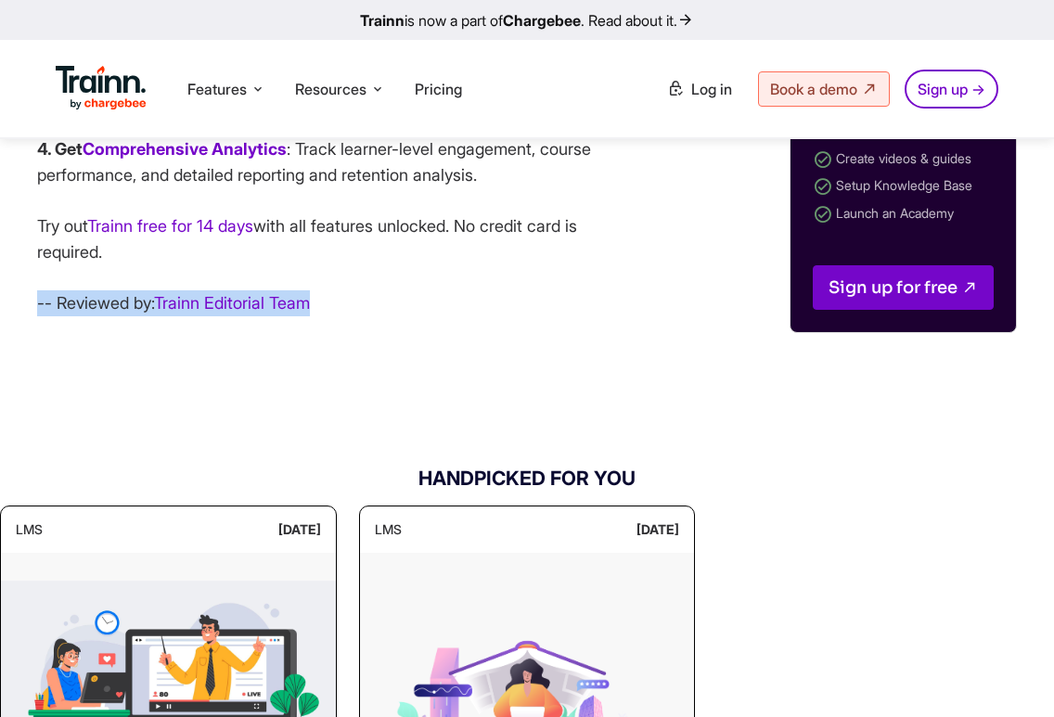
drag, startPoint x: 343, startPoint y: 407, endPoint x: 19, endPoint y: 394, distance: 325.1
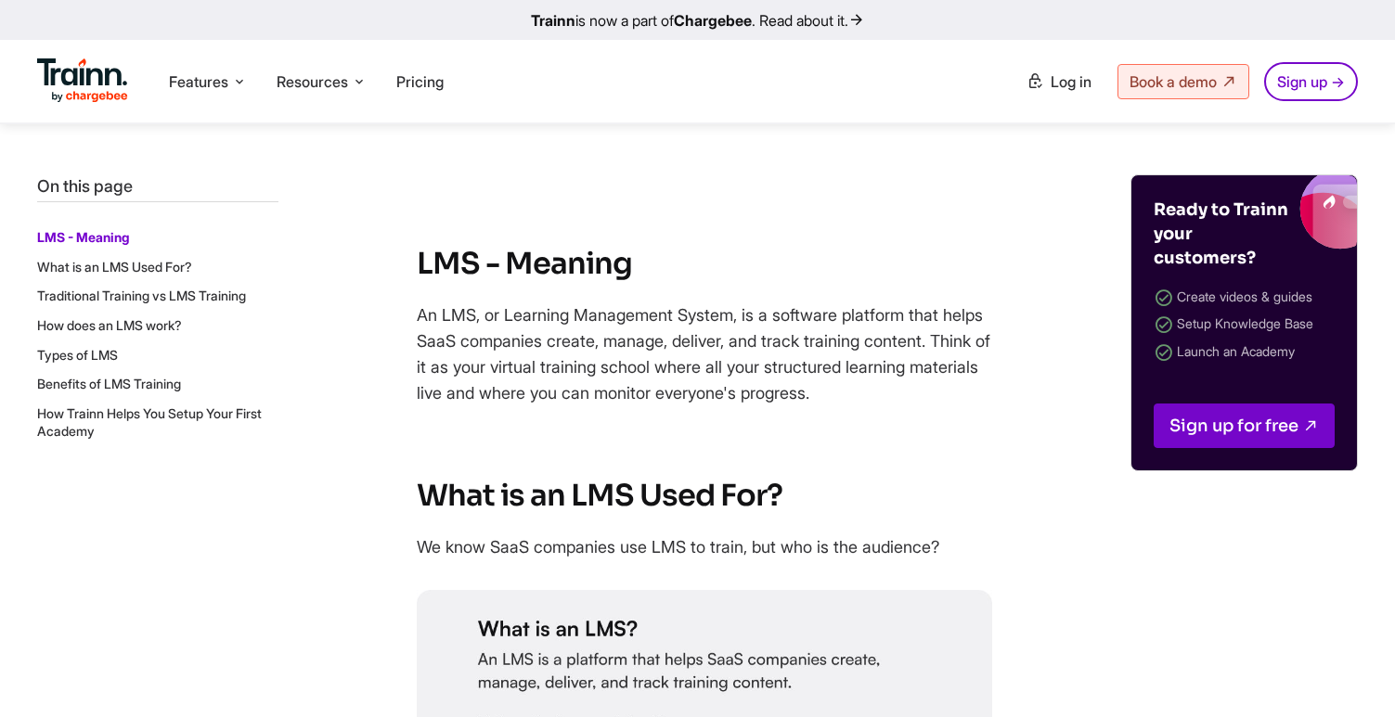
scroll to position [745, 0]
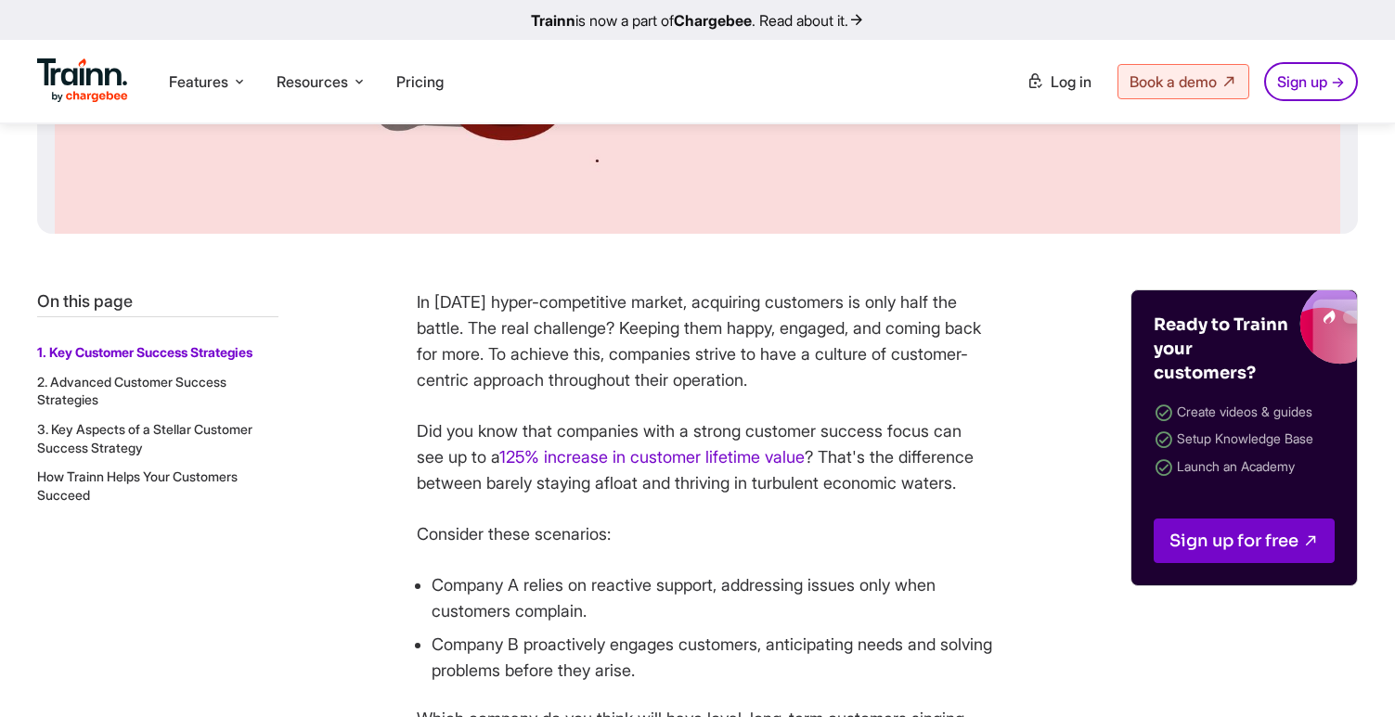
scroll to position [627, 0]
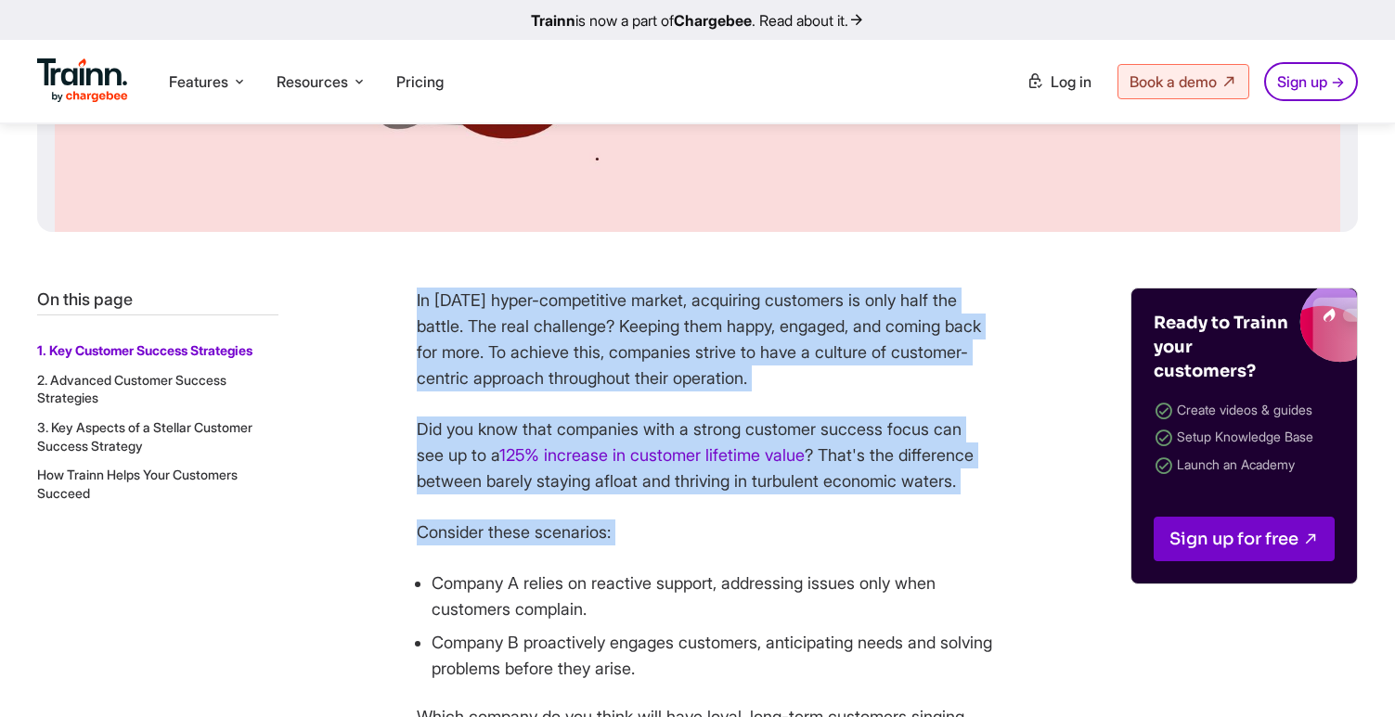
drag, startPoint x: 418, startPoint y: 300, endPoint x: 658, endPoint y: 585, distance: 372.8
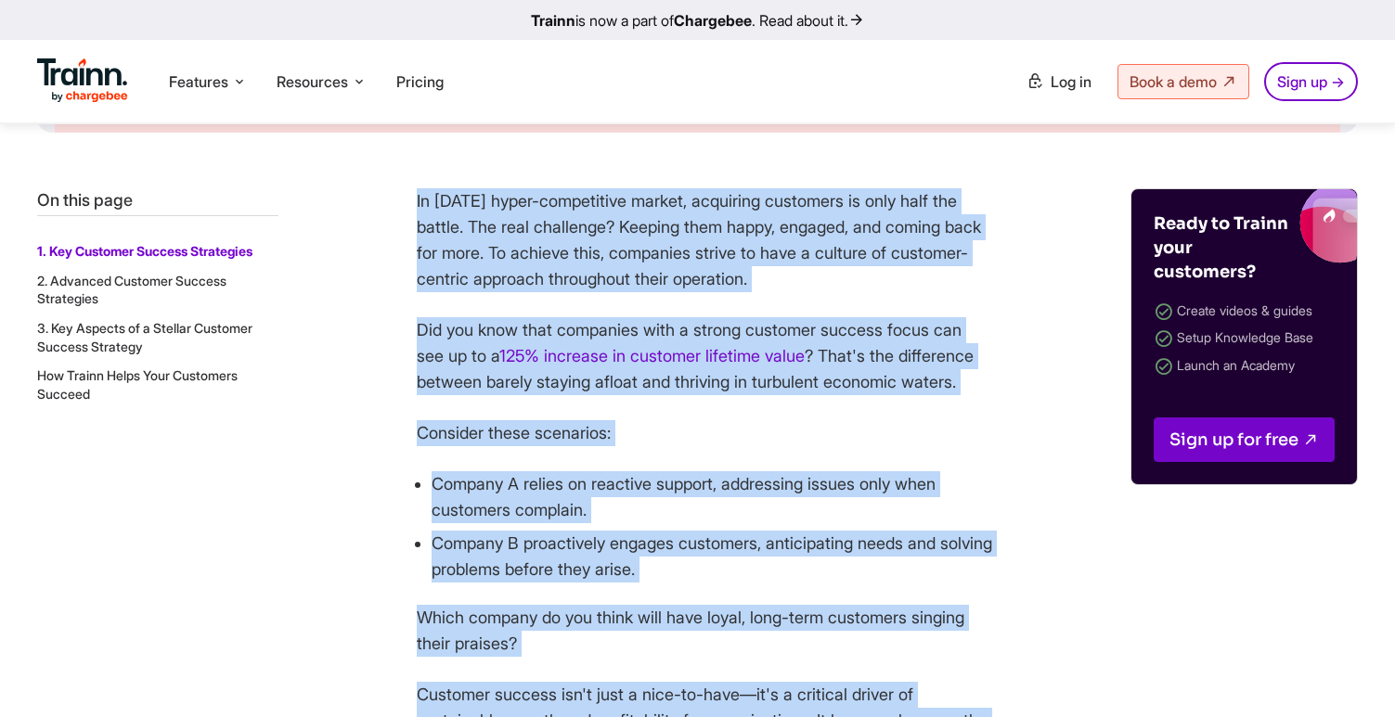
scroll to position [702, 0]
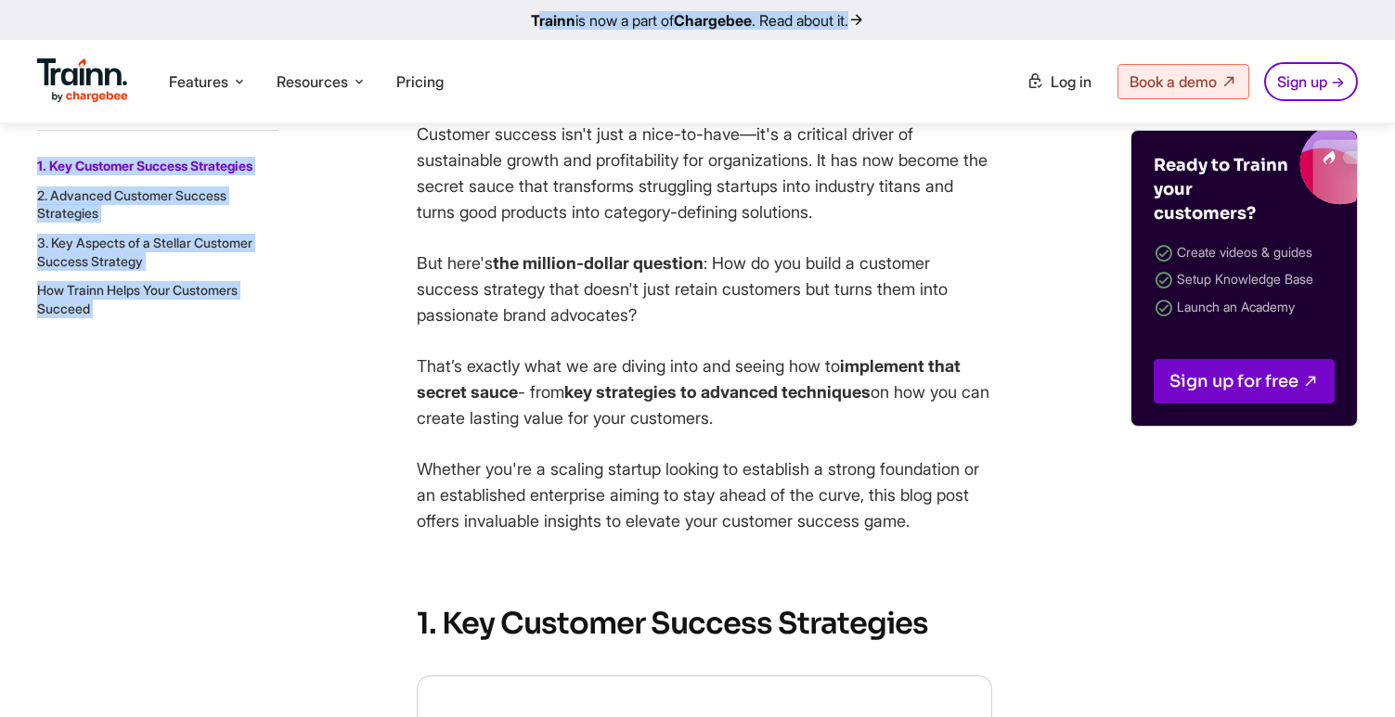
scroll to position [1615, 0]
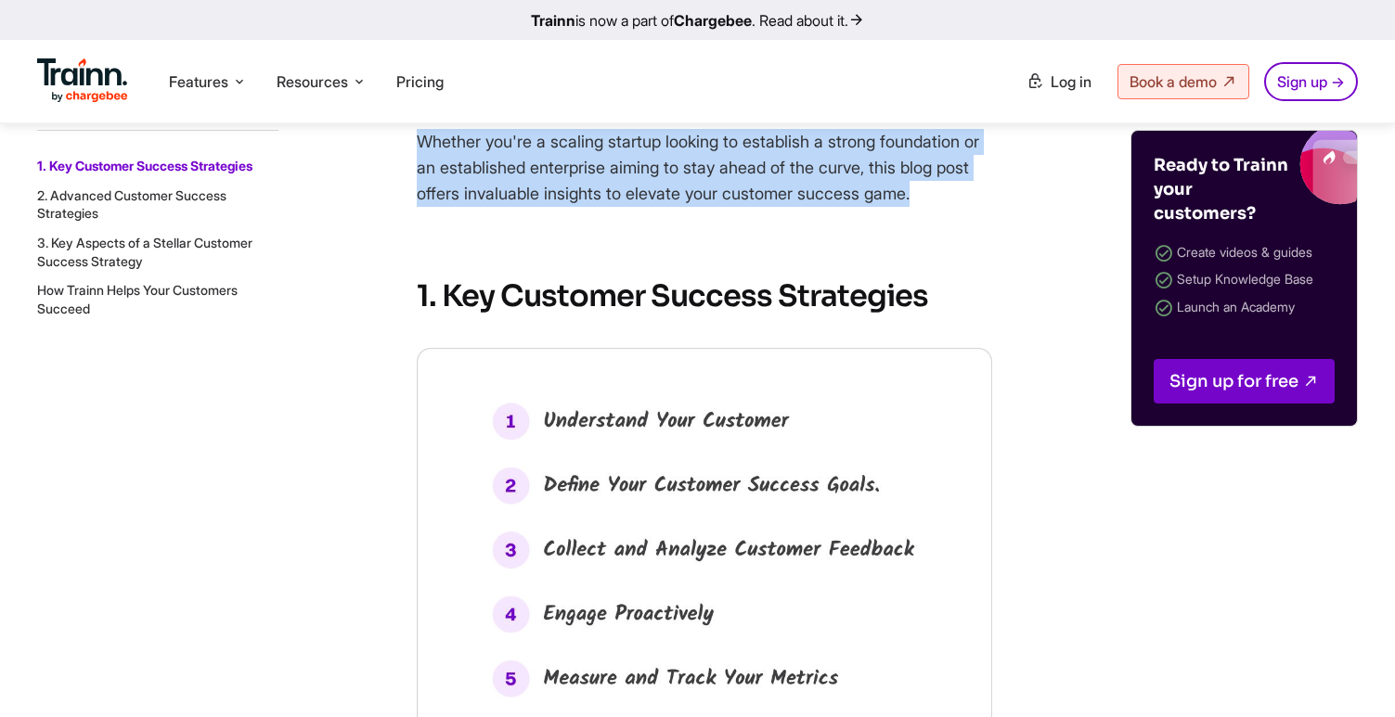
drag, startPoint x: 413, startPoint y: 227, endPoint x: 995, endPoint y: 221, distance: 582.0
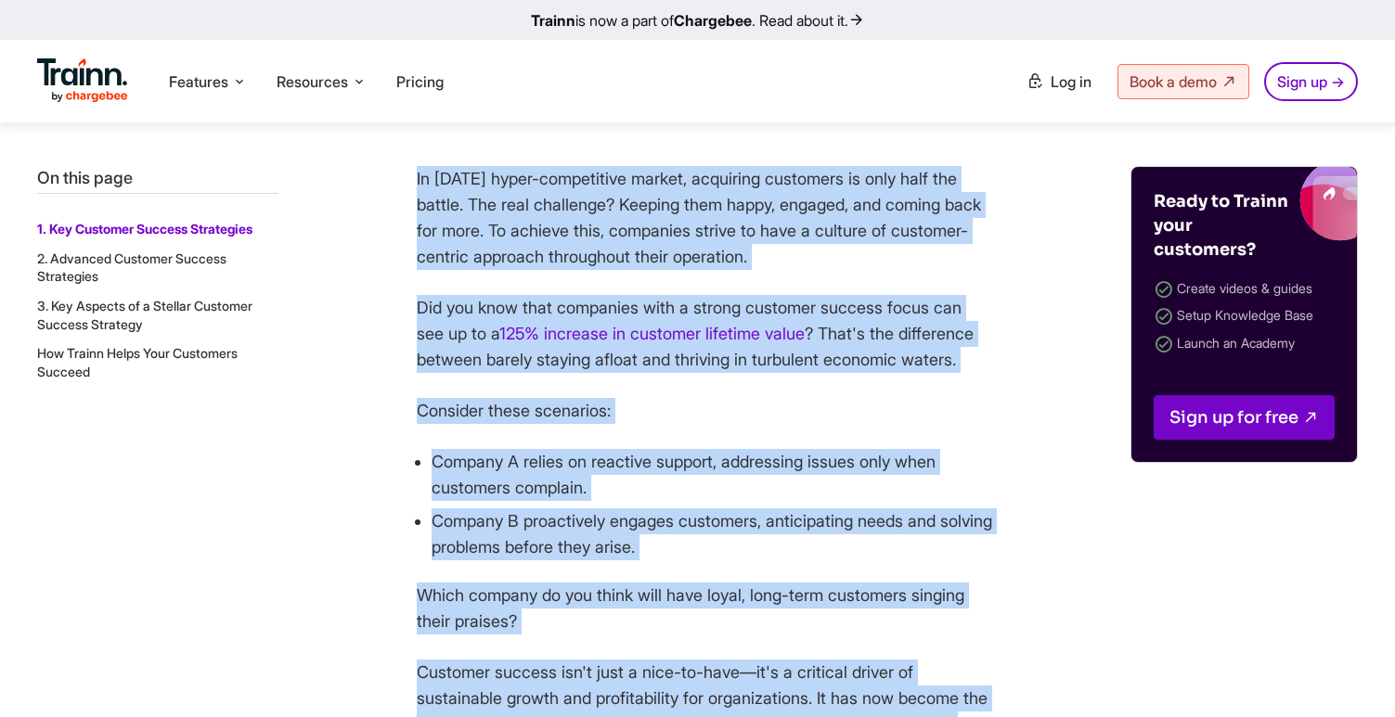
scroll to position [740, 0]
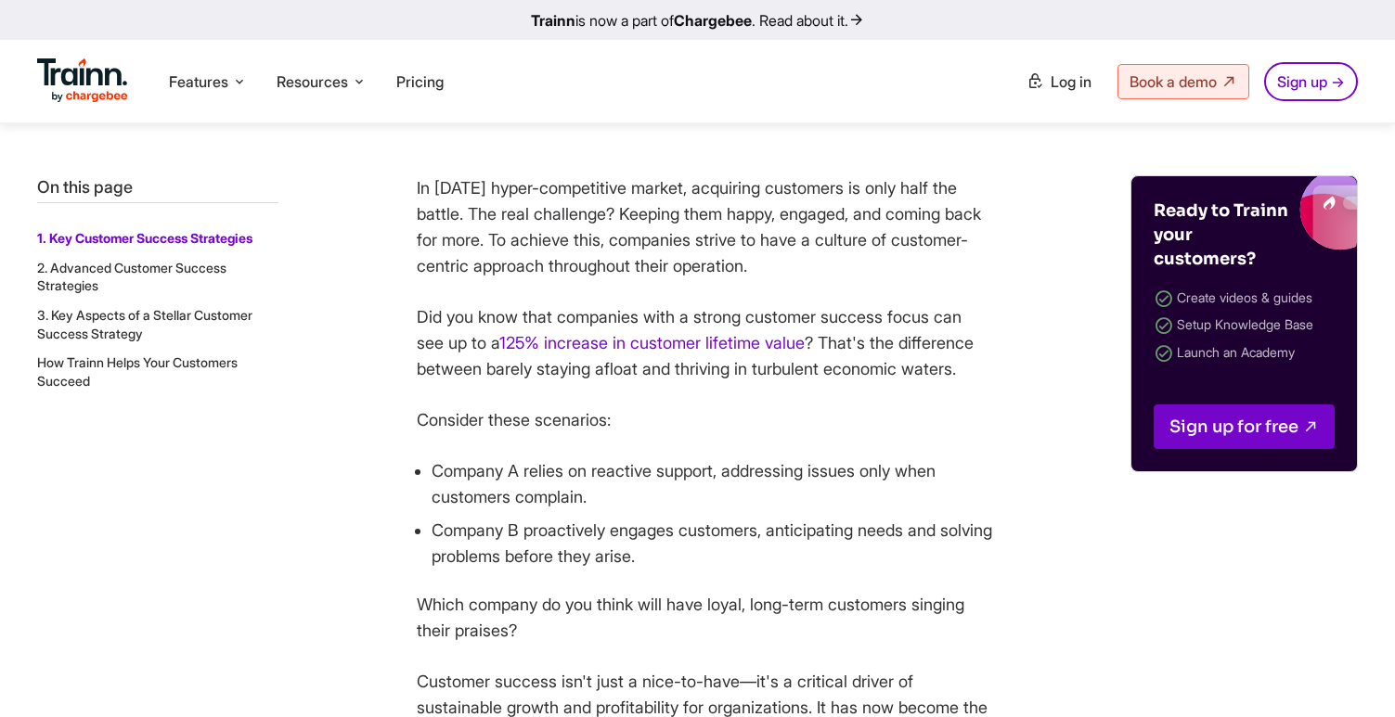
click at [636, 382] on p "Did you know that companies with a strong customer success focus can see up to …" at bounding box center [704, 343] width 575 height 78
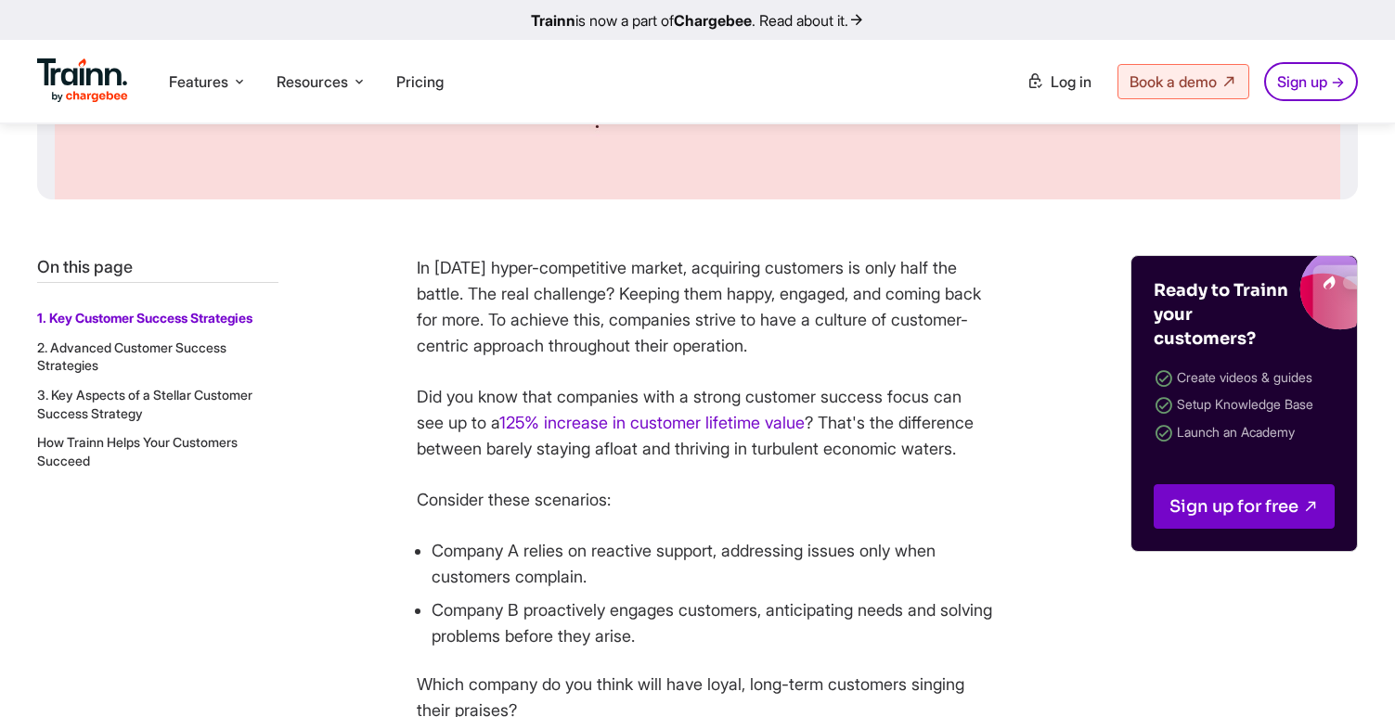
scroll to position [659, 0]
click at [613, 426] on link "125% increase in customer lifetime value" at bounding box center [651, 423] width 305 height 19
click at [610, 426] on link "125% increase in customer lifetime value" at bounding box center [651, 423] width 305 height 19
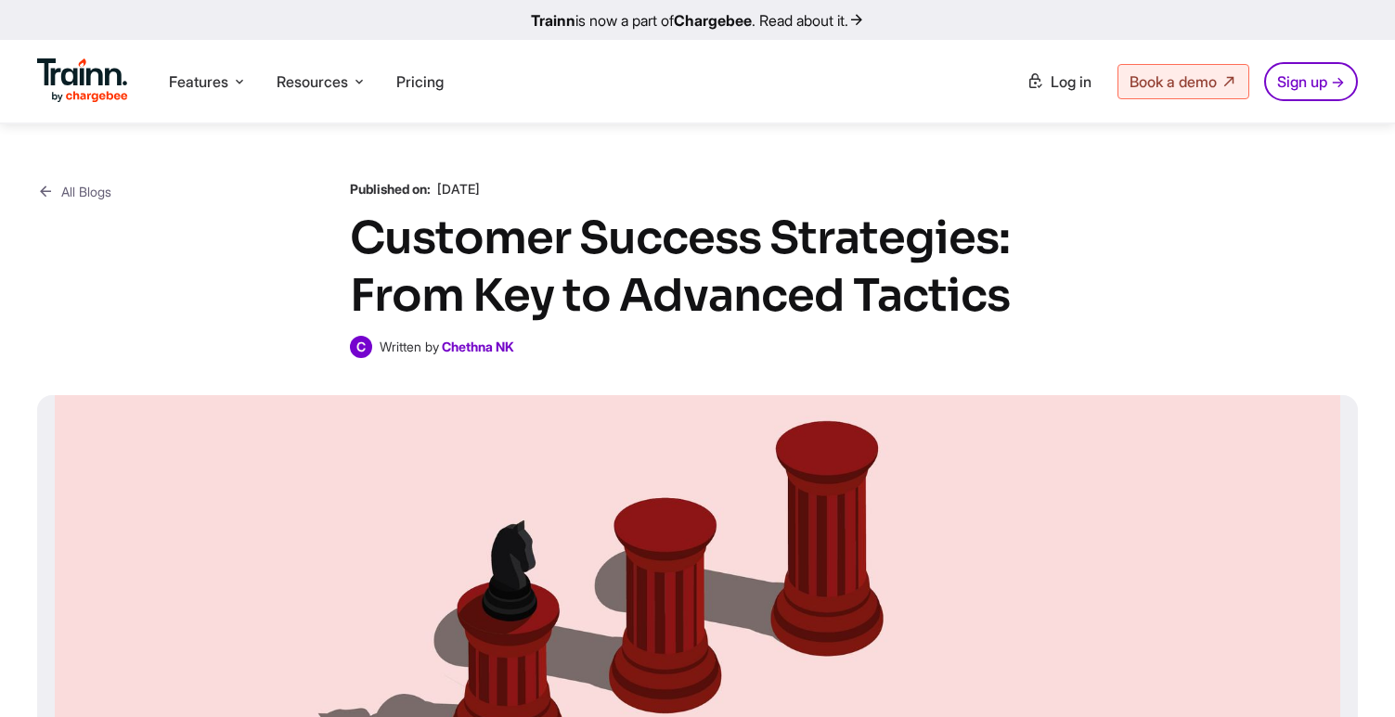
scroll to position [659, 0]
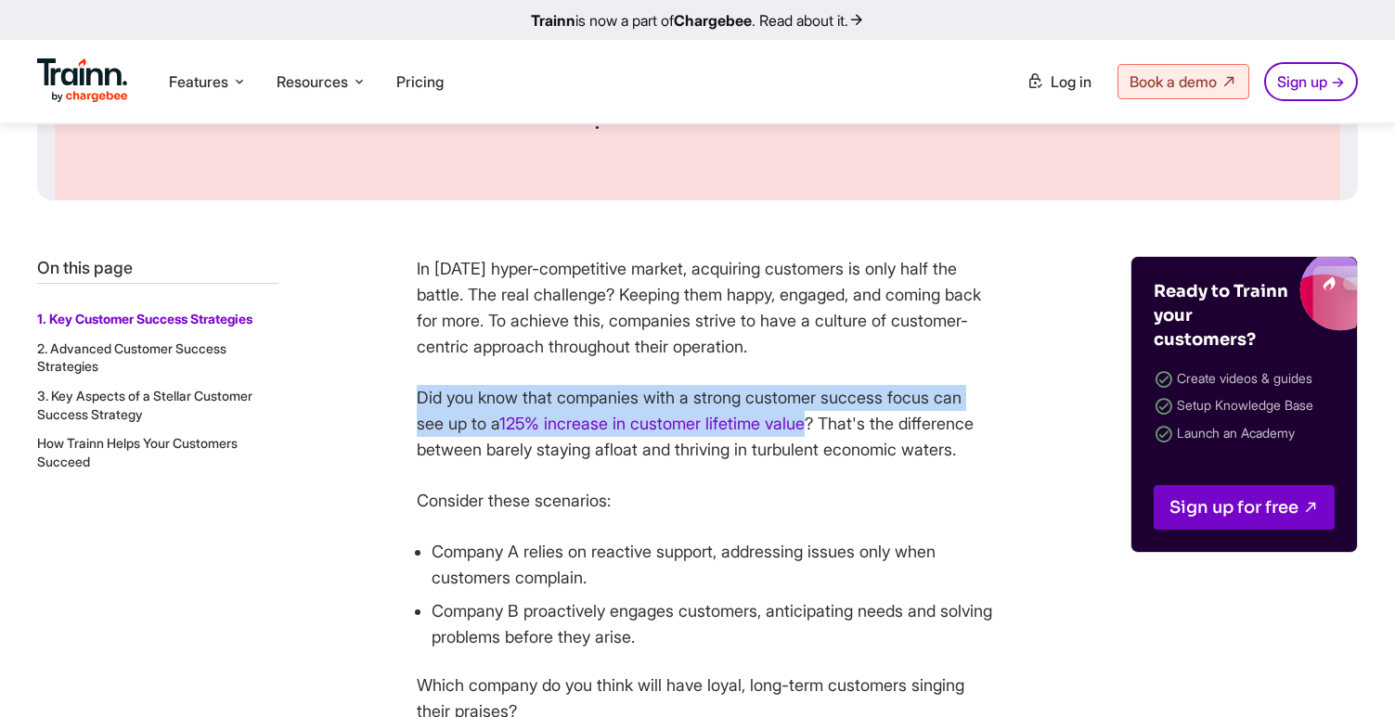
drag, startPoint x: 419, startPoint y: 401, endPoint x: 825, endPoint y: 426, distance: 407.3
click at [825, 426] on p "Did you know that companies with a strong customer success focus can see up to …" at bounding box center [704, 424] width 575 height 78
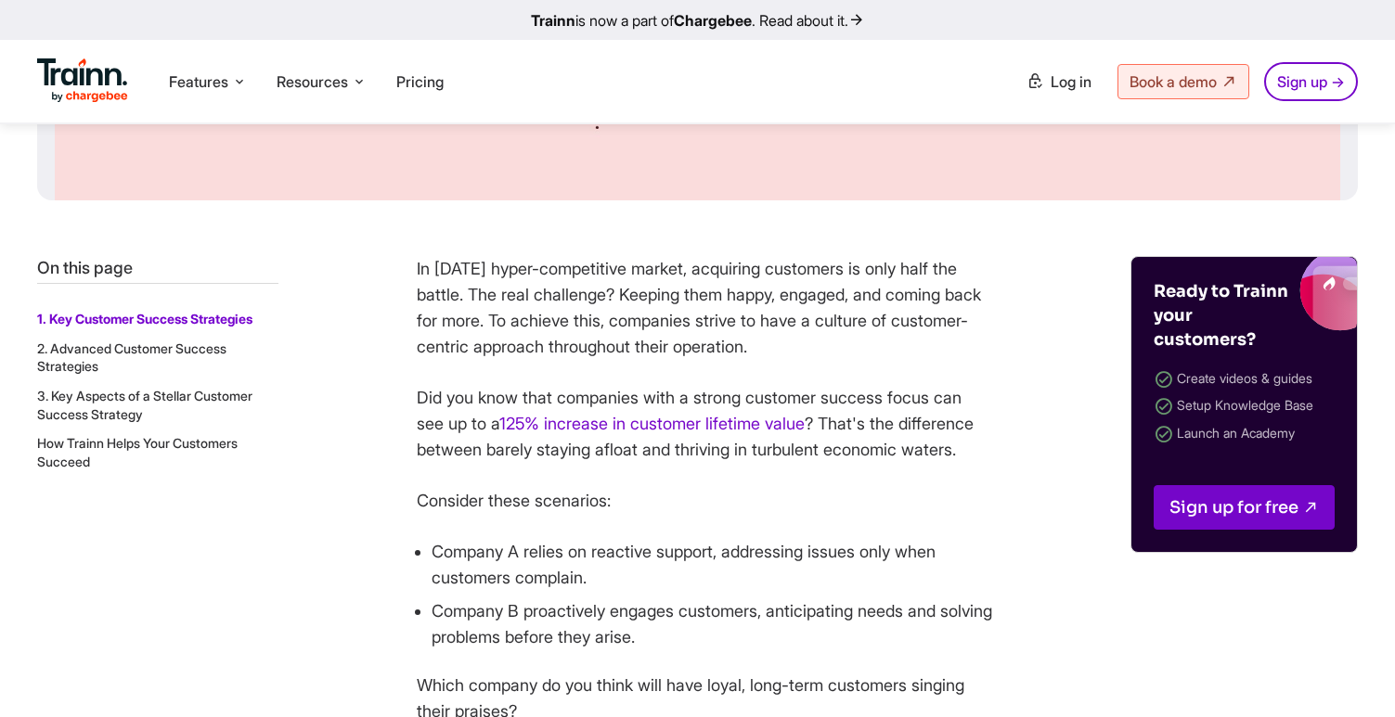
click at [825, 426] on p "Did you know that companies with a strong customer success focus can see up to …" at bounding box center [704, 424] width 575 height 78
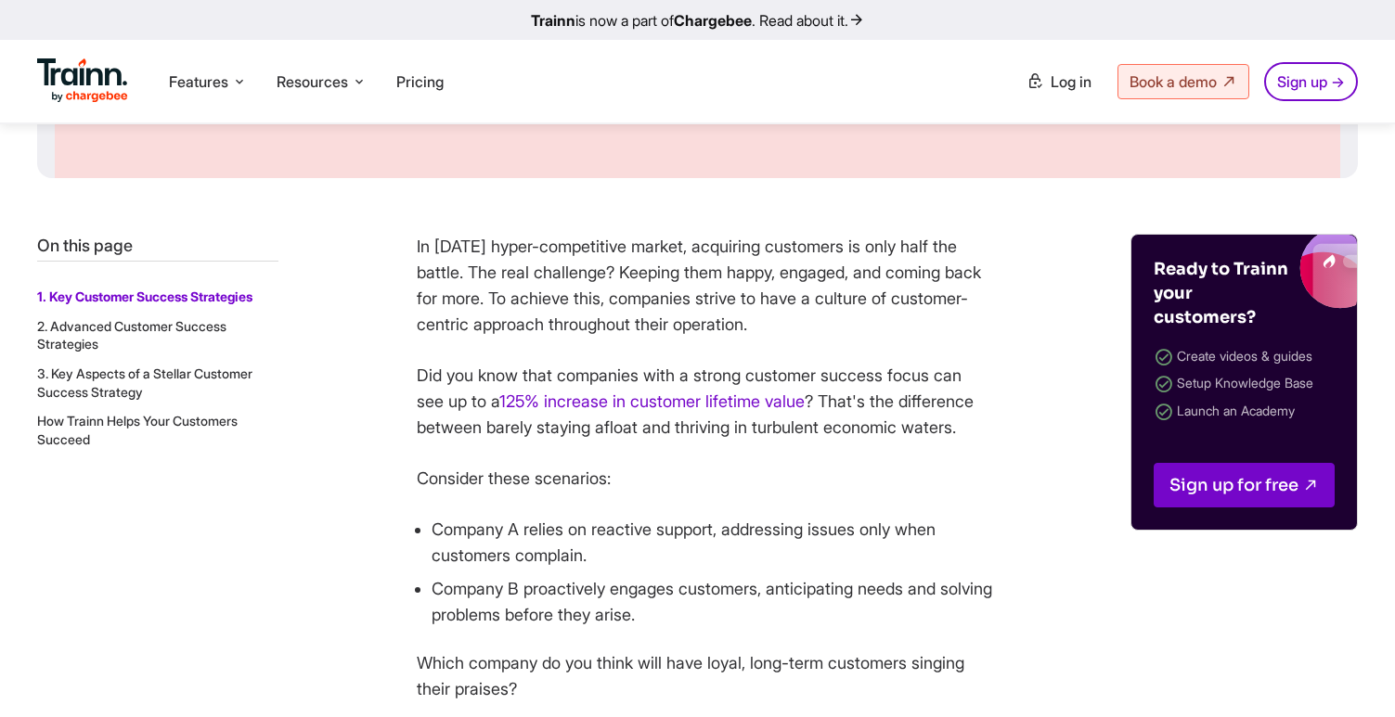
scroll to position [693, 0]
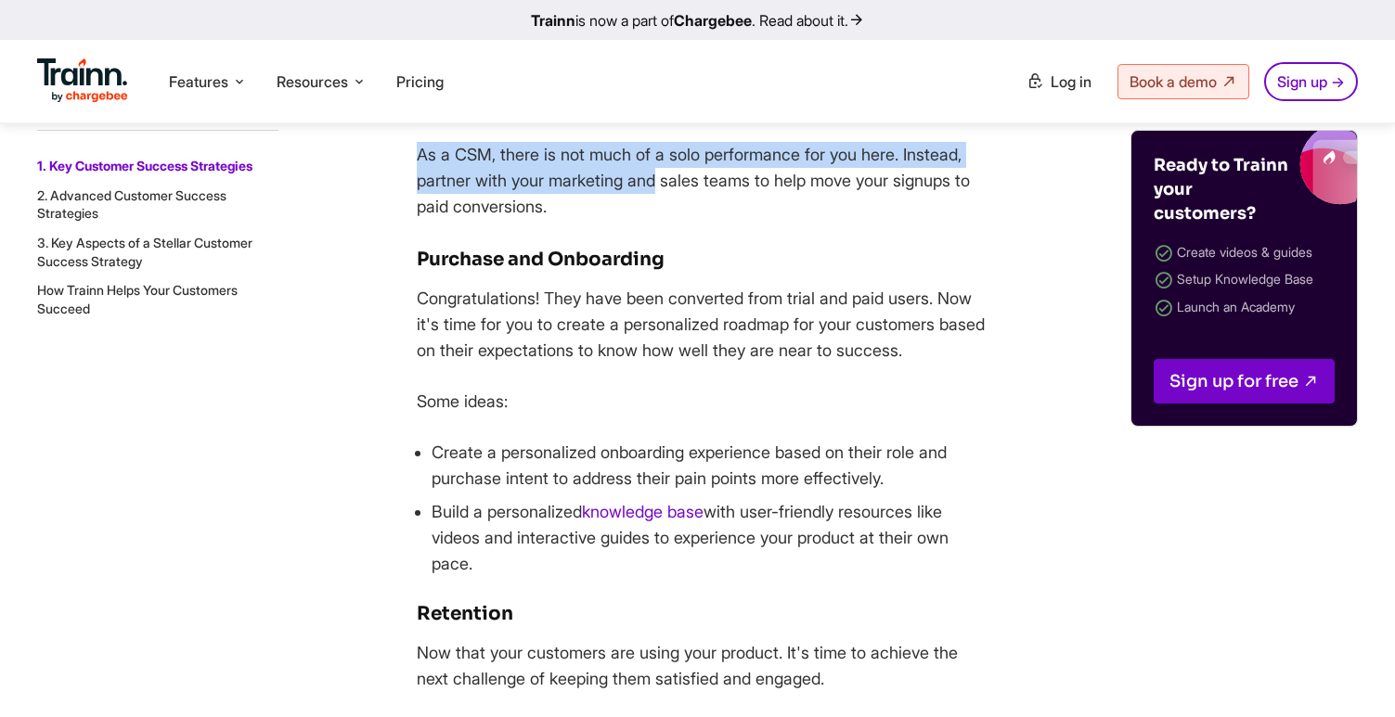
drag, startPoint x: 415, startPoint y: 234, endPoint x: 663, endPoint y: 194, distance: 251.0
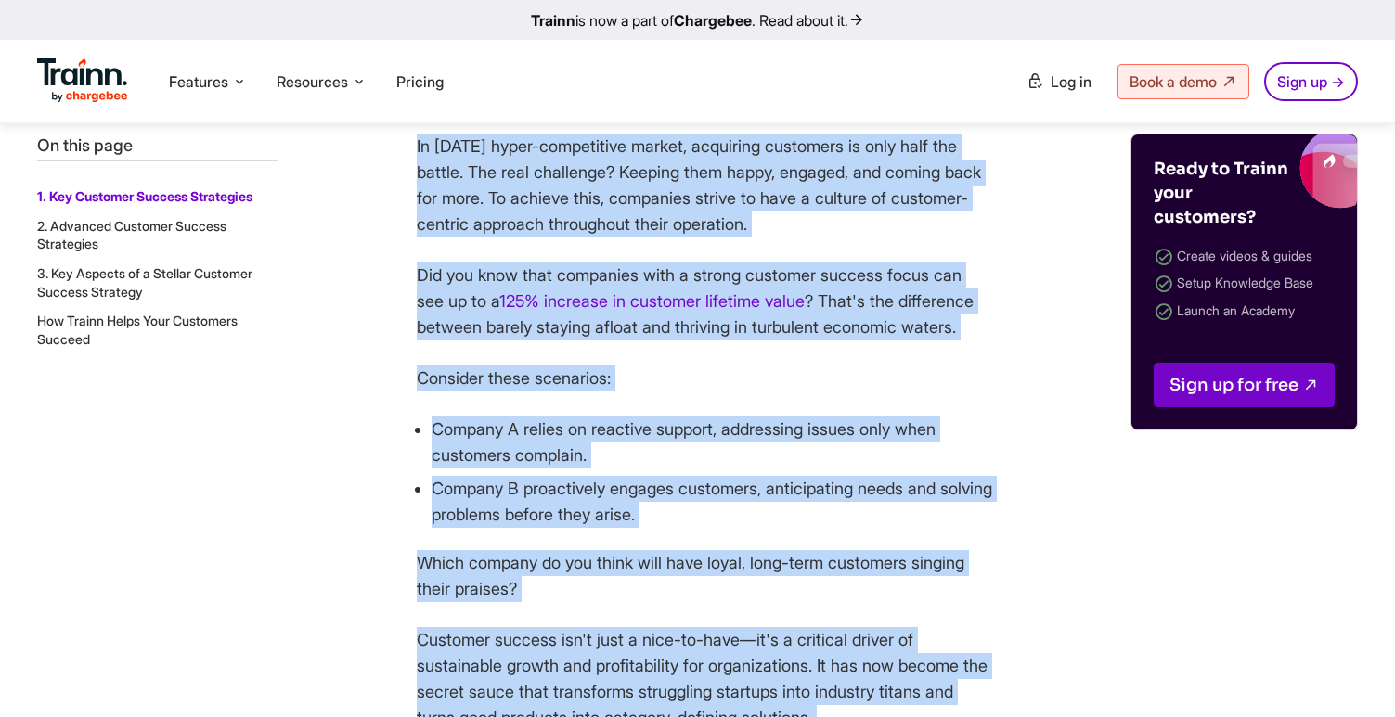
scroll to position [782, 0]
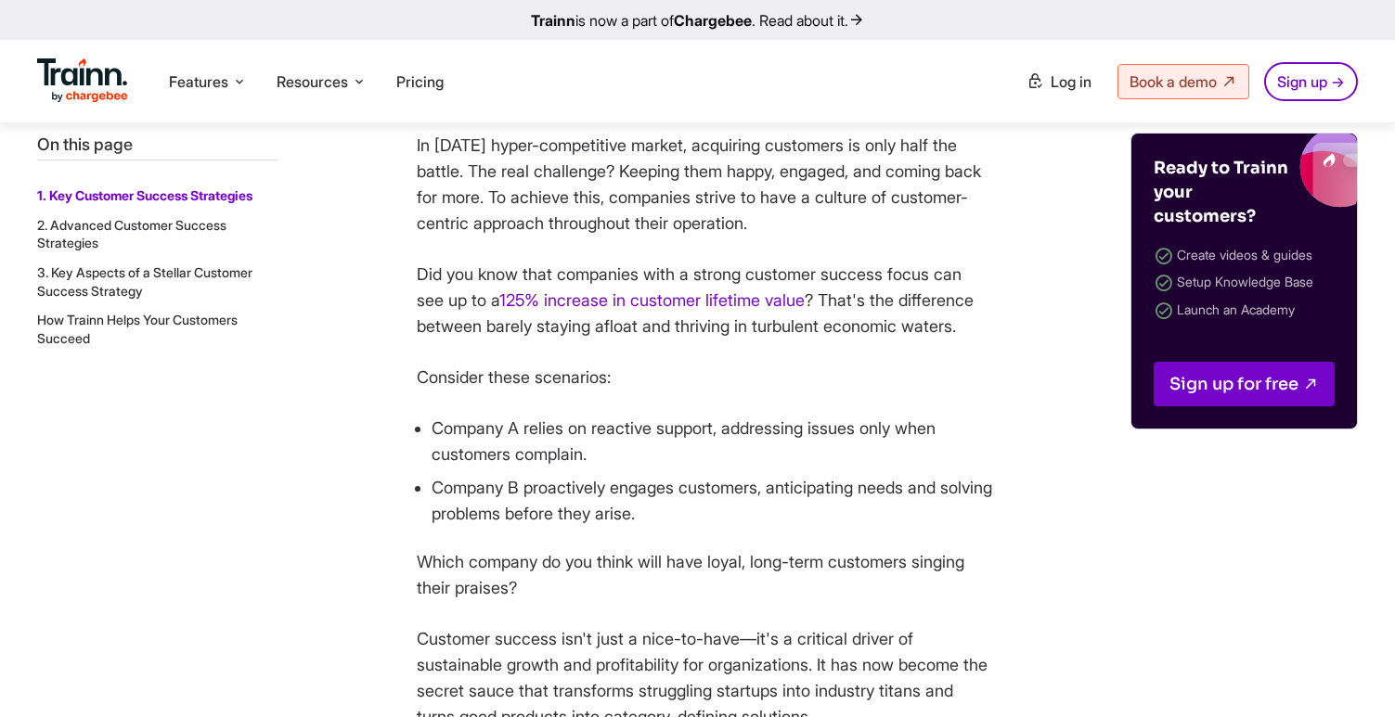
click at [506, 335] on p "Did you know that companies with a strong customer success focus can see up to …" at bounding box center [704, 301] width 575 height 78
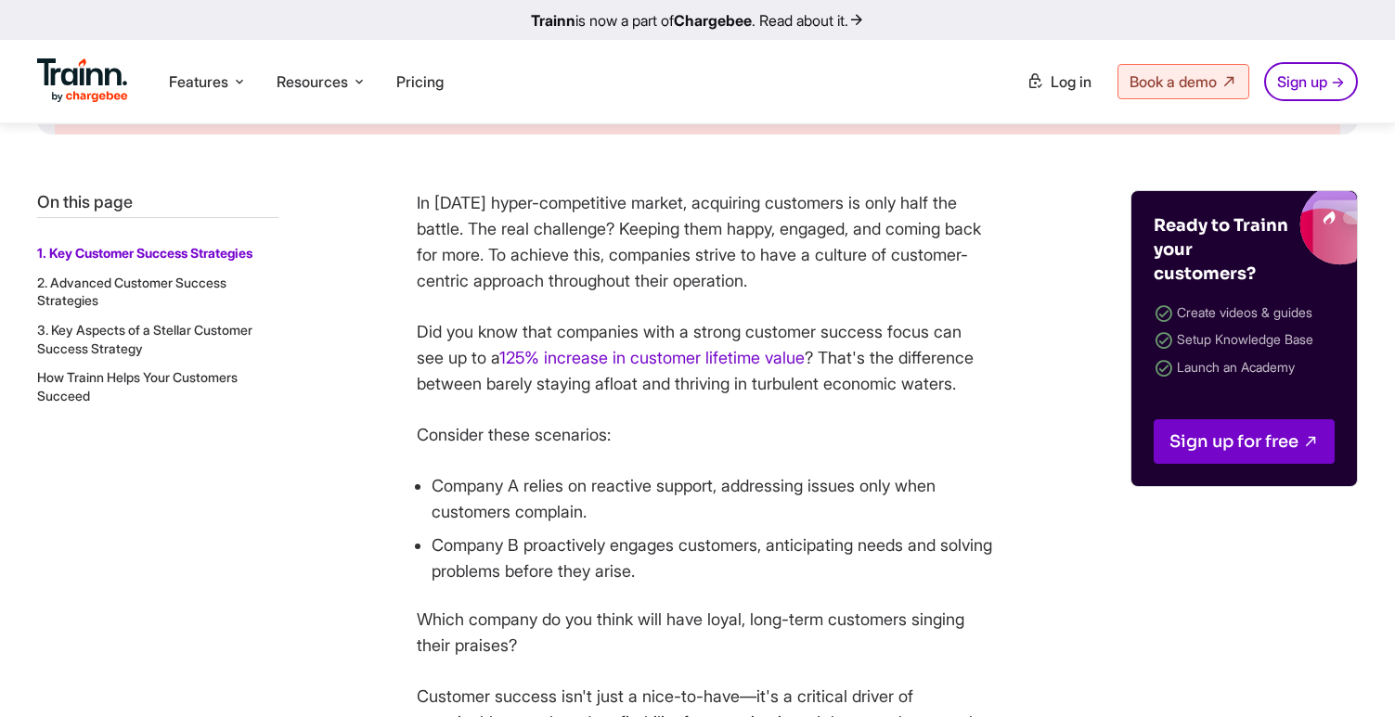
click at [417, 214] on p "In [DATE] hyper-competitive market, acquiring customers is only half the battle…" at bounding box center [704, 242] width 575 height 104
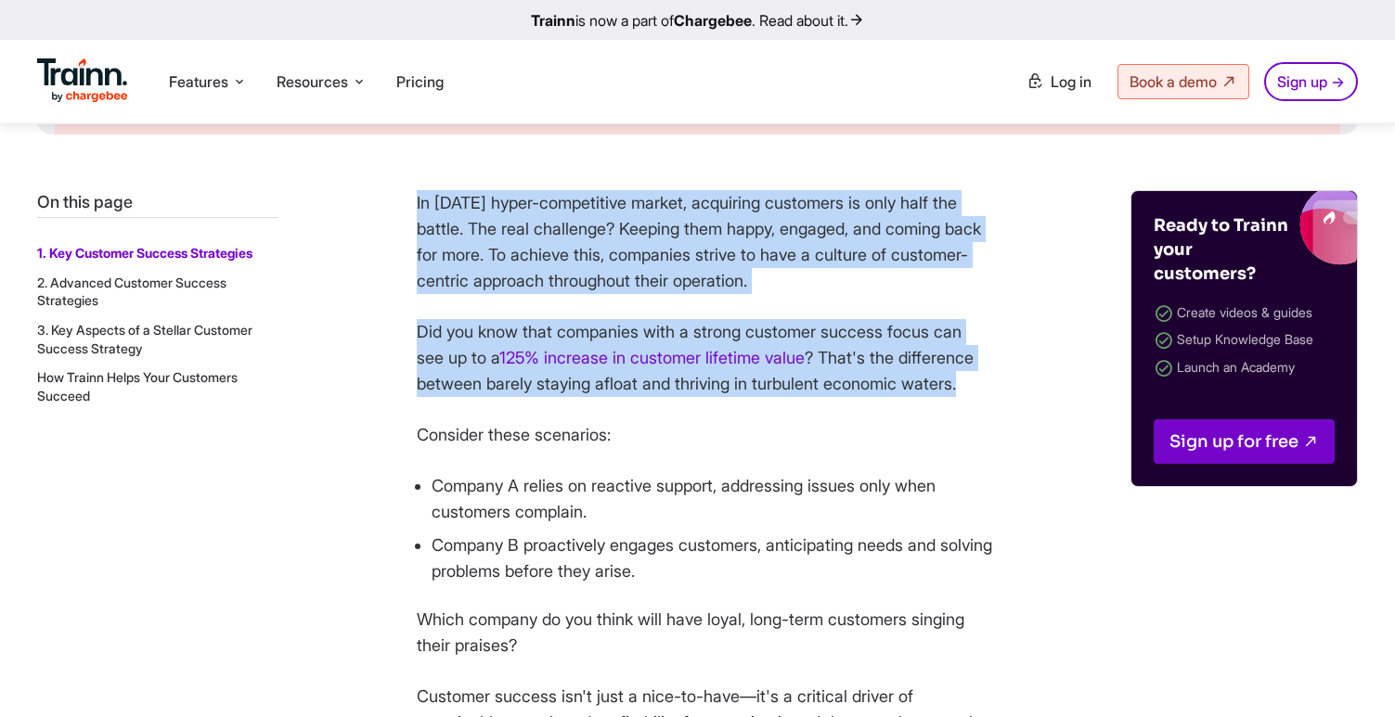
drag, startPoint x: 416, startPoint y: 206, endPoint x: 582, endPoint y: 410, distance: 263.2
click at [582, 397] on p "Did you know that companies with a strong customer success focus can see up to …" at bounding box center [704, 358] width 575 height 78
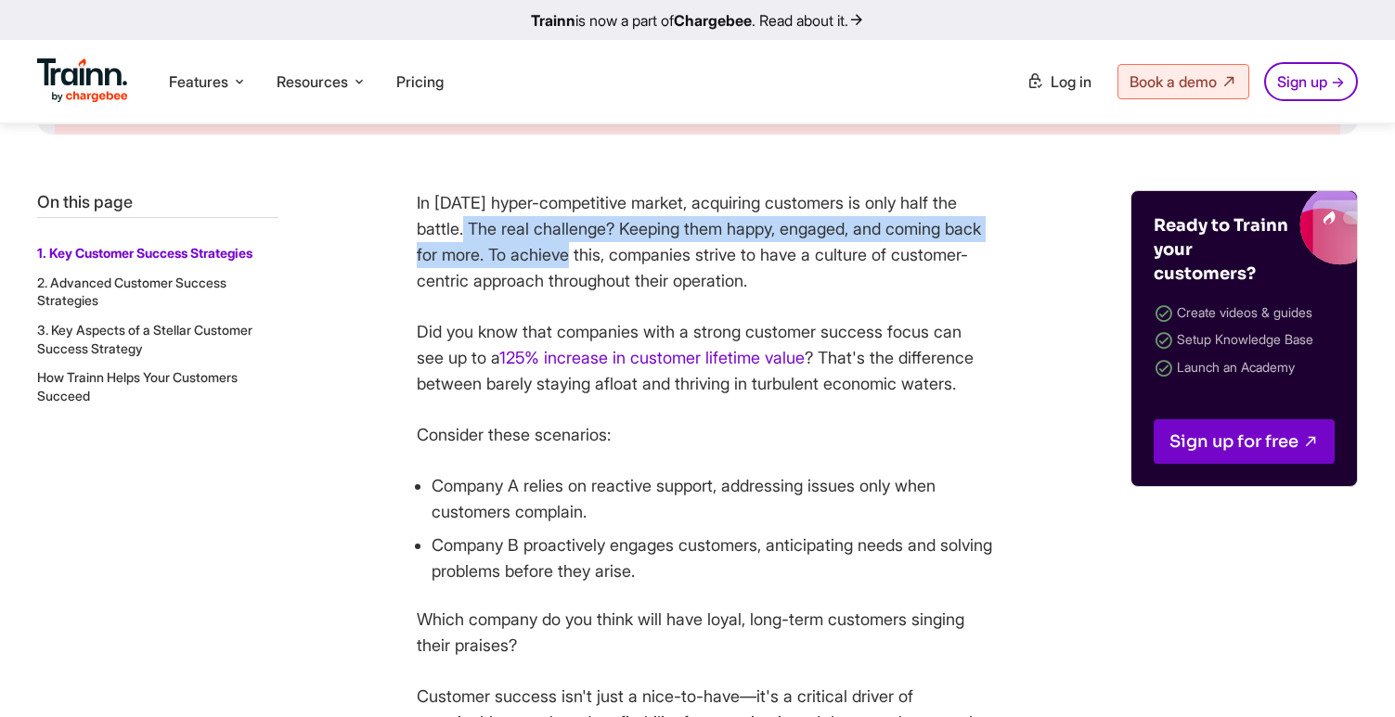
drag, startPoint x: 457, startPoint y: 221, endPoint x: 611, endPoint y: 268, distance: 161.2
click at [611, 268] on p "In [DATE] hyper-competitive market, acquiring customers is only half the battle…" at bounding box center [704, 242] width 575 height 104
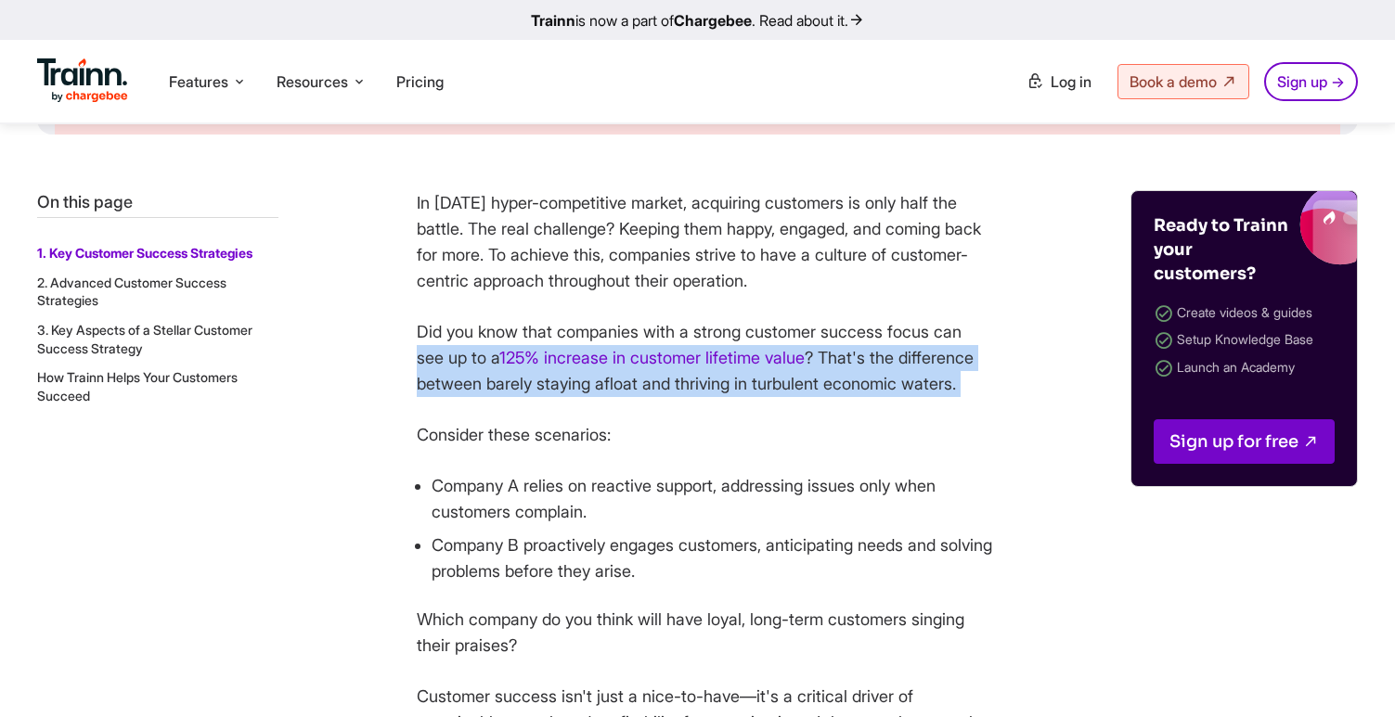
drag, startPoint x: 413, startPoint y: 351, endPoint x: 574, endPoint y: 446, distance: 186.9
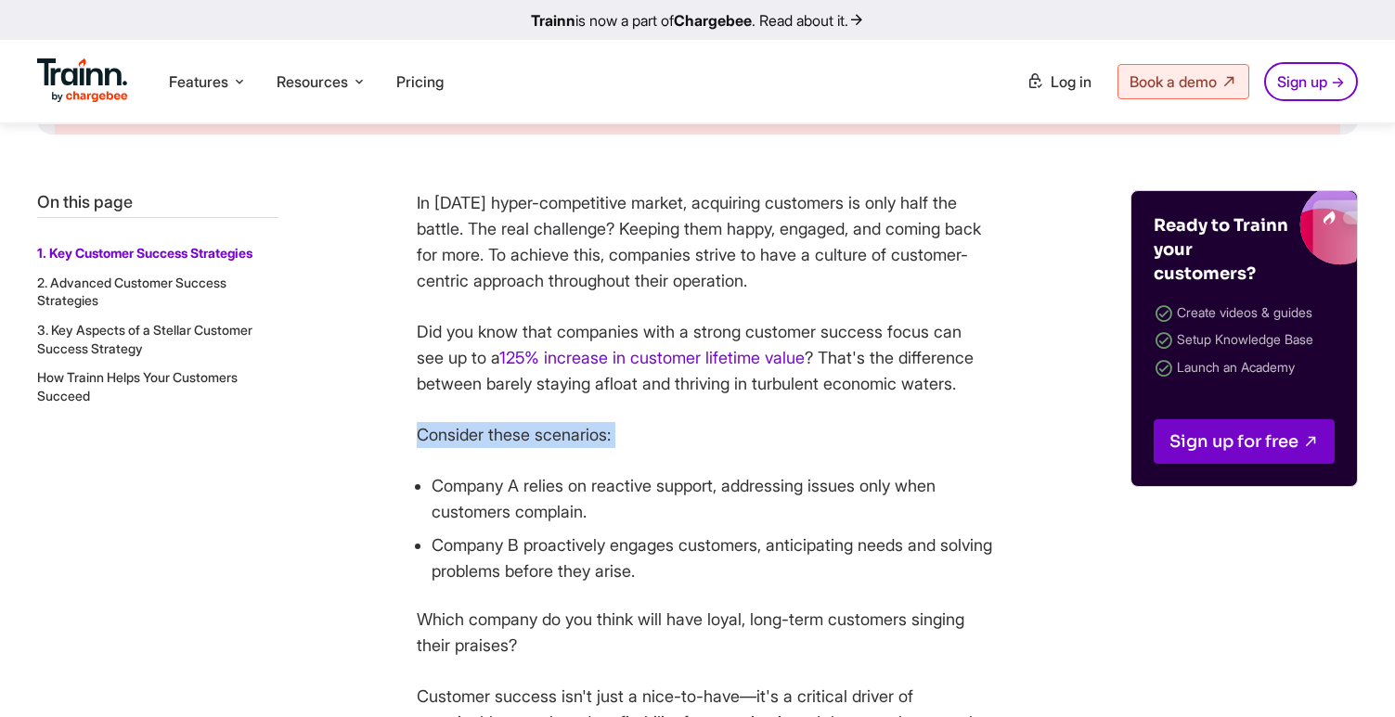
drag, startPoint x: 421, startPoint y: 432, endPoint x: 703, endPoint y: 490, distance: 288.0
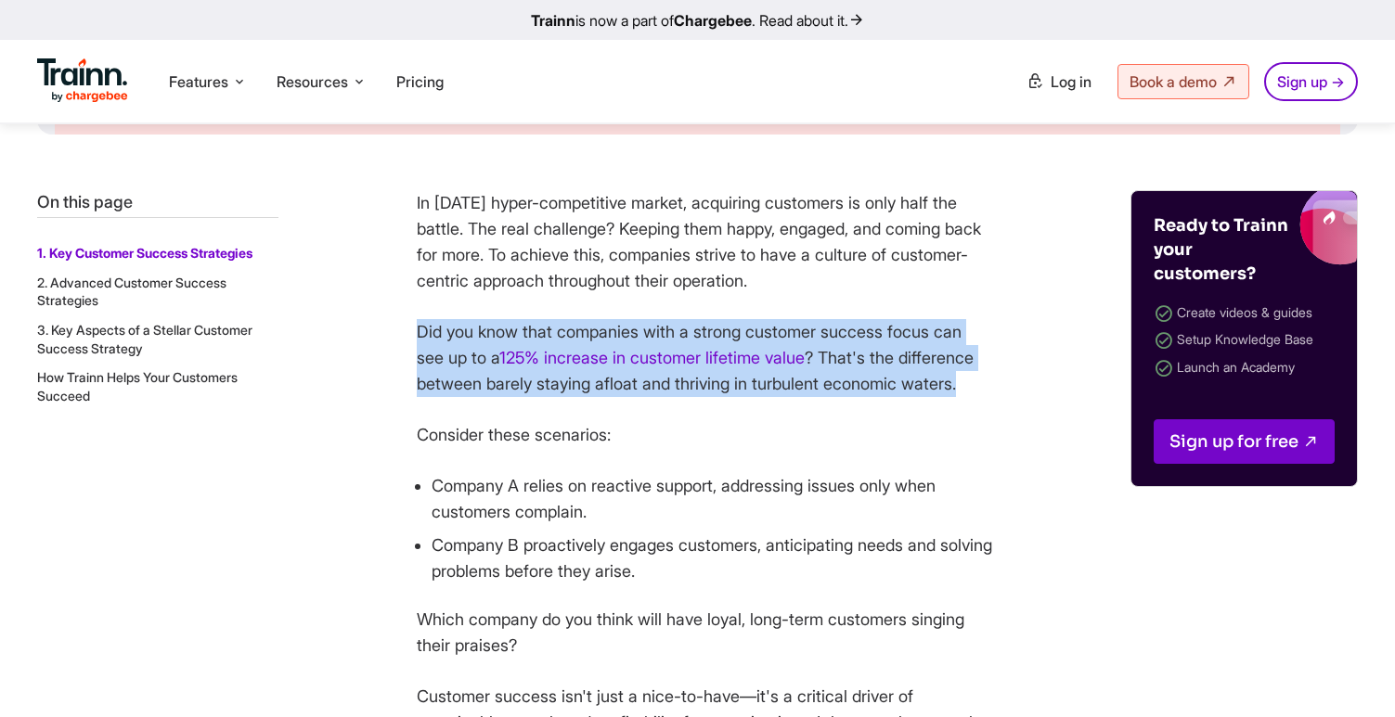
drag, startPoint x: 414, startPoint y: 331, endPoint x: 573, endPoint y: 406, distance: 175.2
click at [573, 397] on p "Did you know that companies with a strong customer success focus can see up to …" at bounding box center [704, 358] width 575 height 78
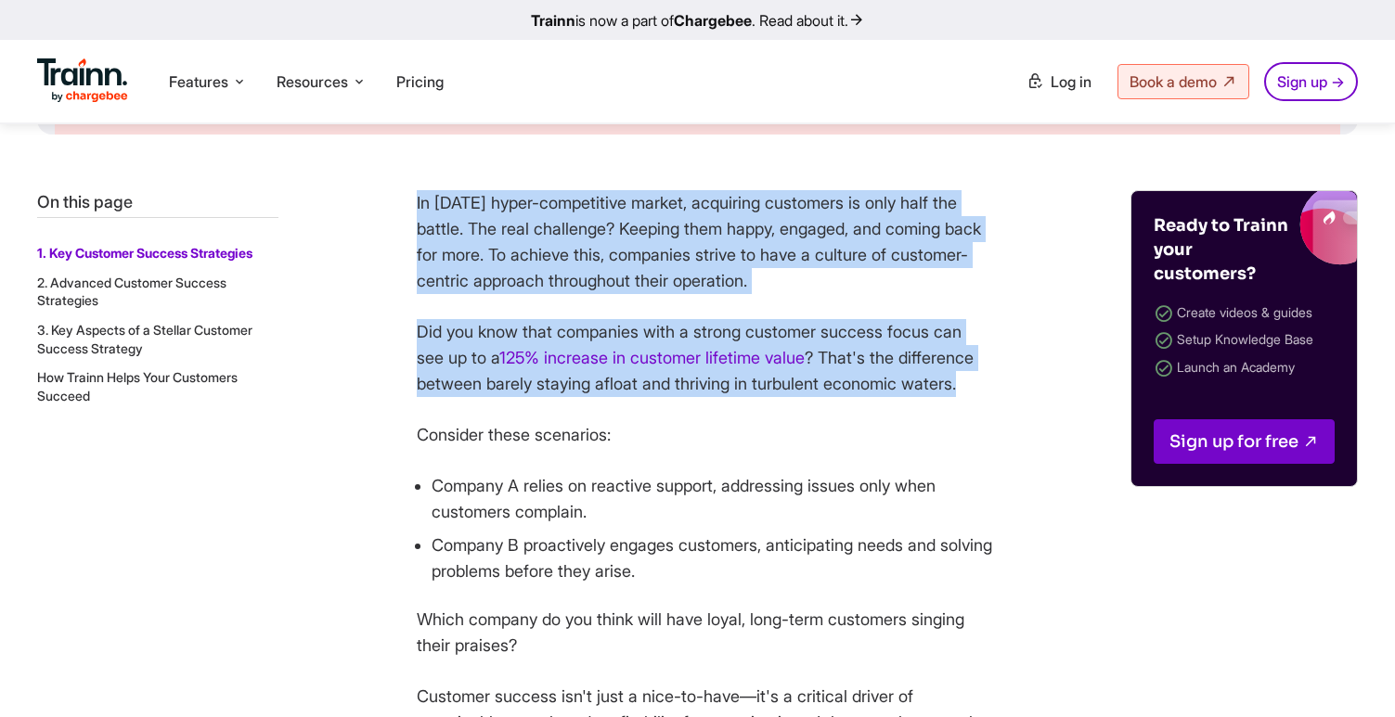
drag, startPoint x: 415, startPoint y: 200, endPoint x: 560, endPoint y: 418, distance: 261.0
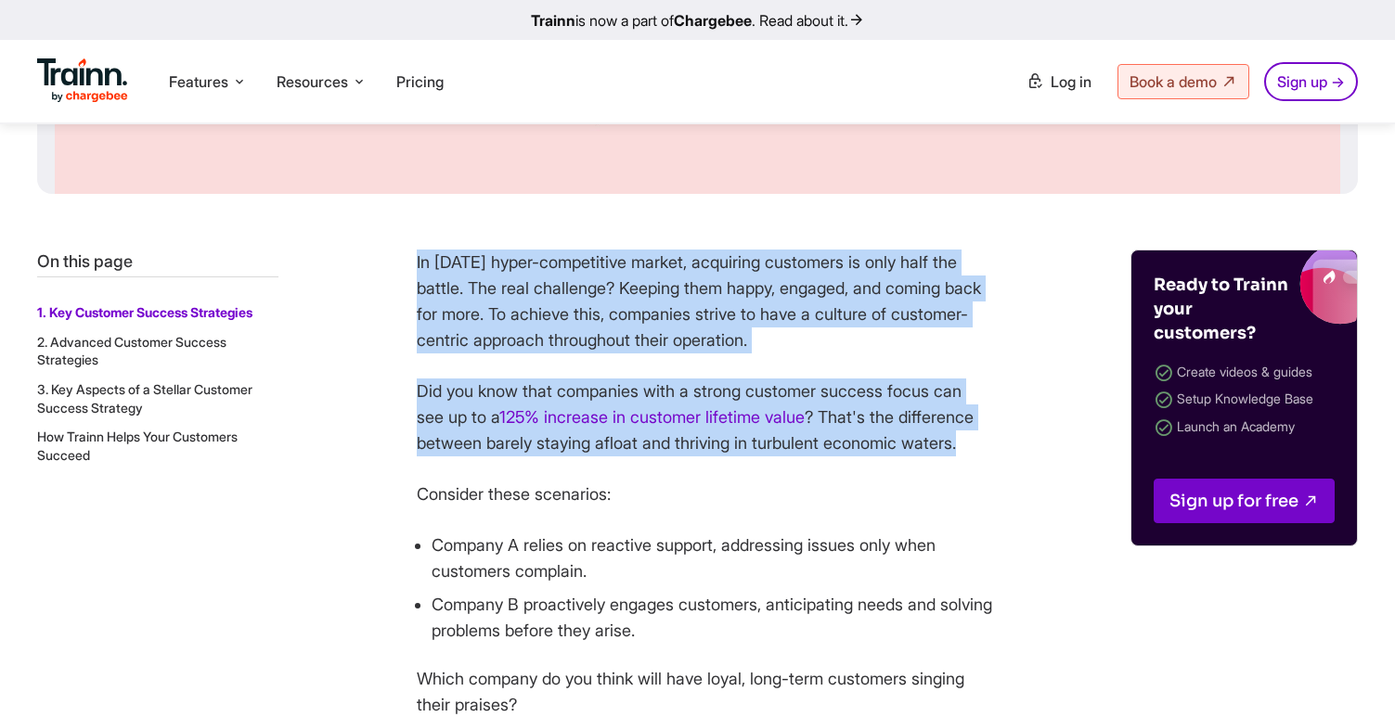
scroll to position [665, 0]
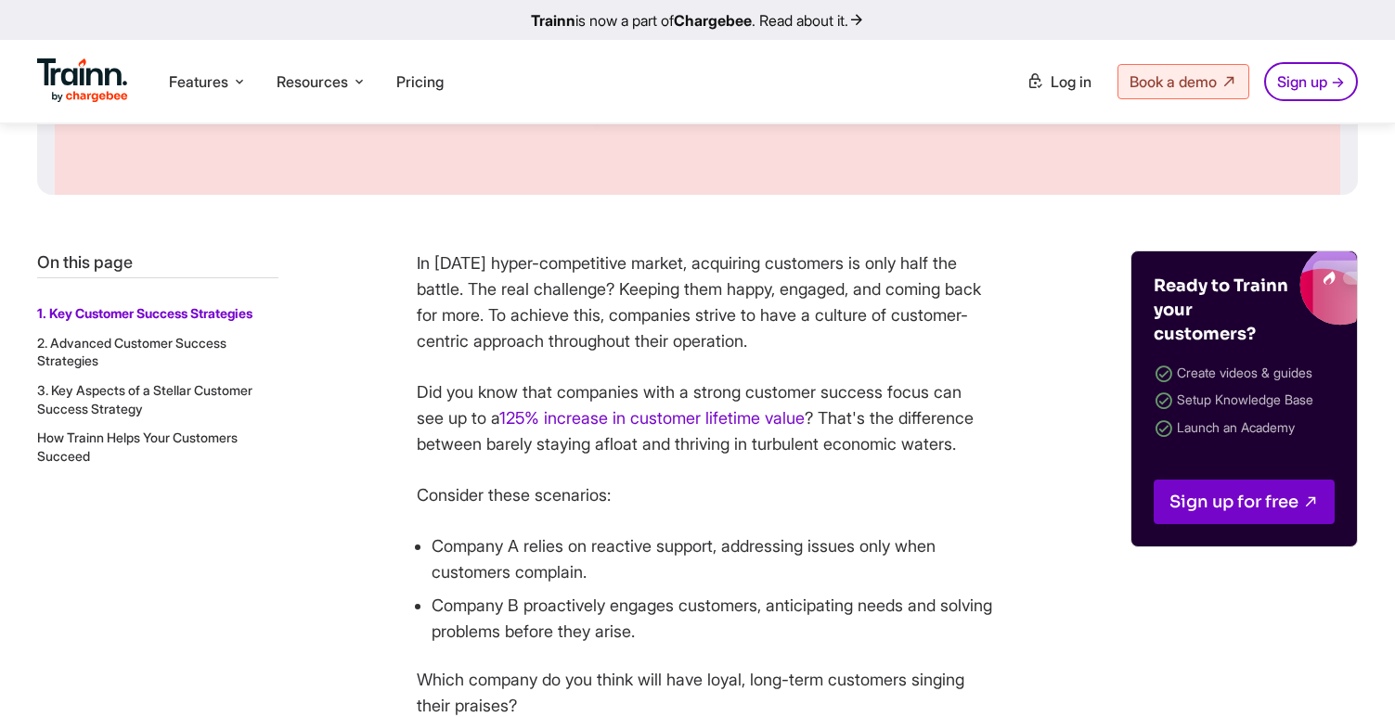
click at [558, 398] on p "Did you know that companies with a strong customer success focus can see up to …" at bounding box center [704, 419] width 575 height 78
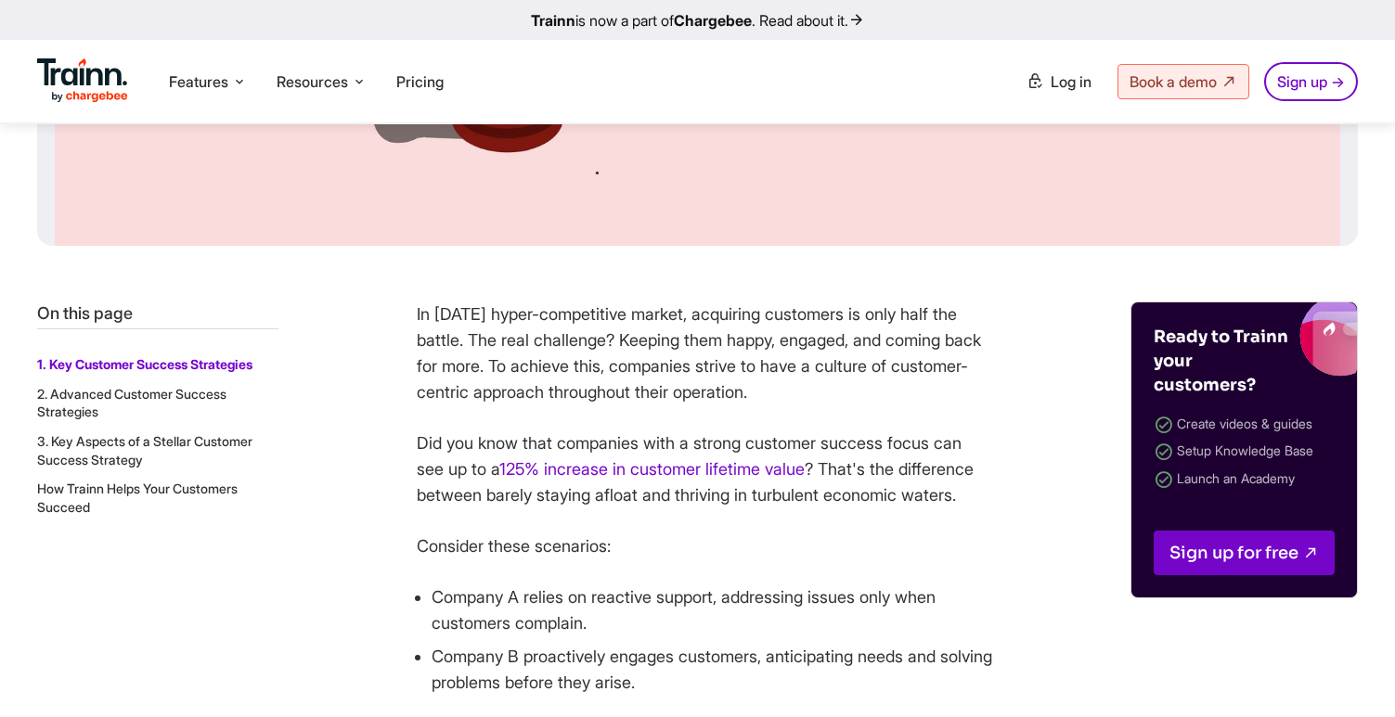
scroll to position [600, 0]
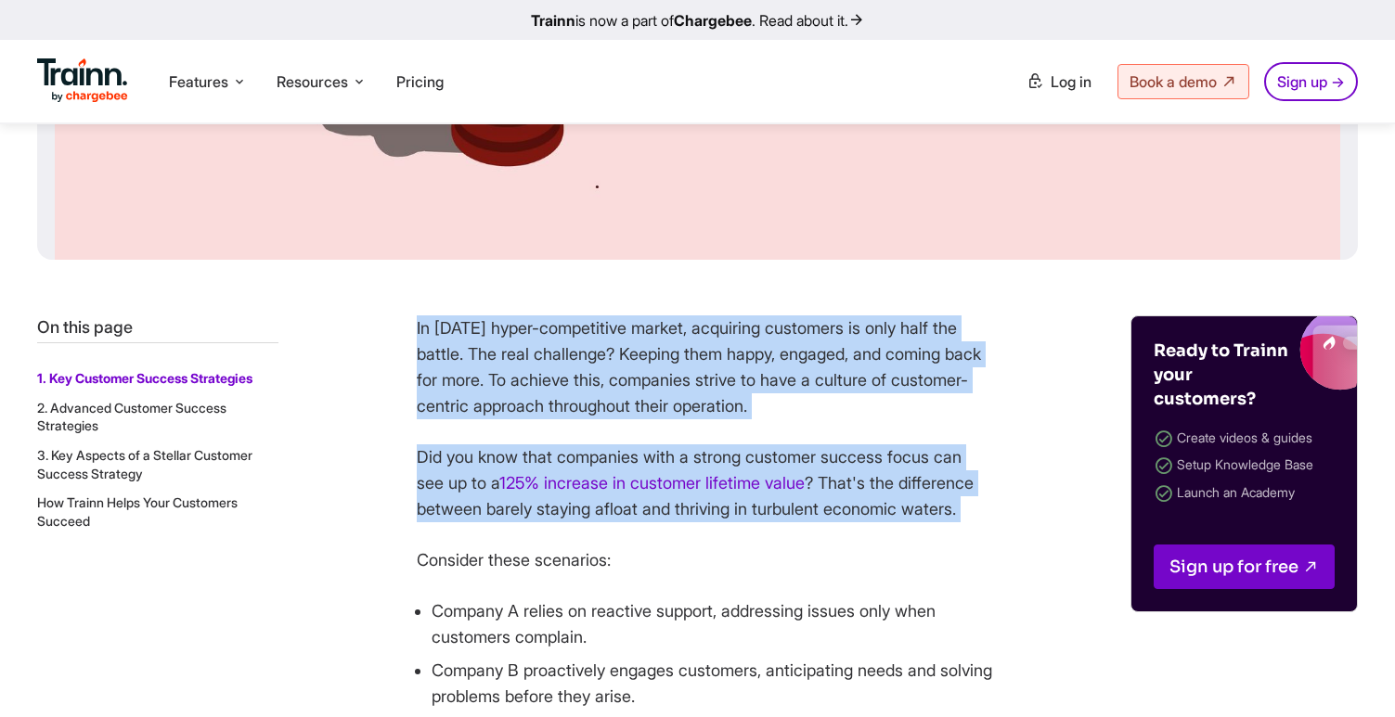
drag, startPoint x: 417, startPoint y: 334, endPoint x: 522, endPoint y: 567, distance: 255.5
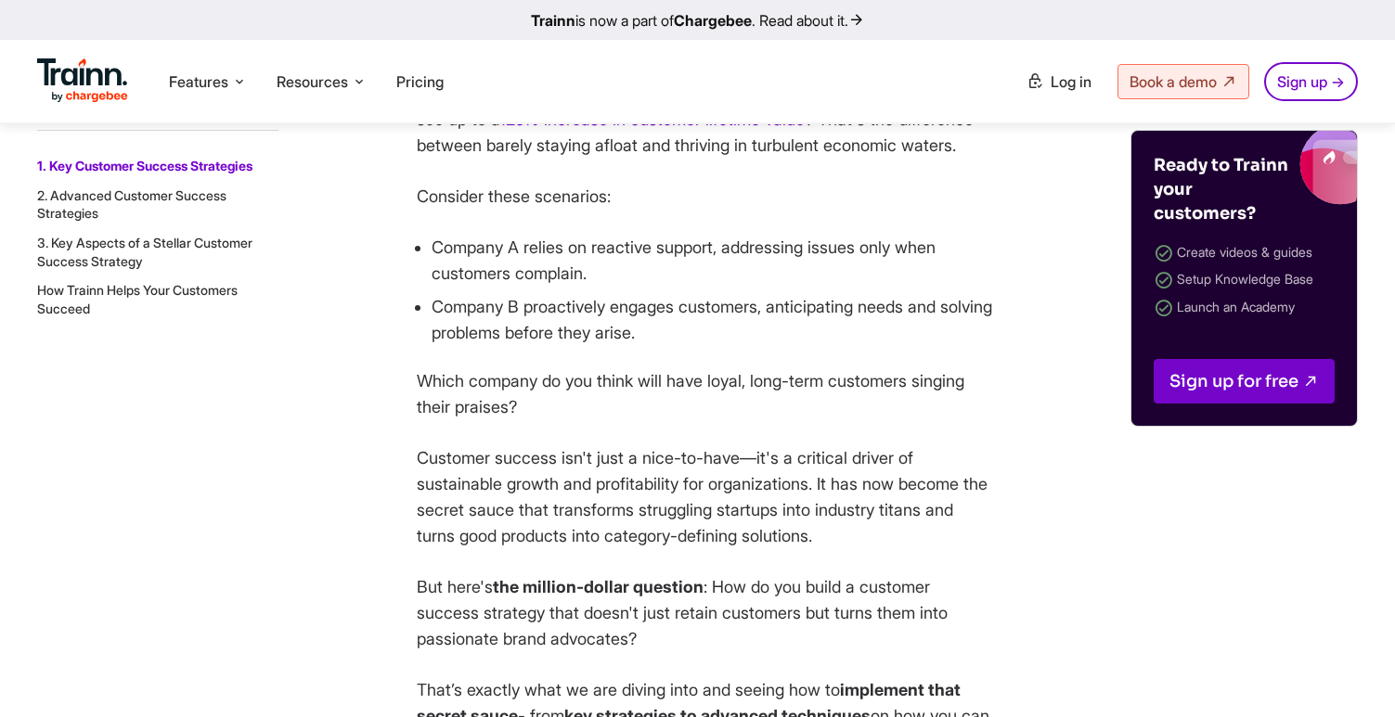
click at [547, 487] on p "Customer success isn't just a nice-to-have—it's a critical driver of sustainabl…" at bounding box center [704, 497] width 575 height 104
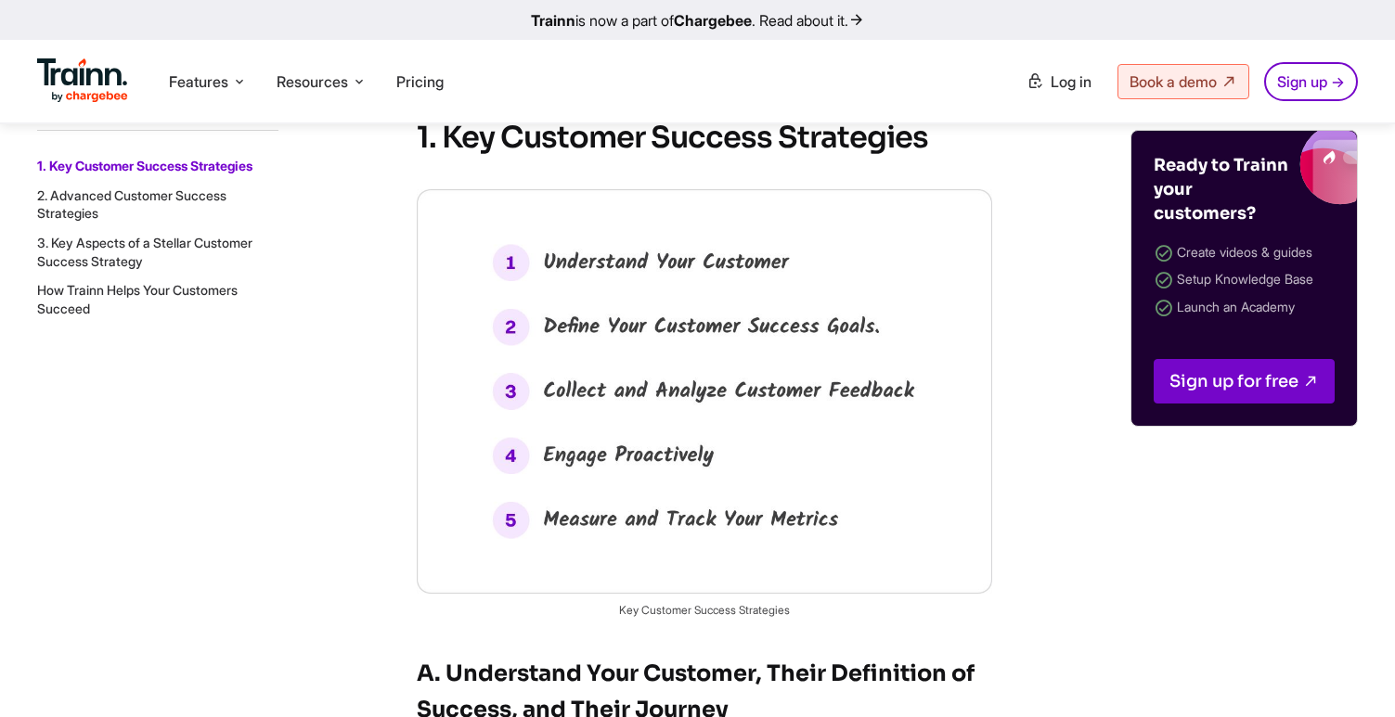
scroll to position [1771, 0]
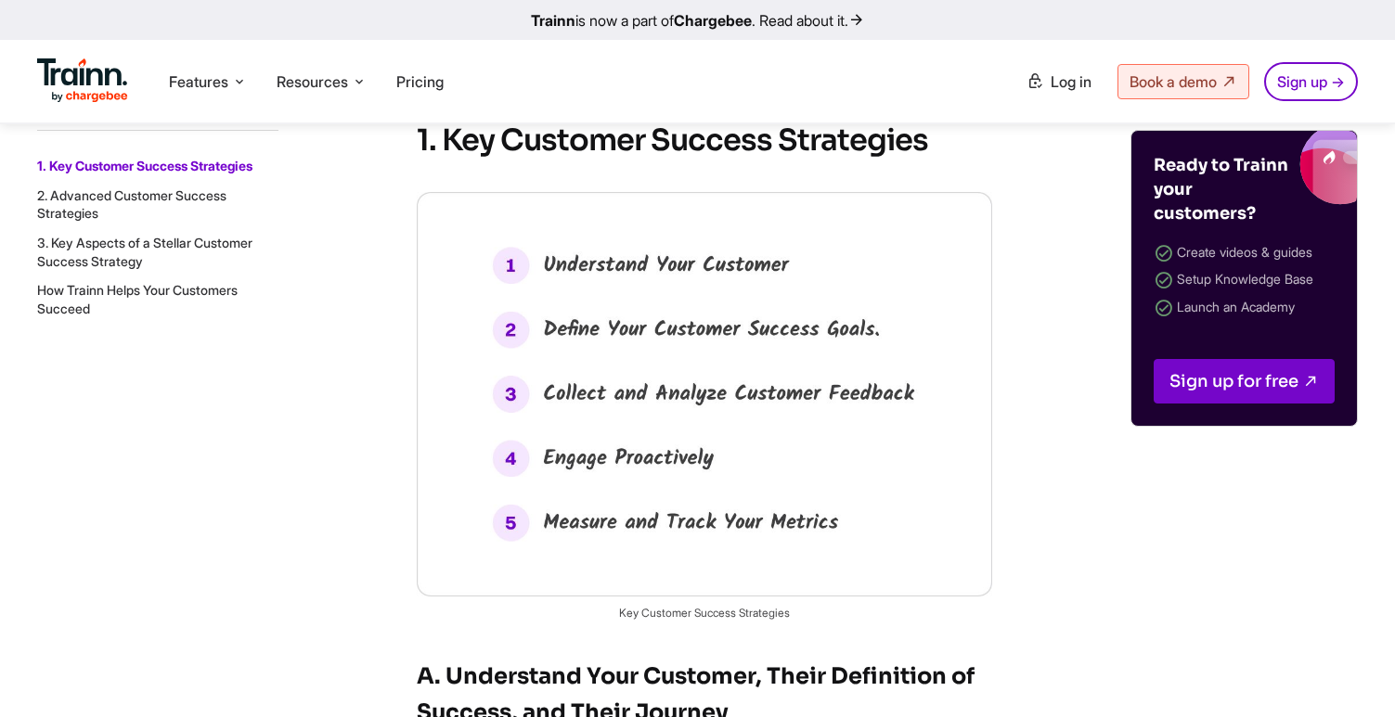
click at [729, 348] on img at bounding box center [704, 394] width 575 height 405
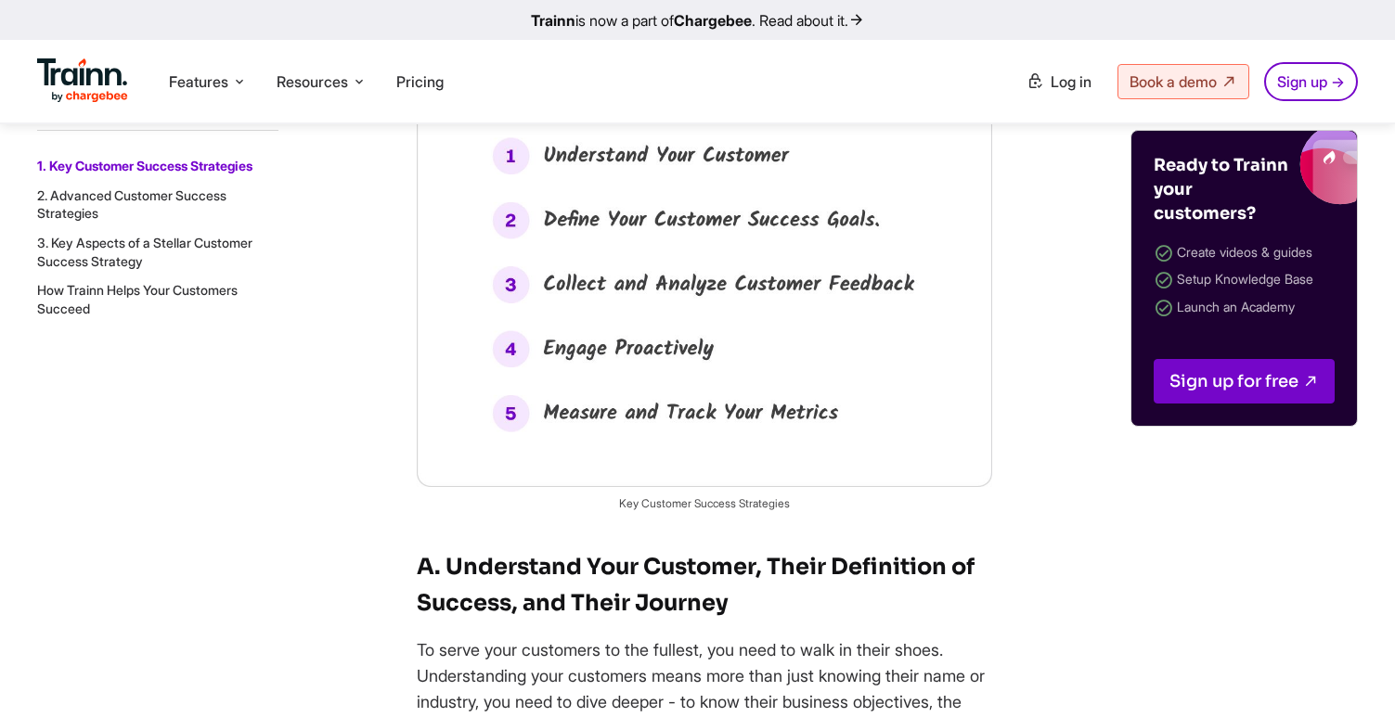
scroll to position [1881, 0]
drag, startPoint x: 612, startPoint y: 529, endPoint x: 764, endPoint y: 534, distance: 152.3
click at [764, 511] on figcaption "Key Customer Success Strategies" at bounding box center [704, 503] width 575 height 18
click at [787, 511] on figcaption "Key Customer Success Strategies" at bounding box center [704, 503] width 575 height 18
drag, startPoint x: 598, startPoint y: 532, endPoint x: 791, endPoint y: 529, distance: 193.1
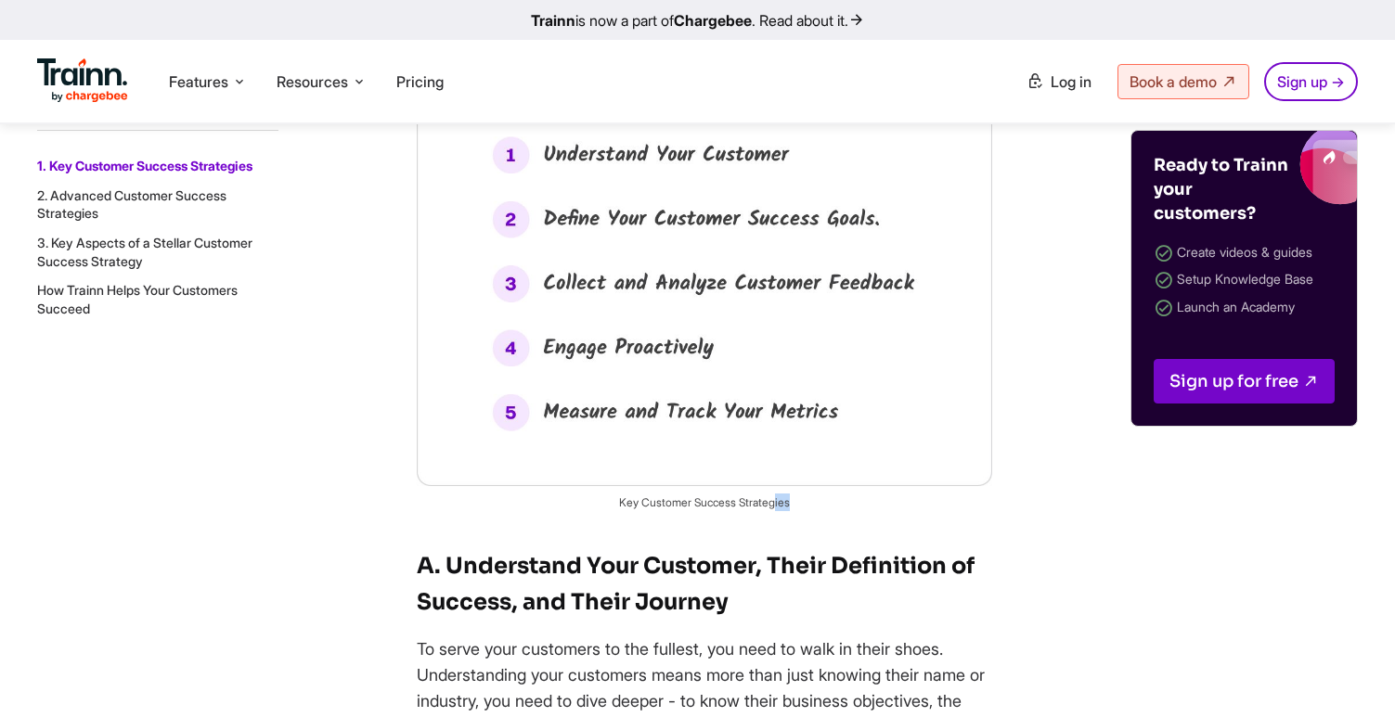
click at [791, 511] on figcaption "Key Customer Success Strategies" at bounding box center [704, 503] width 575 height 18
click at [613, 511] on figcaption "Key Customer Success Strategies" at bounding box center [704, 503] width 575 height 18
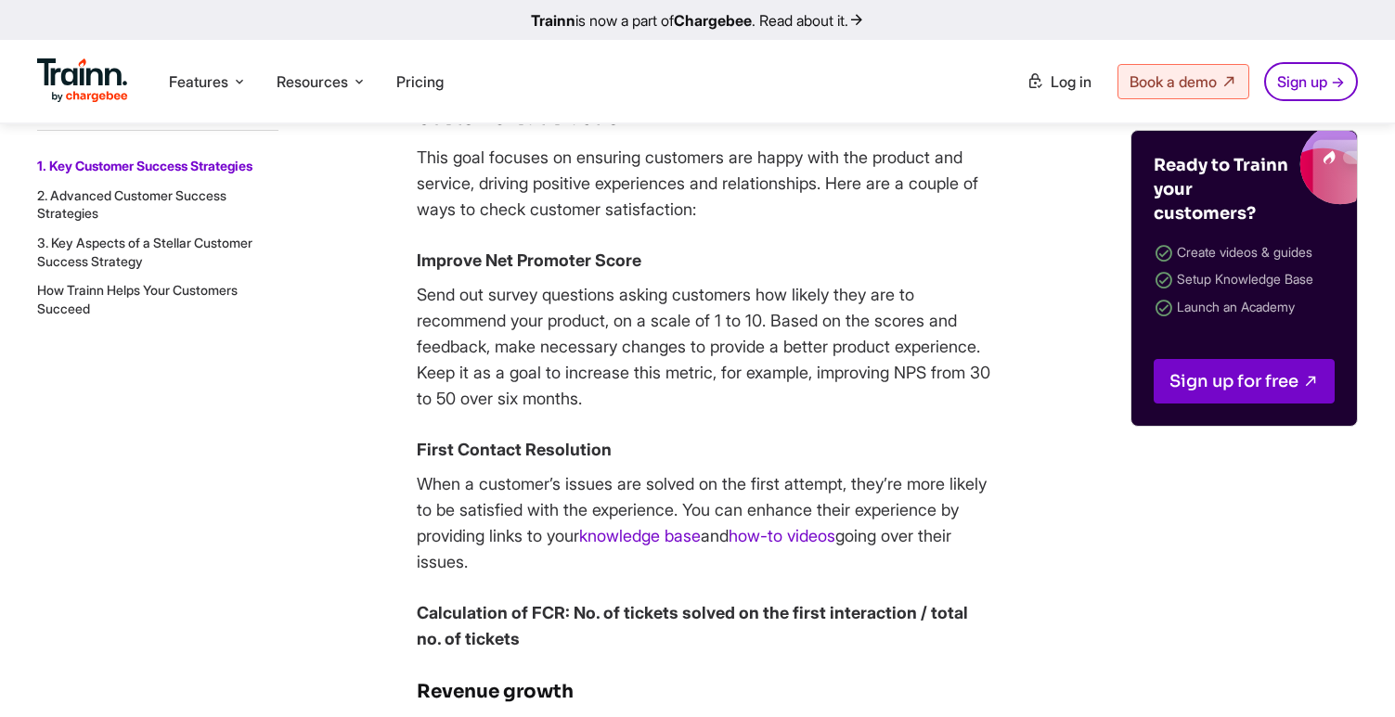
scroll to position [5547, 0]
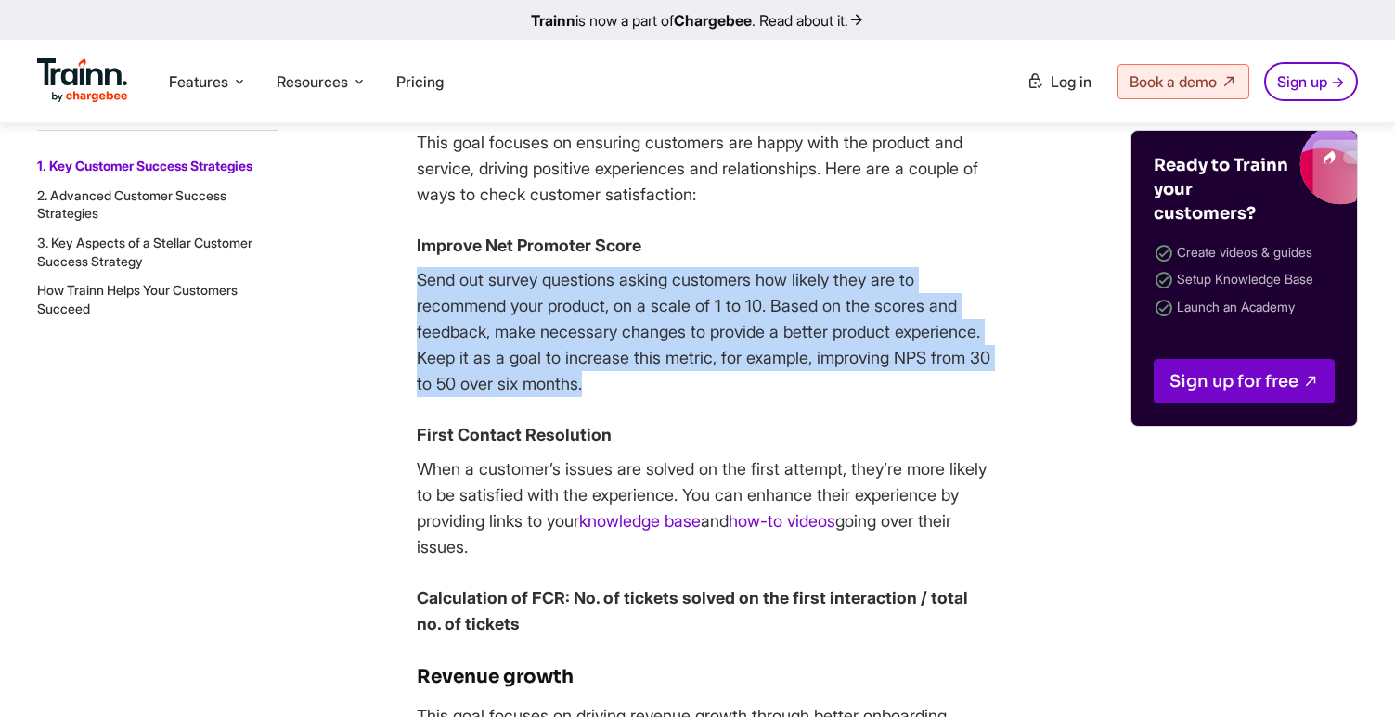
drag, startPoint x: 420, startPoint y: 358, endPoint x: 782, endPoint y: 453, distance: 375.0
click at [785, 397] on p "Send out survey questions asking customers how likely they are to recommend you…" at bounding box center [704, 332] width 575 height 130
click at [782, 397] on p "Send out survey questions asking customers how likely they are to recommend you…" at bounding box center [704, 332] width 575 height 130
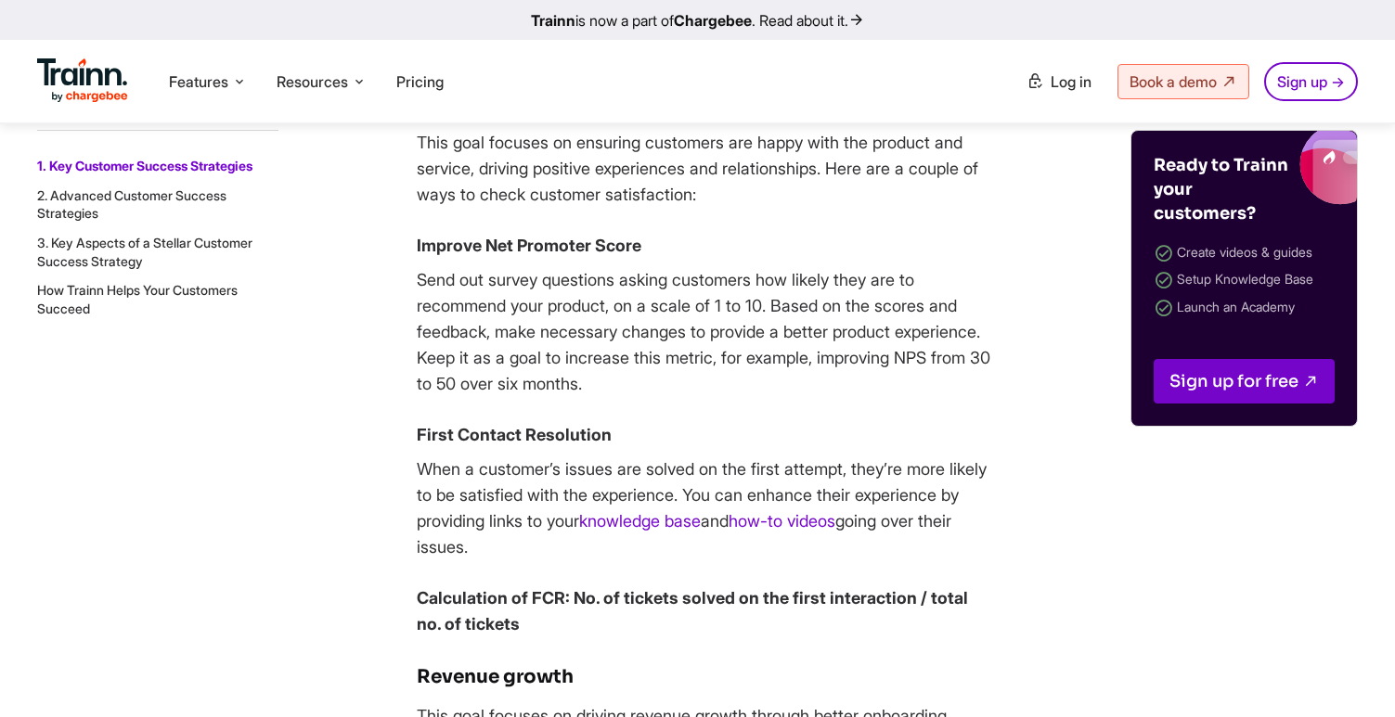
click at [786, 381] on p "Send out survey questions asking customers how likely they are to recommend you…" at bounding box center [704, 332] width 575 height 130
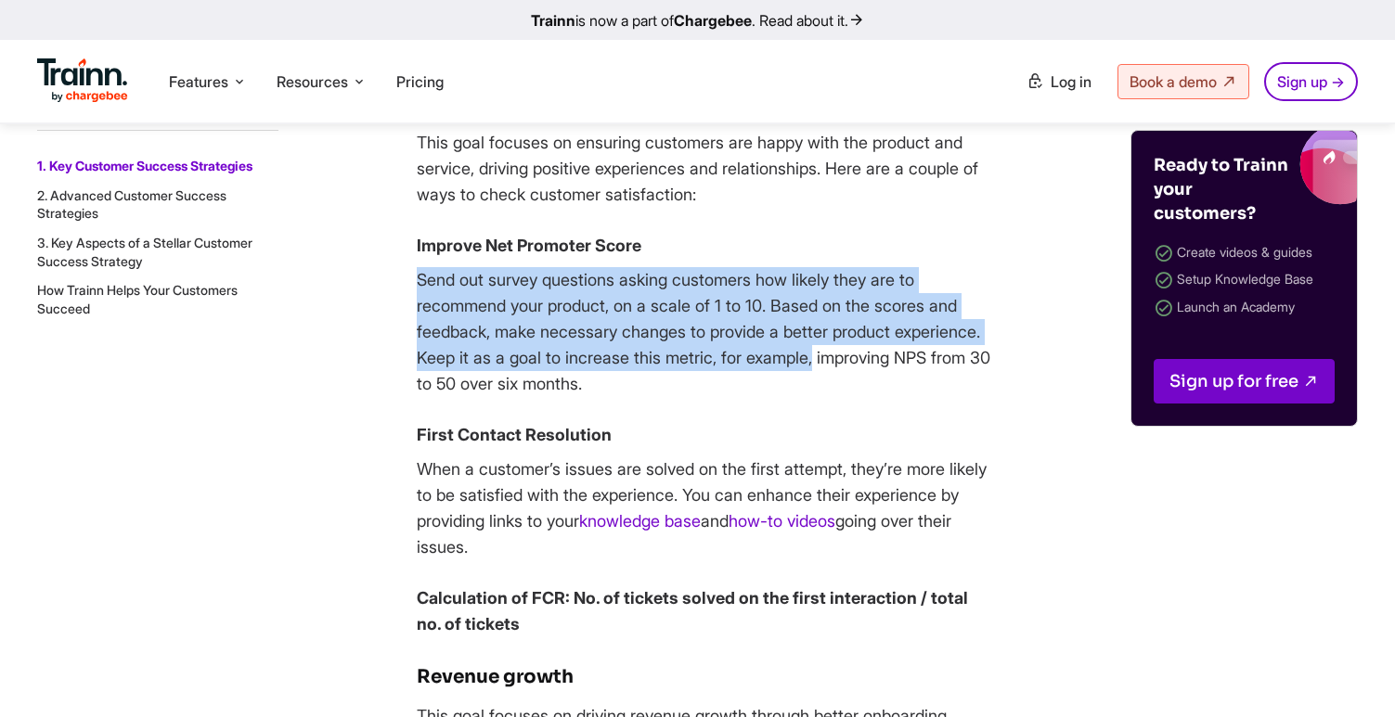
drag, startPoint x: 414, startPoint y: 352, endPoint x: 927, endPoint y: 434, distance: 519.8
click at [927, 397] on p "Send out survey questions asking customers how likely they are to recommend you…" at bounding box center [704, 332] width 575 height 130
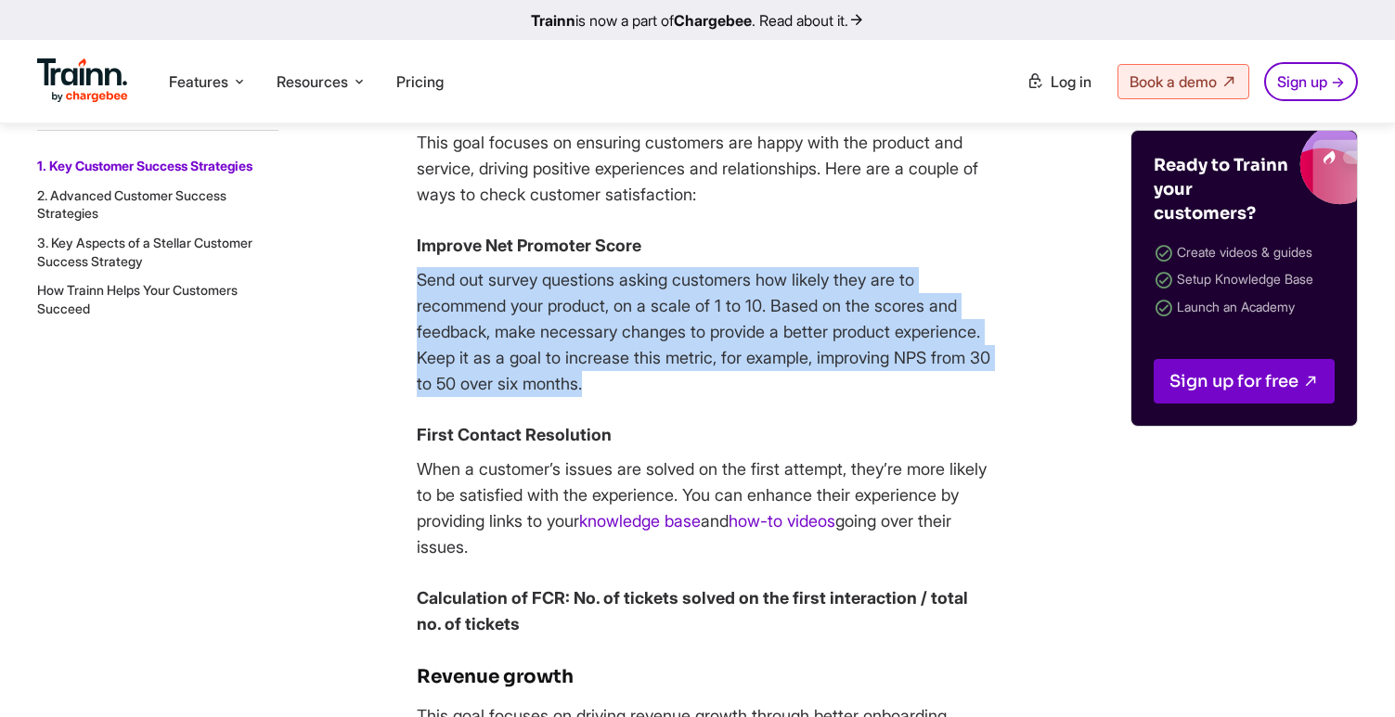
drag, startPoint x: 417, startPoint y: 358, endPoint x: 834, endPoint y: 471, distance: 432.7
click at [834, 397] on p "Send out survey questions asking customers how likely they are to recommend you…" at bounding box center [704, 332] width 575 height 130
drag, startPoint x: 787, startPoint y: 463, endPoint x: 423, endPoint y: 356, distance: 379.1
click at [423, 356] on p "Send out survey questions asking customers how likely they are to recommend you…" at bounding box center [704, 332] width 575 height 130
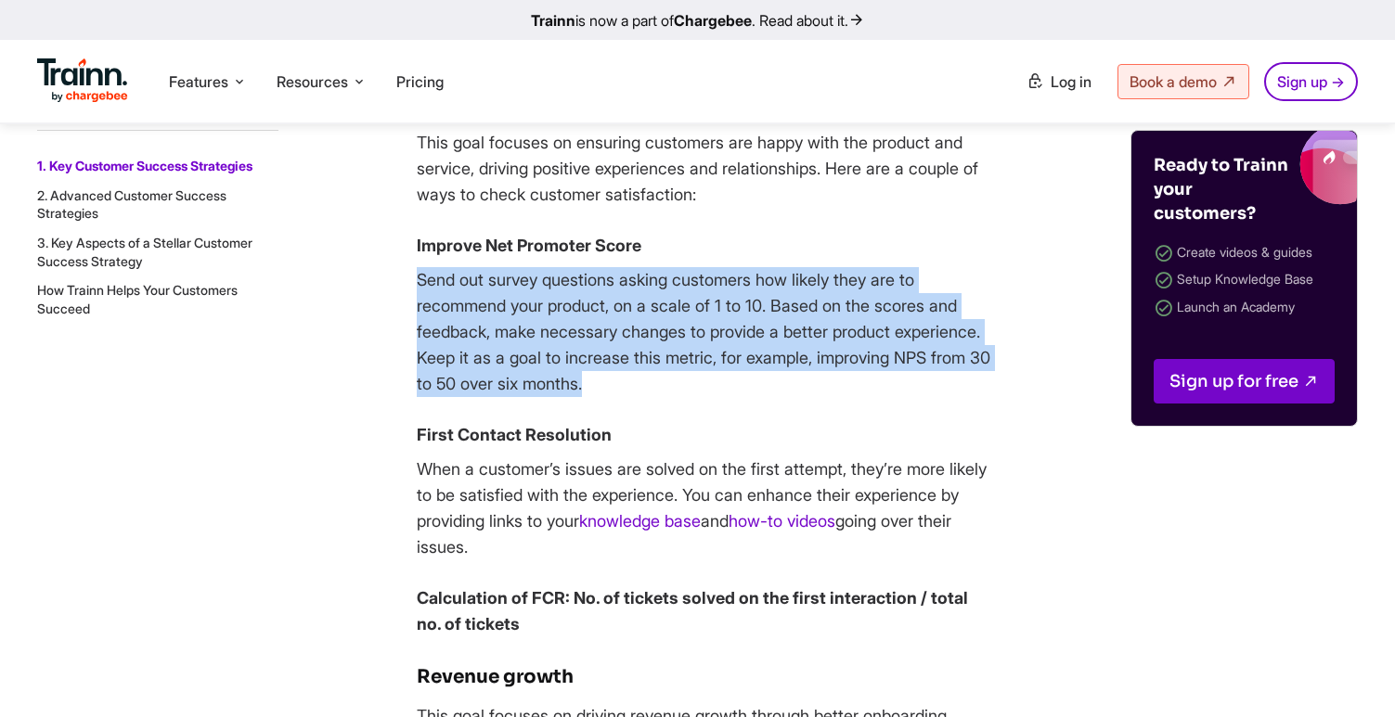
drag, startPoint x: 419, startPoint y: 361, endPoint x: 799, endPoint y: 460, distance: 393.3
click at [799, 397] on p "Send out survey questions asking customers how likely they are to recommend you…" at bounding box center [704, 332] width 575 height 130
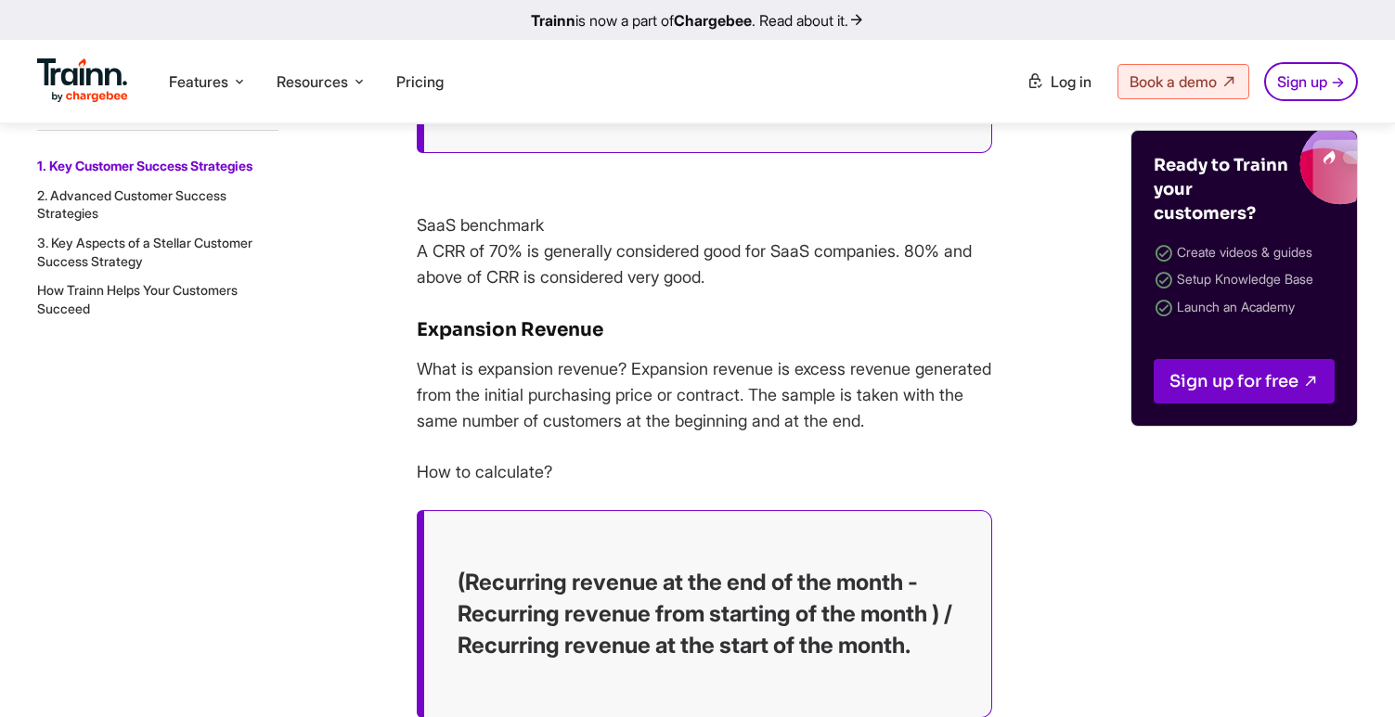
scroll to position [12814, 0]
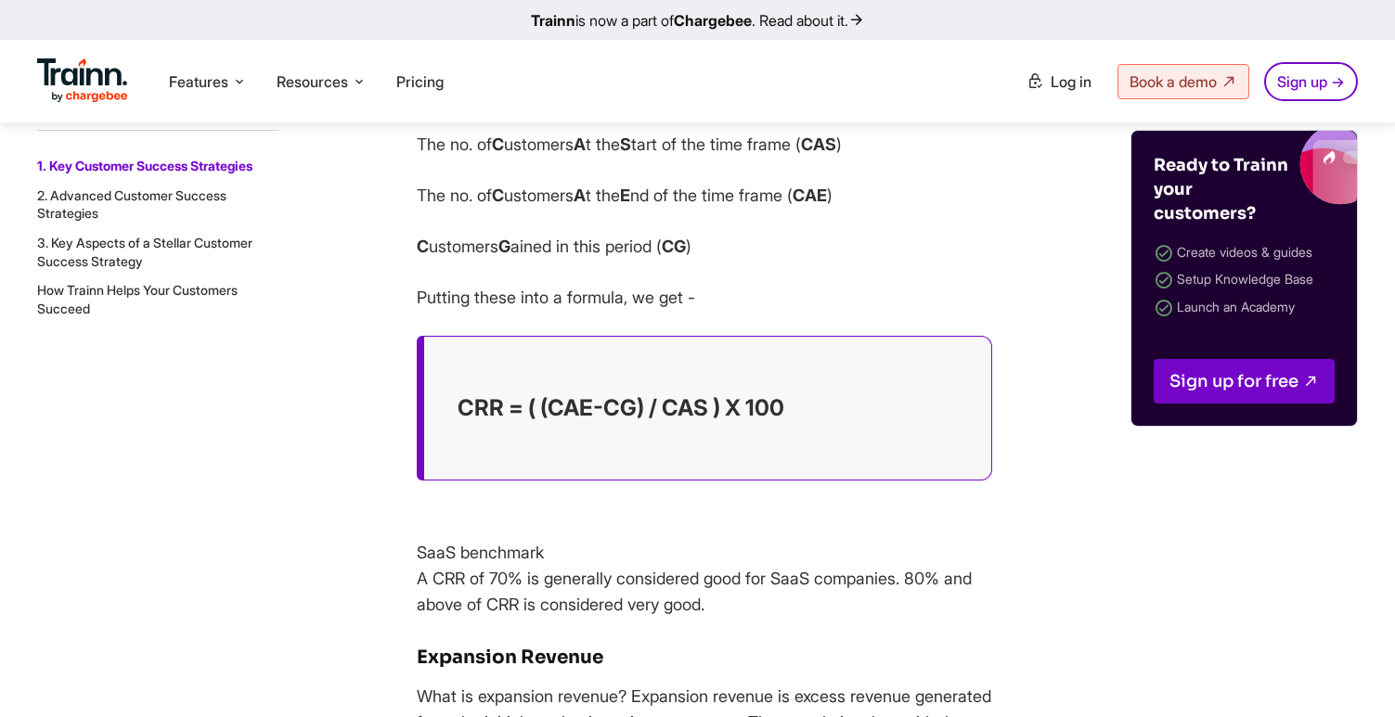
click at [737, 209] on p "The no. of C ustomers A t the E nd of the time frame ( CAE )" at bounding box center [704, 196] width 575 height 26
drag, startPoint x: 862, startPoint y: 378, endPoint x: 732, endPoint y: 378, distance: 129.9
click at [732, 209] on p "The no. of C ustomers A t the E nd of the time frame ( CAE )" at bounding box center [704, 196] width 575 height 26
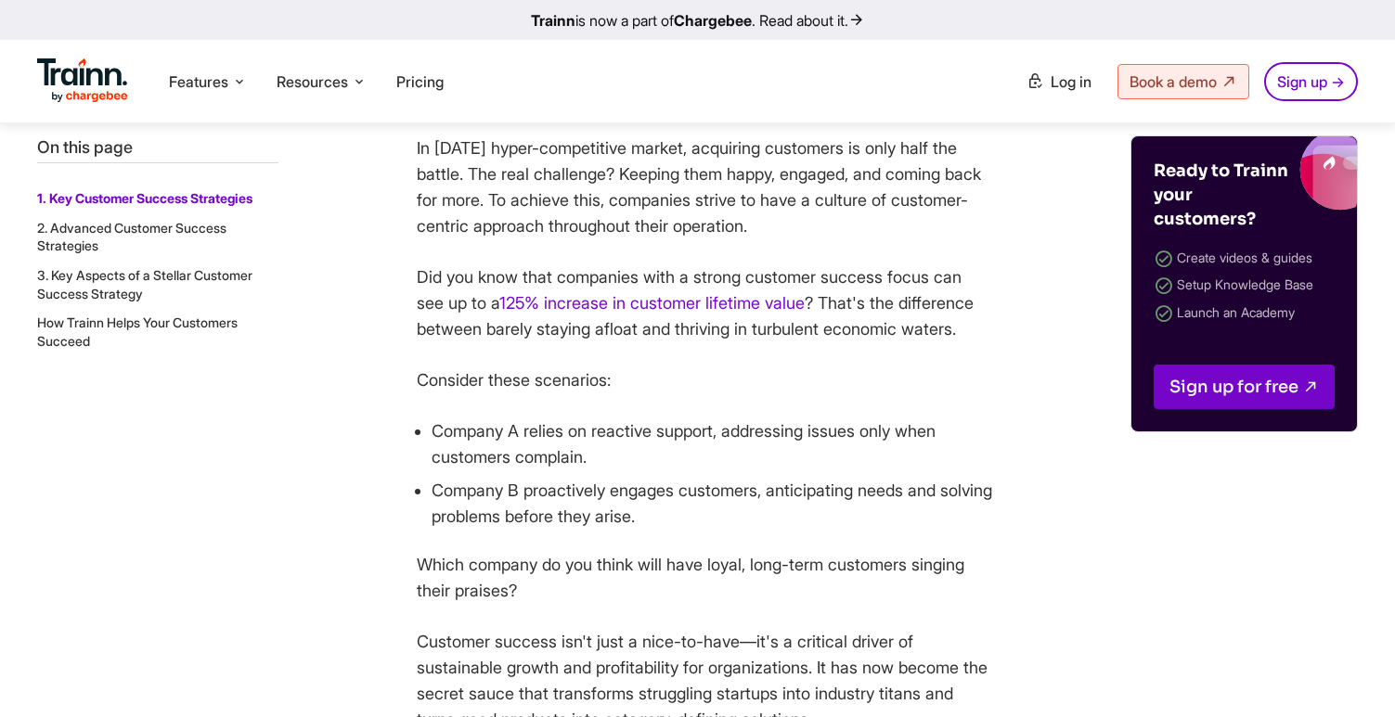
scroll to position [773, 0]
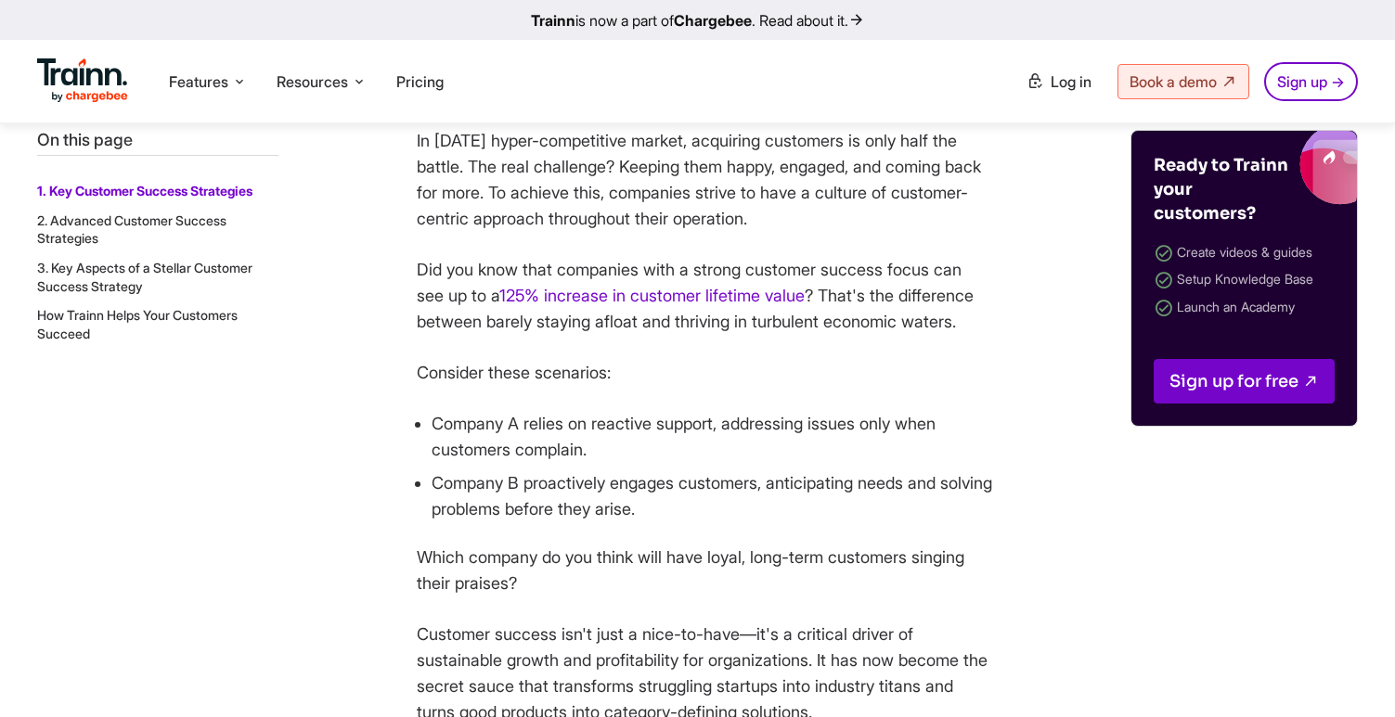
scroll to position [794, 0]
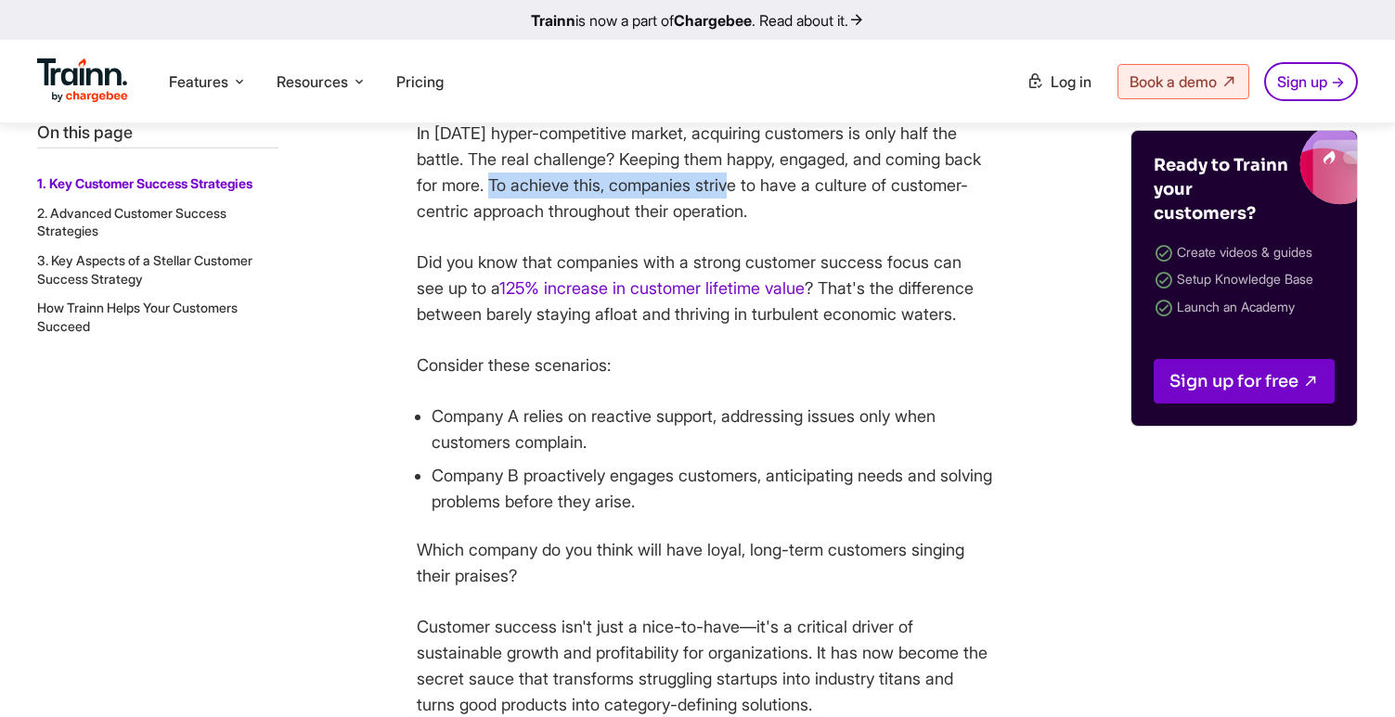
drag, startPoint x: 530, startPoint y: 185, endPoint x: 771, endPoint y: 185, distance: 241.3
click at [771, 185] on p "In [DATE] hyper-competitive market, acquiring customers is only half the battle…" at bounding box center [704, 173] width 575 height 104
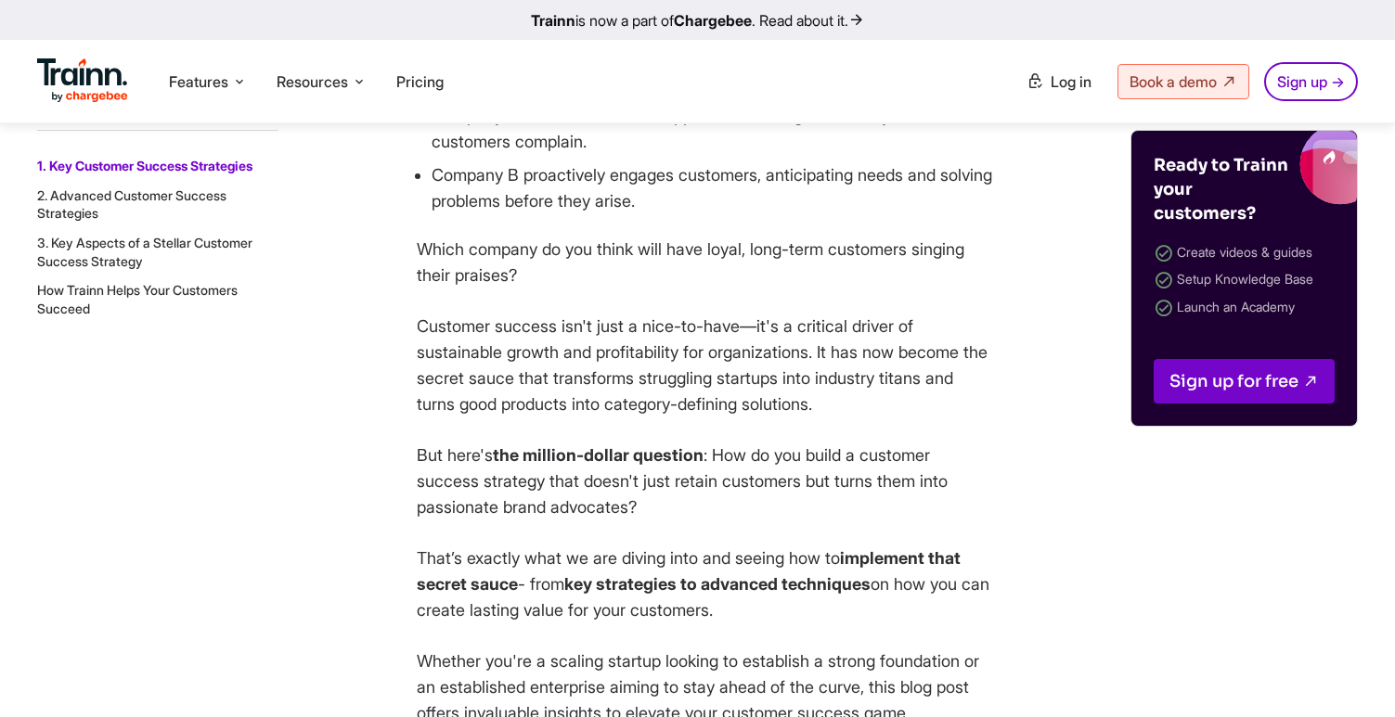
scroll to position [1210, 0]
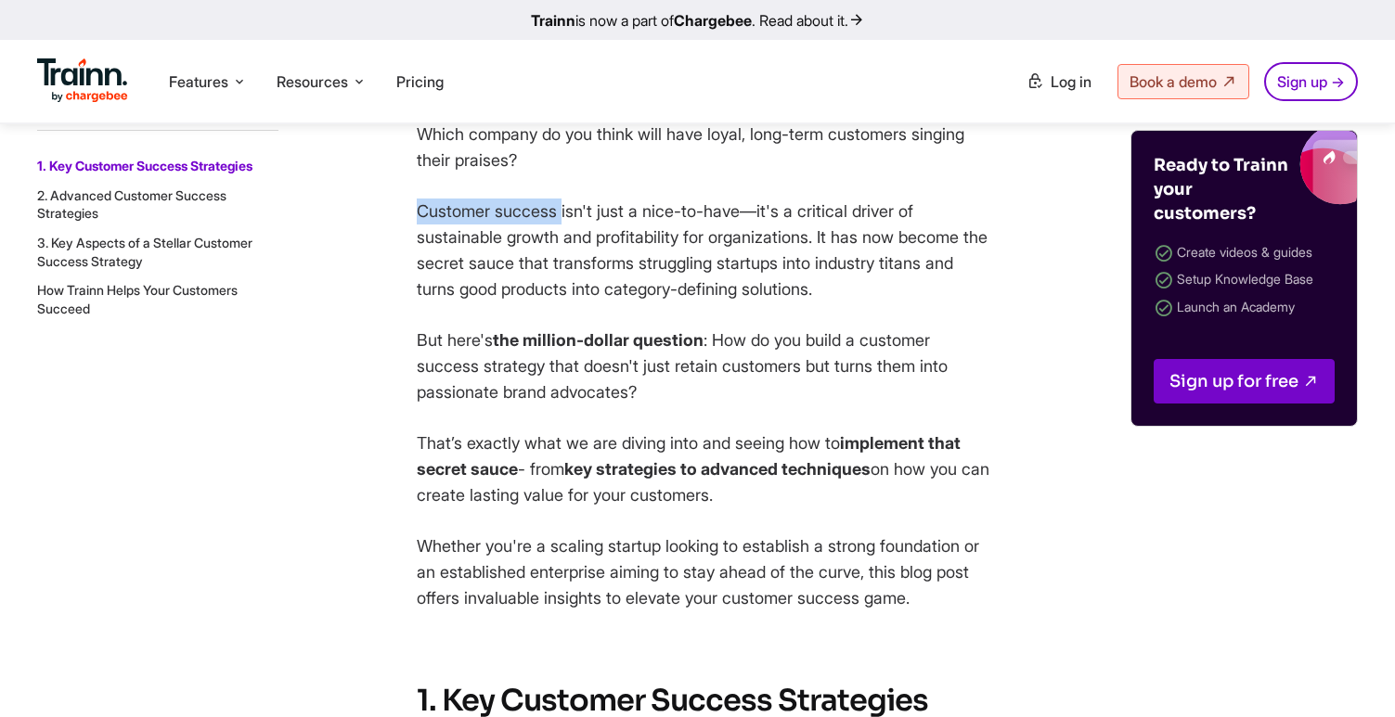
drag, startPoint x: 419, startPoint y: 236, endPoint x: 561, endPoint y: 240, distance: 142.1
click at [562, 240] on p "Customer success isn't just a nice-to-have—it's a critical driver of sustainabl…" at bounding box center [704, 251] width 575 height 104
click at [561, 240] on p "Customer success isn't just a nice-to-have—it's a critical driver of sustainabl…" at bounding box center [704, 251] width 575 height 104
drag, startPoint x: 561, startPoint y: 240, endPoint x: 426, endPoint y: 240, distance: 134.6
click at [426, 240] on p "Customer success isn't just a nice-to-have—it's a critical driver of sustainabl…" at bounding box center [704, 251] width 575 height 104
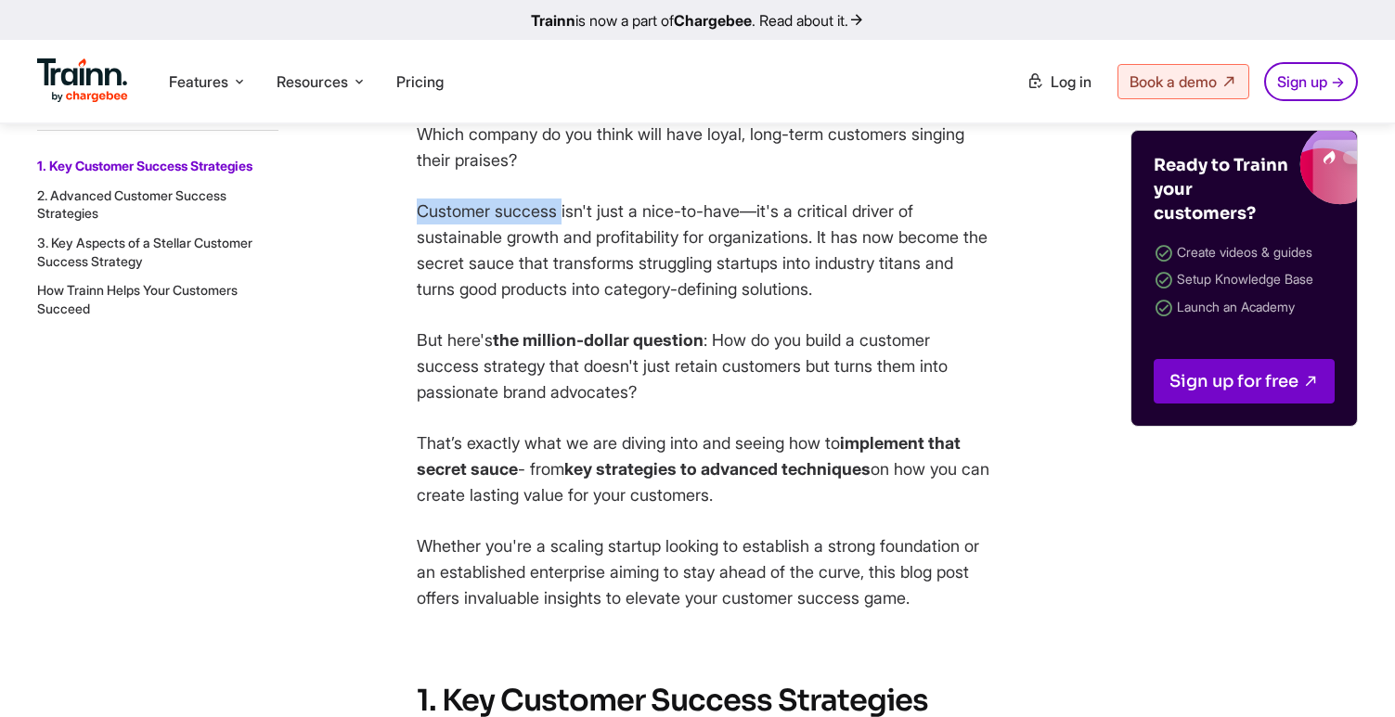
click at [426, 240] on p "Customer success isn't just a nice-to-have—it's a critical driver of sustainabl…" at bounding box center [704, 251] width 575 height 104
drag, startPoint x: 420, startPoint y: 239, endPoint x: 562, endPoint y: 242, distance: 143.0
click at [563, 242] on p "Customer success isn't just a nice-to-have—it's a critical driver of sustainabl…" at bounding box center [704, 251] width 575 height 104
click at [562, 242] on p "Customer success isn't just a nice-to-have—it's a critical driver of sustainabl…" at bounding box center [704, 251] width 575 height 104
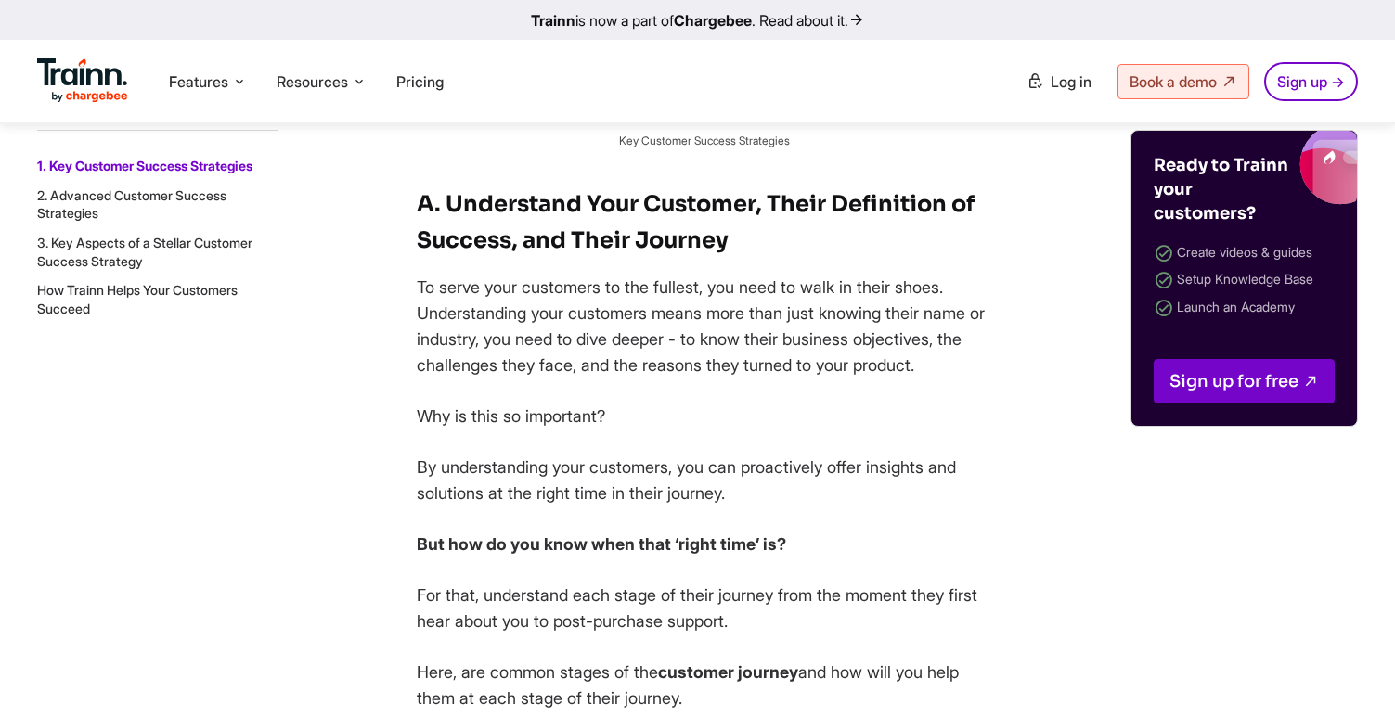
scroll to position [1742, 0]
